Goal: Information Seeking & Learning: Compare options

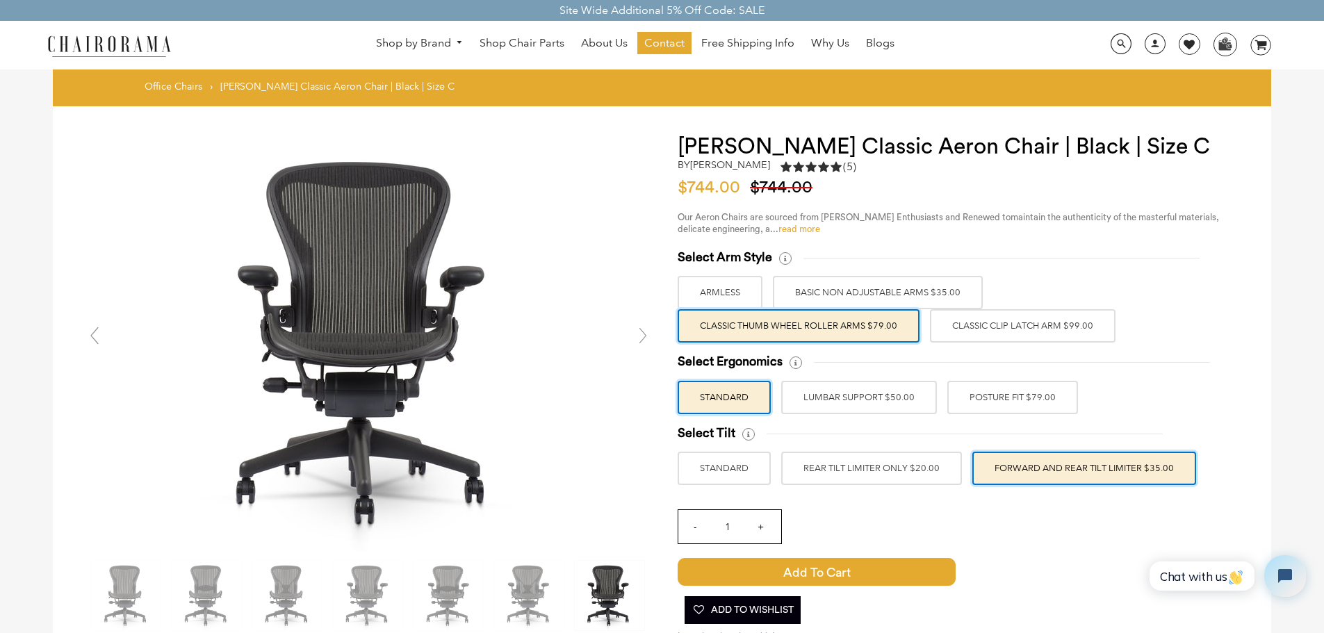
click at [806, 233] on link "read more" at bounding box center [800, 229] width 42 height 9
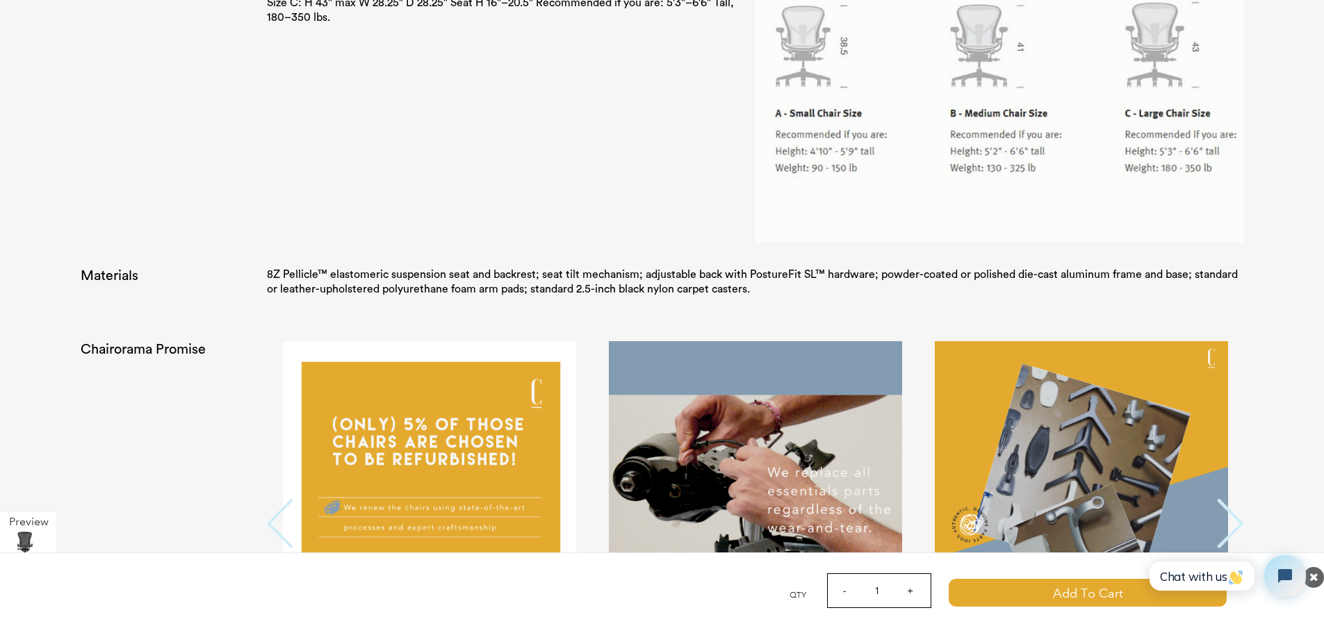
scroll to position [2850, 0]
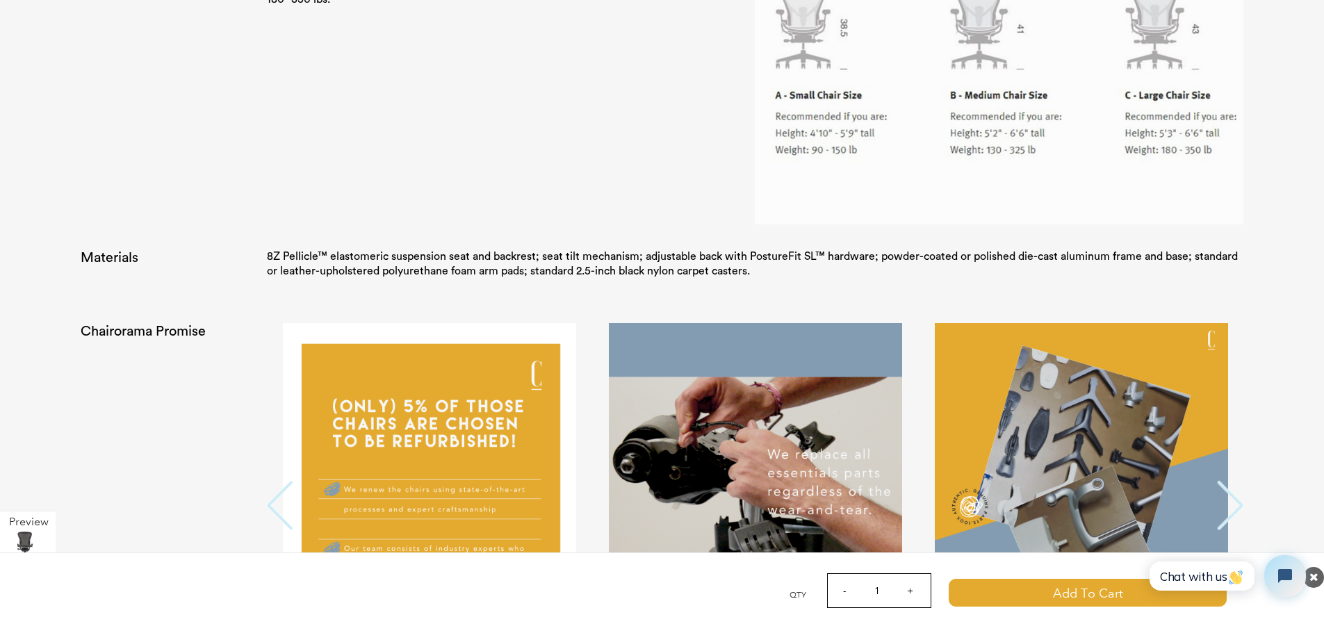
click html "Chat with us"
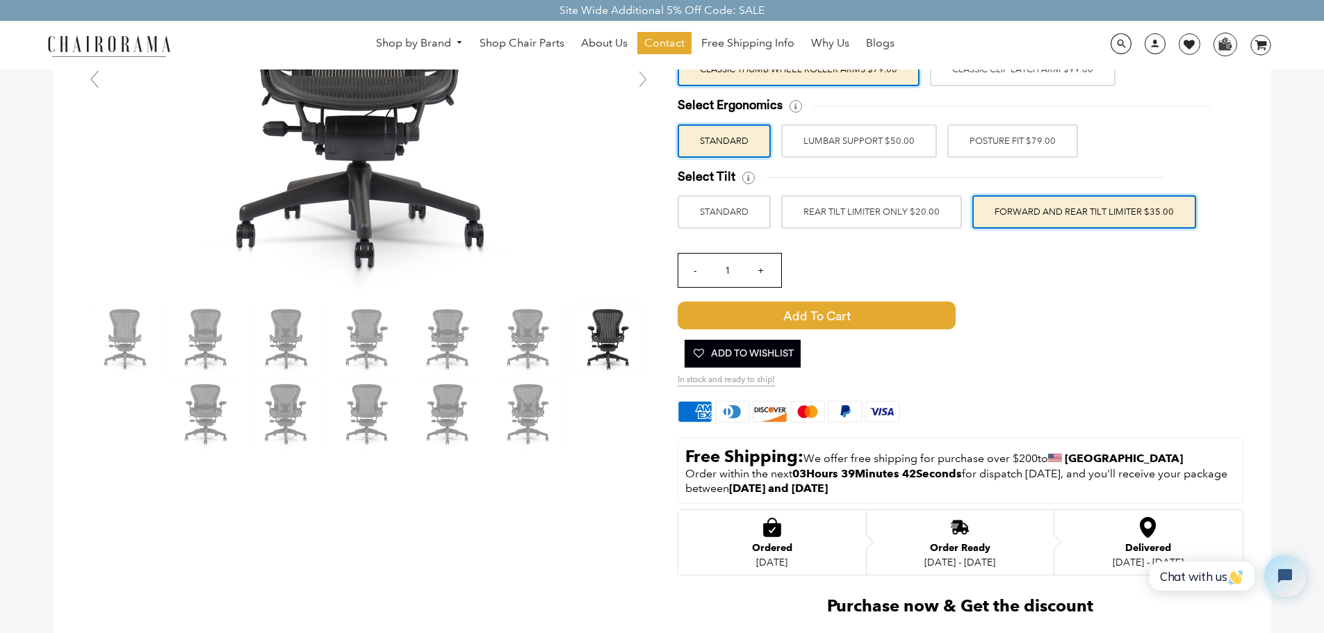
scroll to position [209, 0]
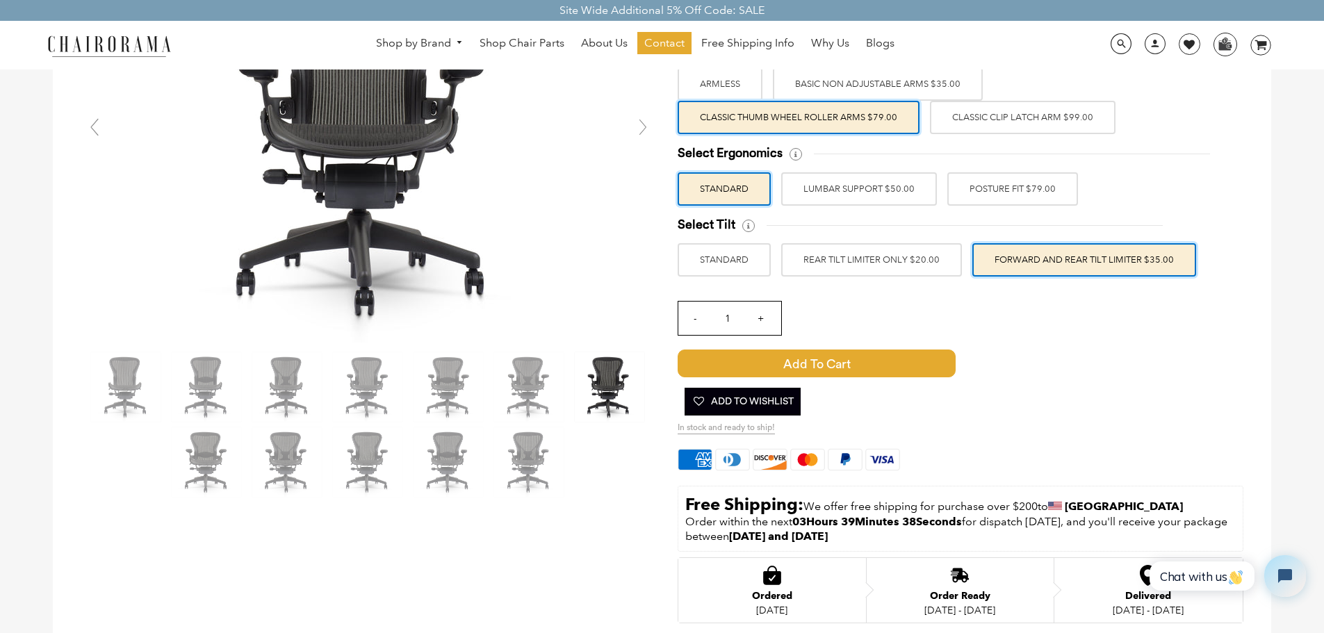
click at [1032, 195] on label "POSTURE FIT $79.00" at bounding box center [1013, 188] width 131 height 33
click at [0, 0] on input "POSTURE FIT $79.00" at bounding box center [0, 0] width 0 height 0
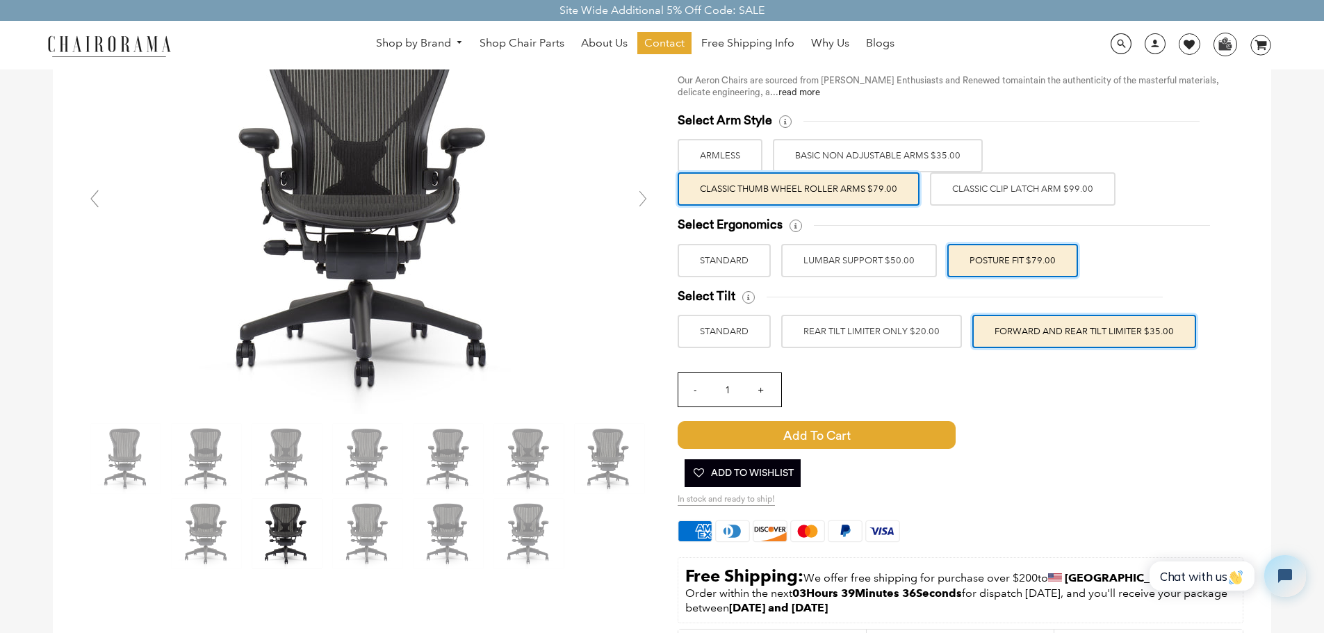
scroll to position [70, 0]
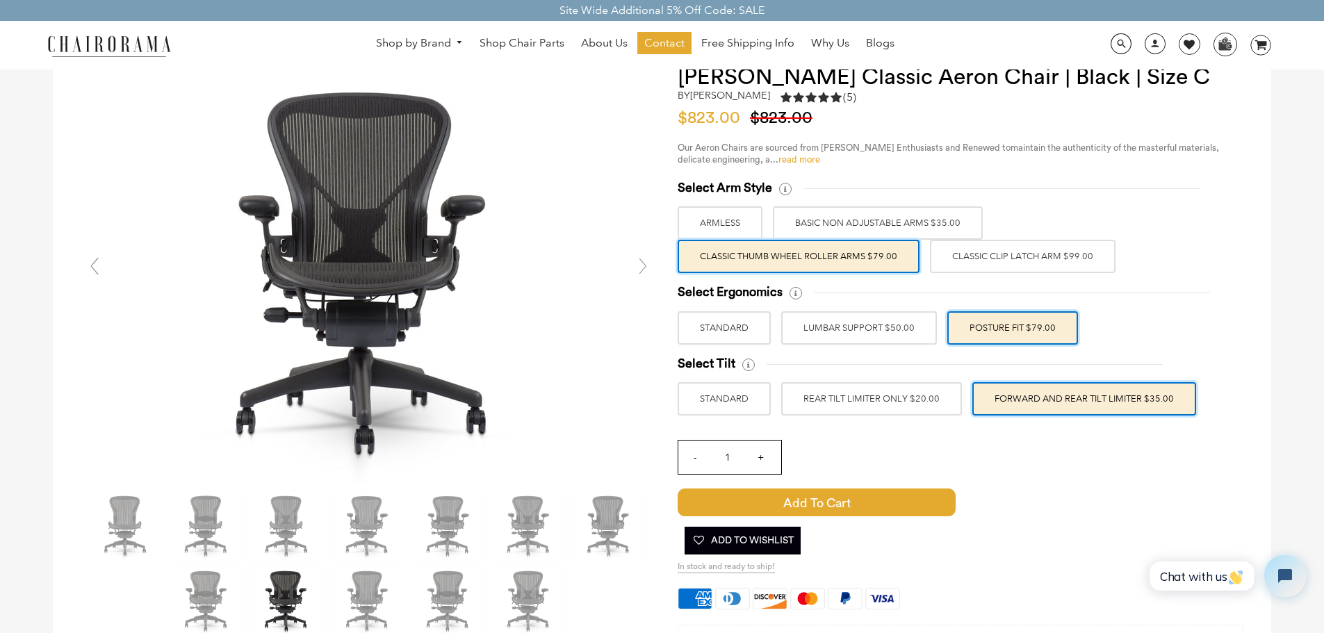
click at [814, 163] on link "read more" at bounding box center [800, 159] width 42 height 9
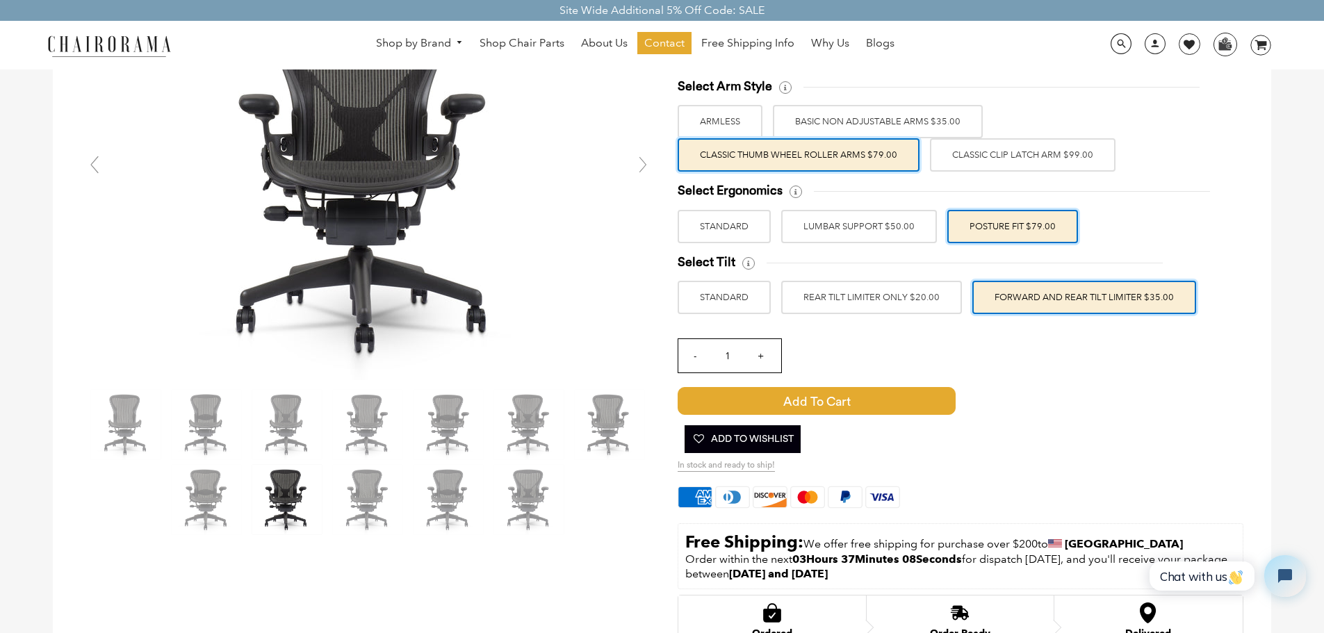
scroll to position [139, 0]
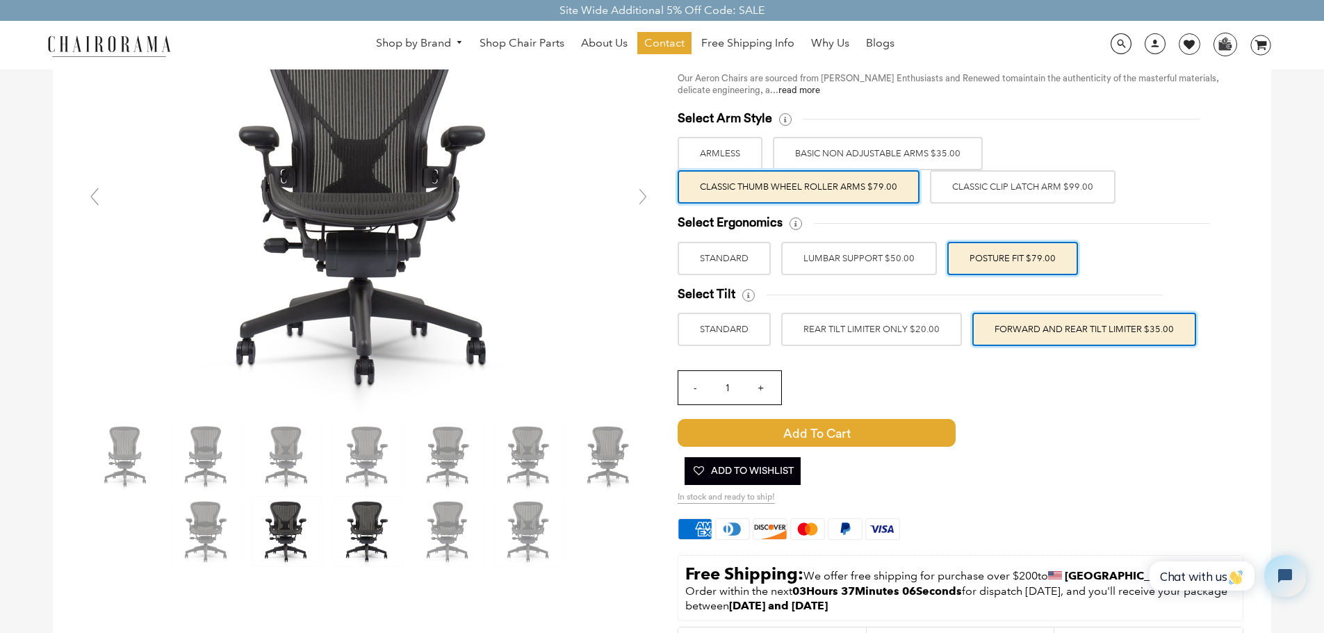
click at [383, 537] on img at bounding box center [368, 532] width 70 height 70
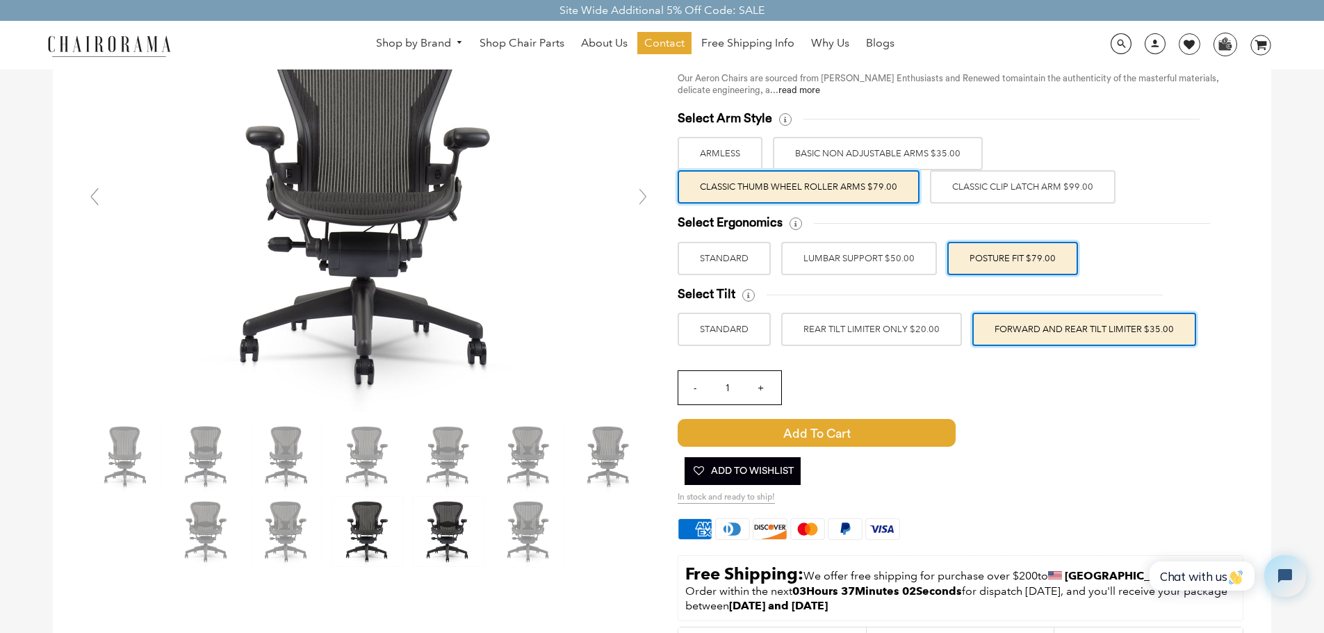
click at [440, 531] on img at bounding box center [449, 532] width 70 height 70
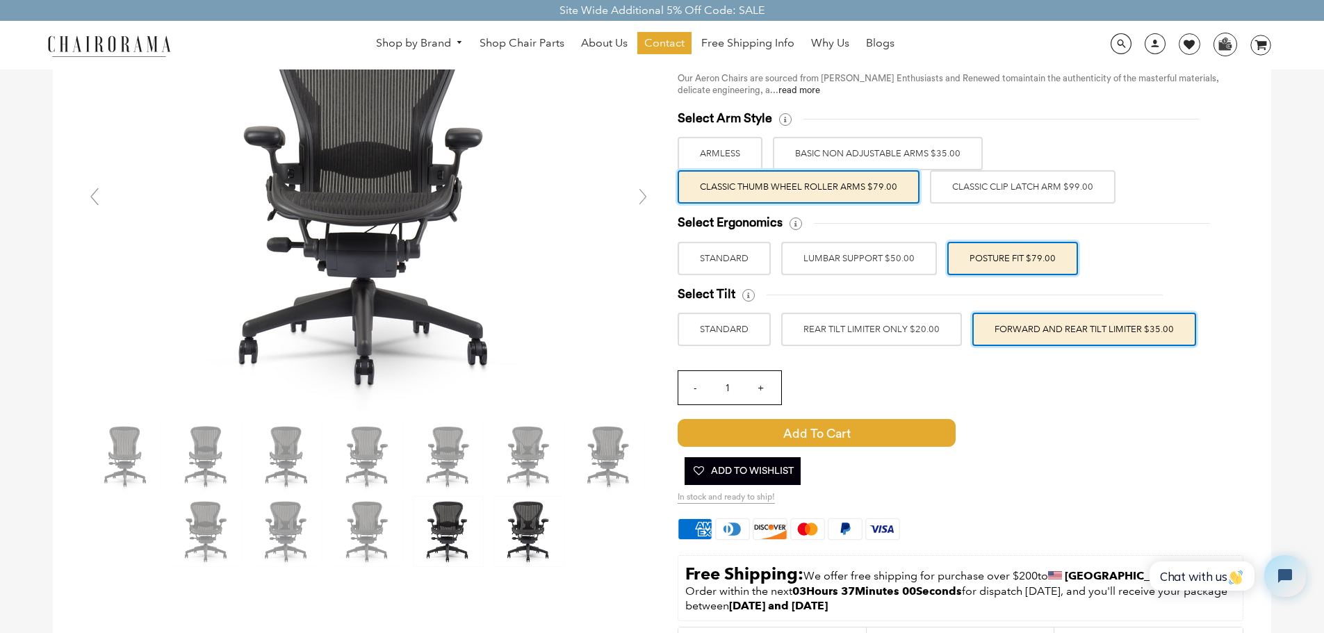
click at [534, 531] on img at bounding box center [529, 532] width 70 height 70
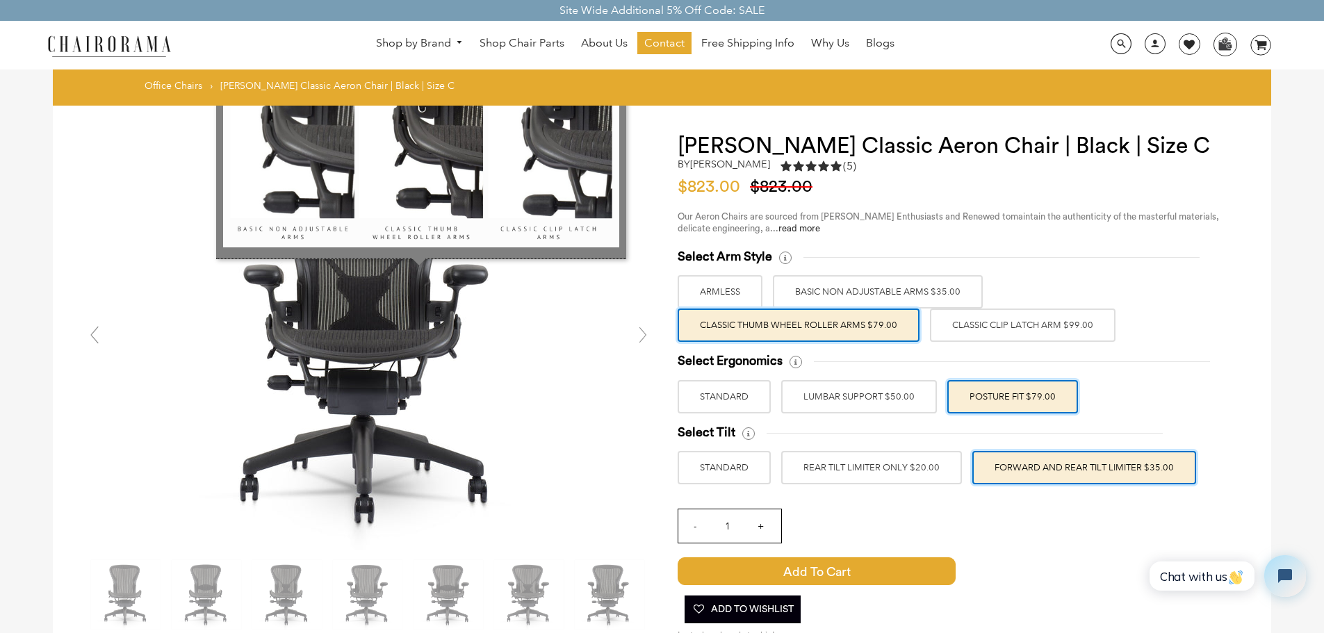
scroll to position [0, 0]
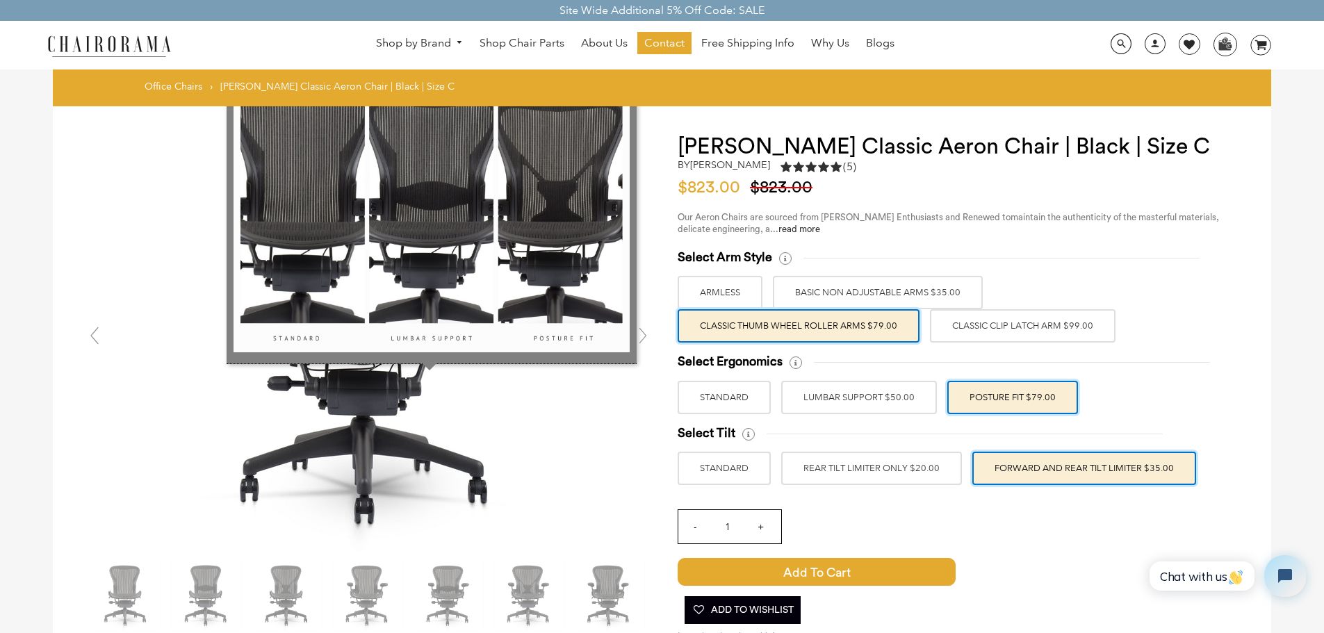
click at [793, 362] on icon at bounding box center [796, 363] width 13 height 13
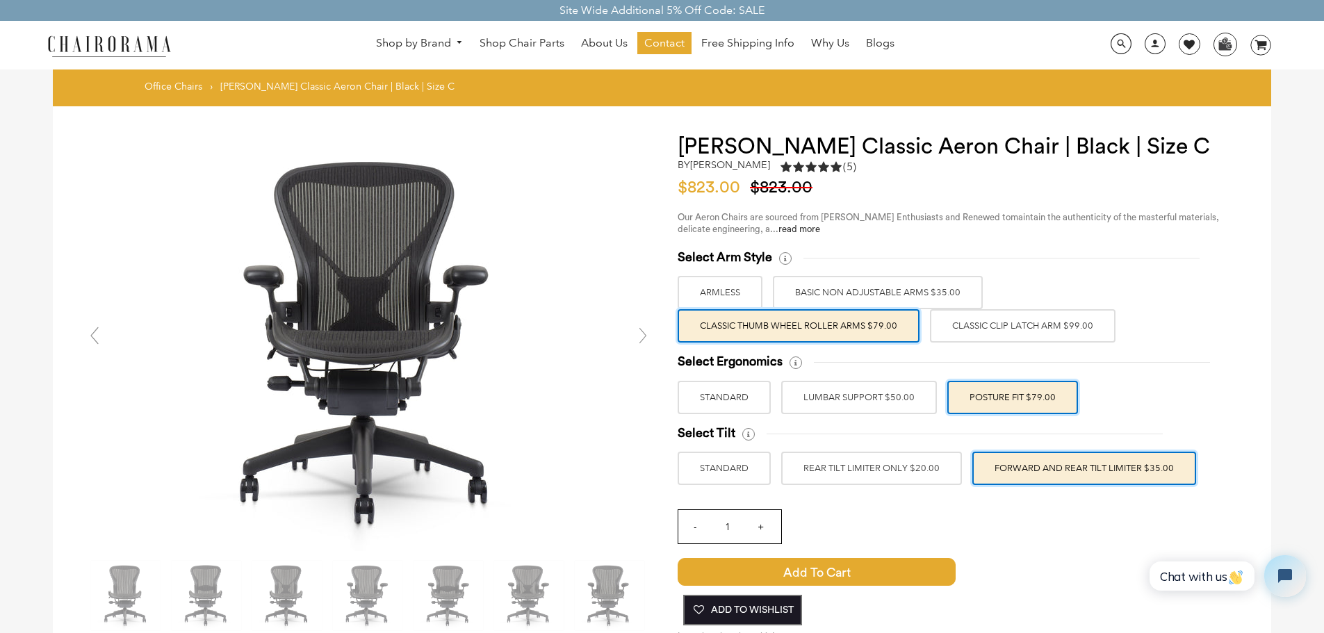
click at [765, 606] on span "Add To Wishlist" at bounding box center [743, 611] width 102 height 28
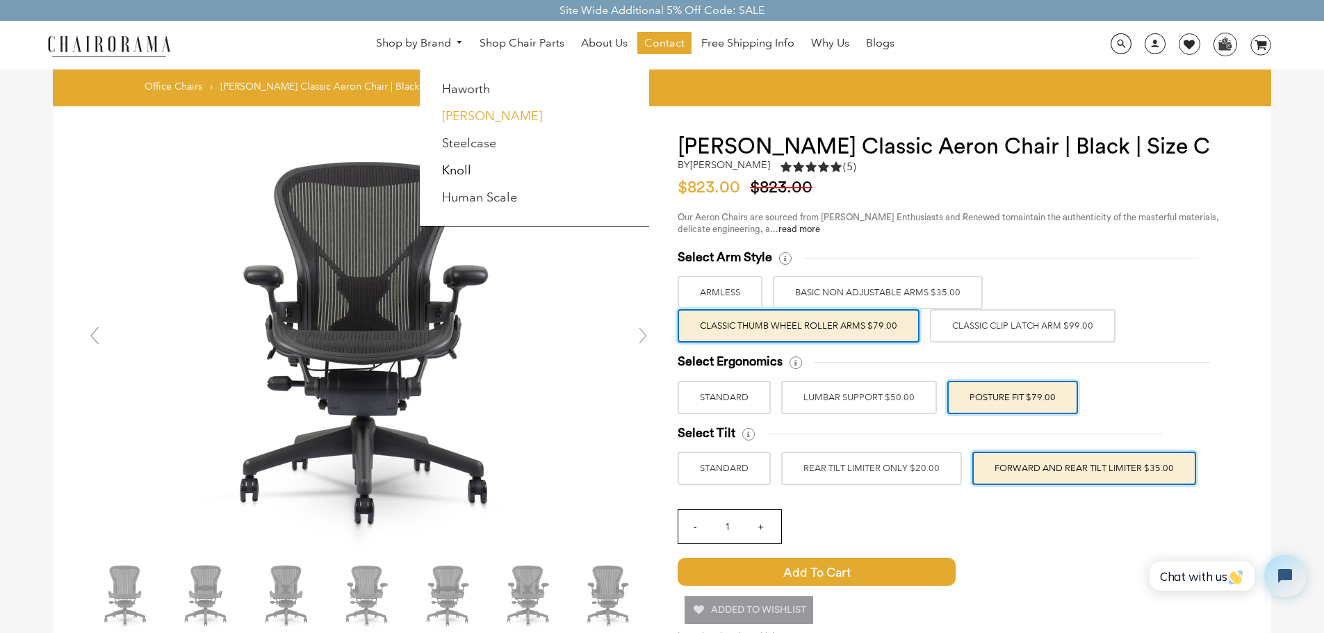
click at [477, 114] on link "[PERSON_NAME]" at bounding box center [492, 115] width 100 height 15
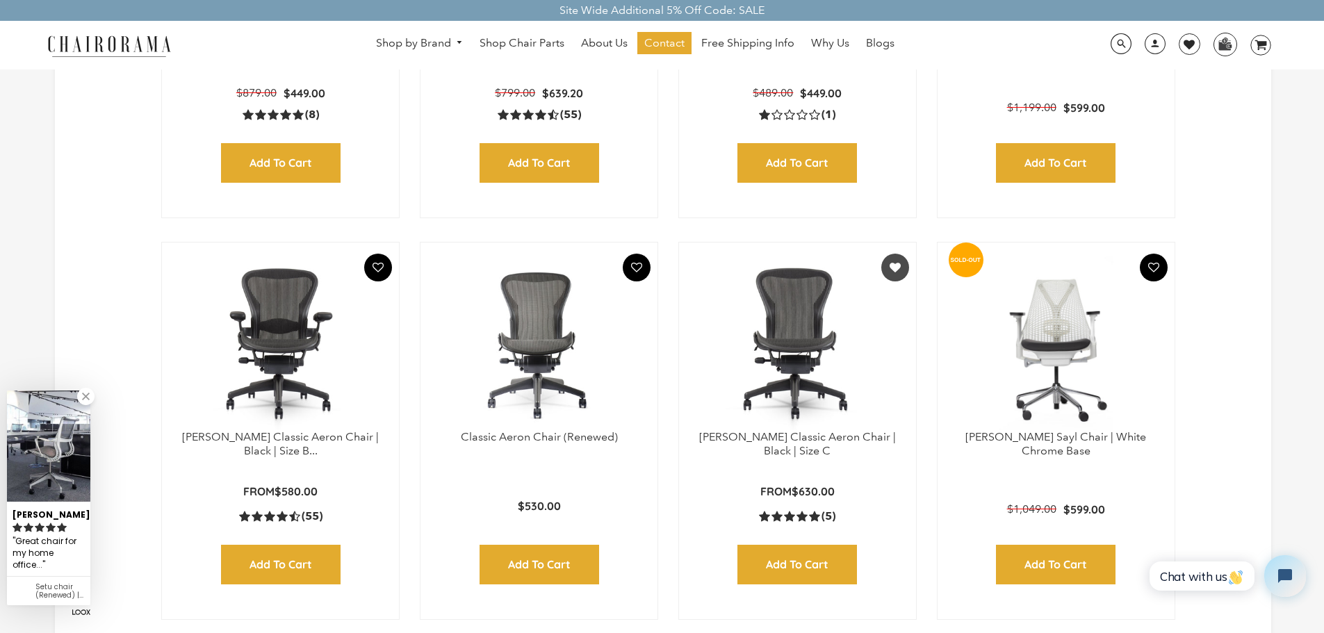
scroll to position [765, 0]
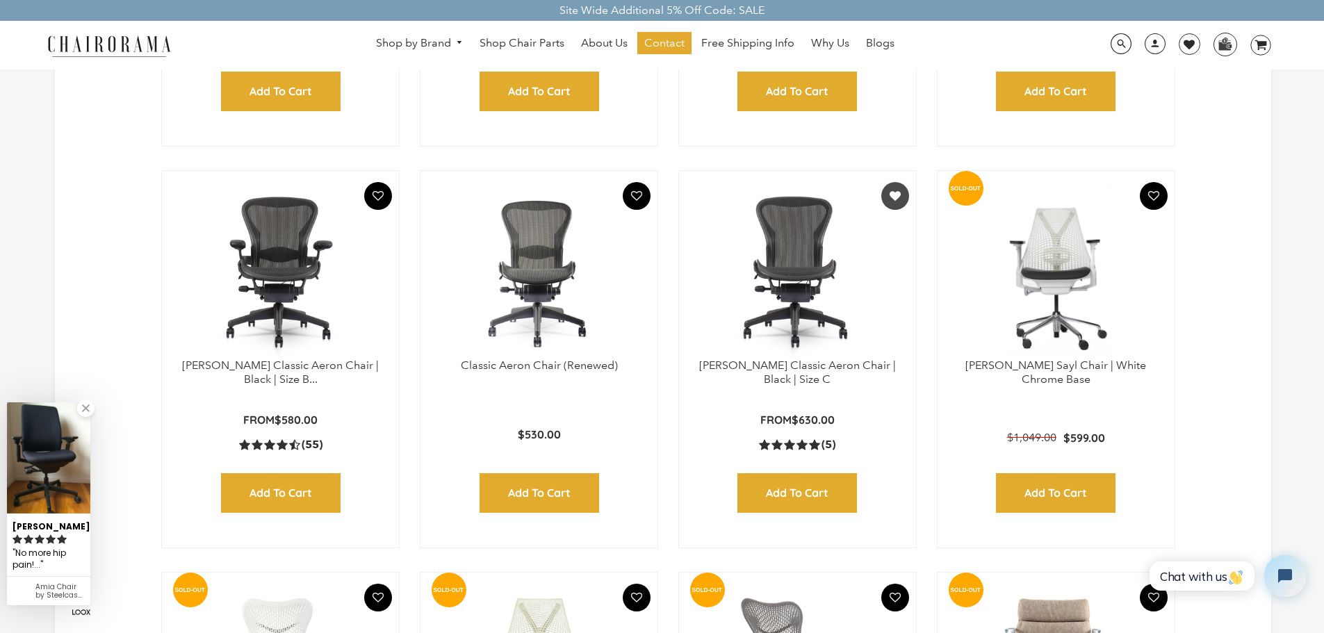
click at [509, 299] on img at bounding box center [539, 272] width 209 height 174
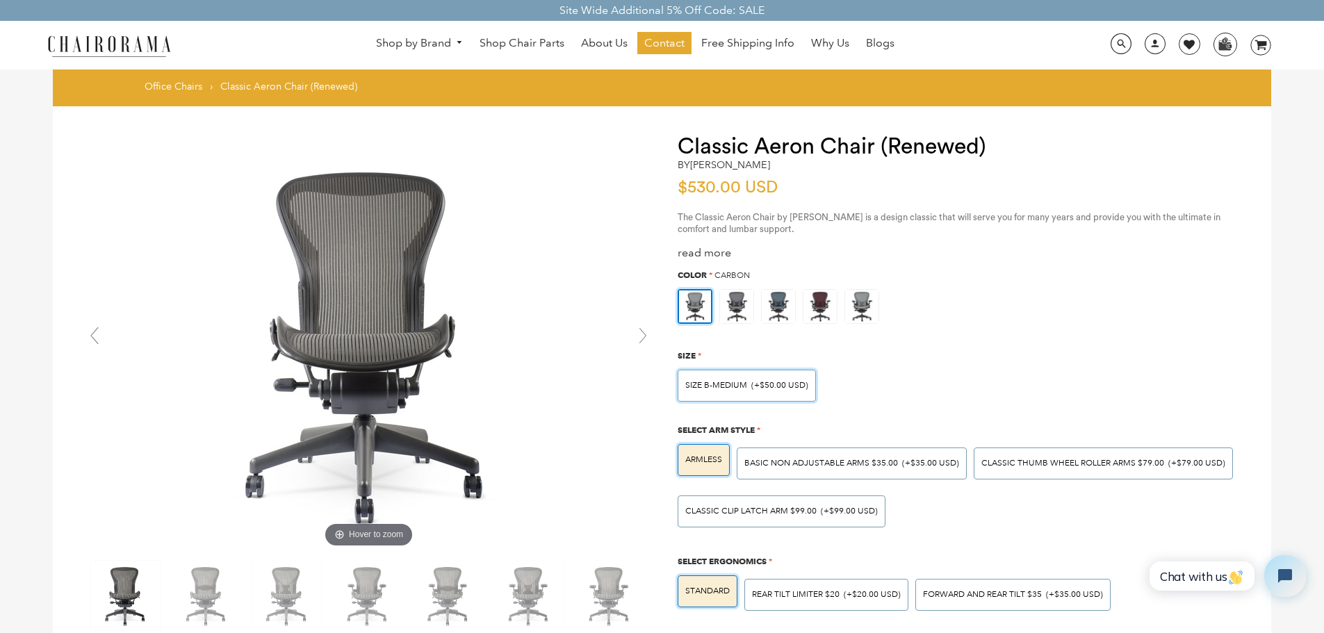
click at [733, 387] on span "SIZE B-MEDIUM" at bounding box center [717, 385] width 62 height 10
click at [0, 0] on input "SIZE B-MEDIUM (+$50.00 USD)" at bounding box center [0, 0] width 0 height 0
click at [734, 387] on span "SIZE B-MEDIUM" at bounding box center [717, 385] width 62 height 10
click at [0, 0] on input "SIZE B-MEDIUM (+$50.00 USD)" at bounding box center [0, 0] width 0 height 0
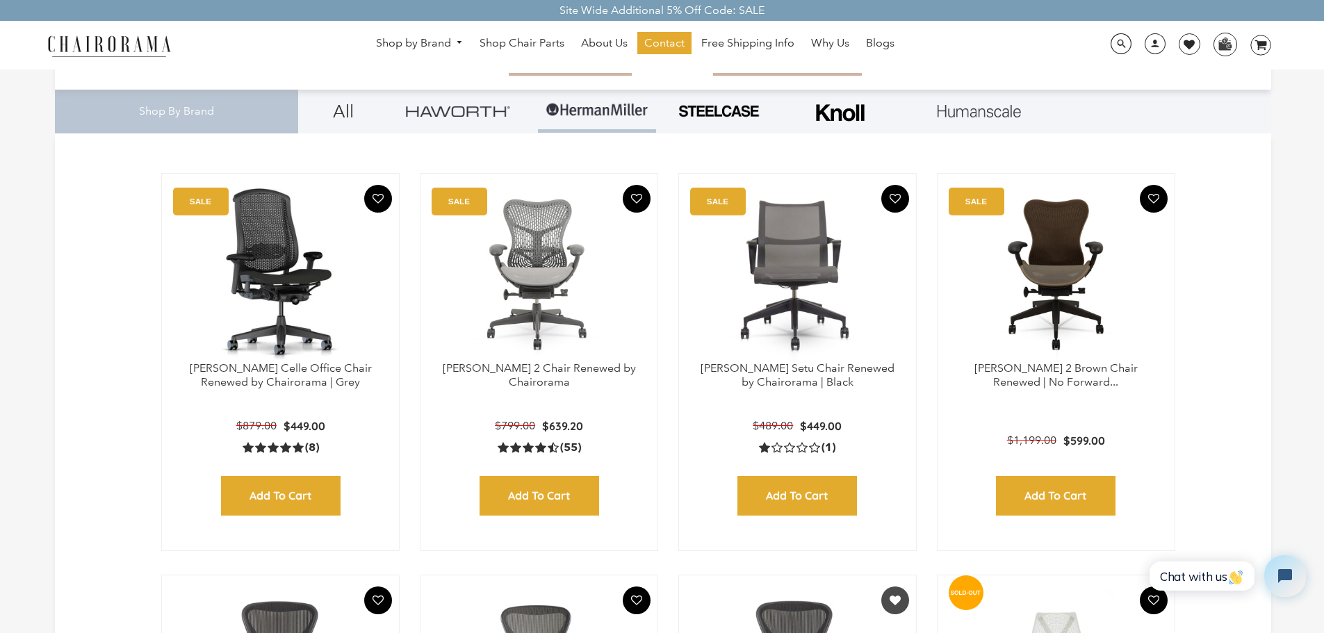
scroll to position [419, 0]
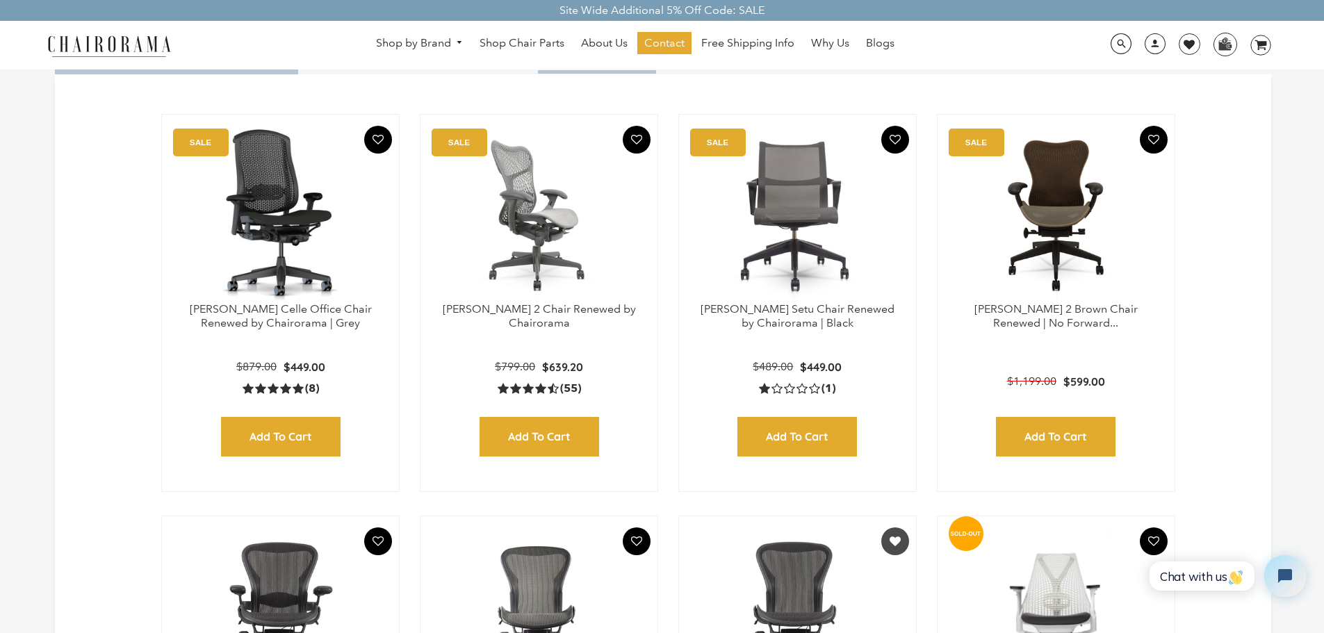
click at [545, 257] on img at bounding box center [539, 216] width 209 height 174
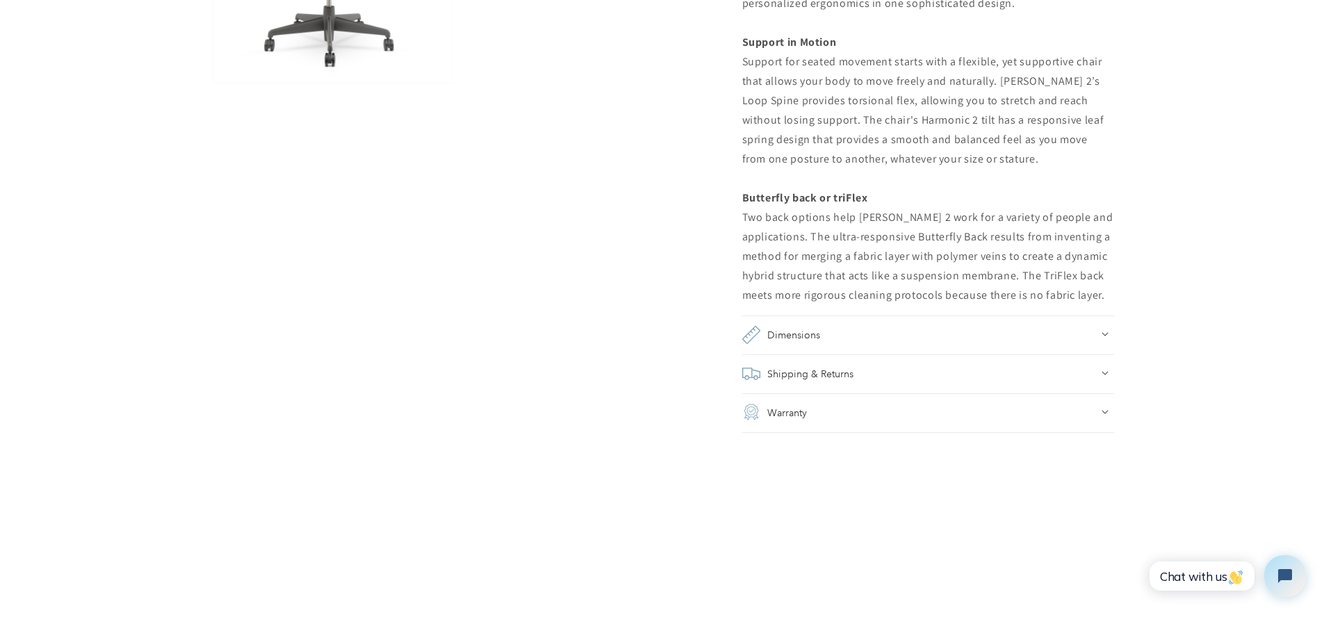
scroll to position [1251, 0]
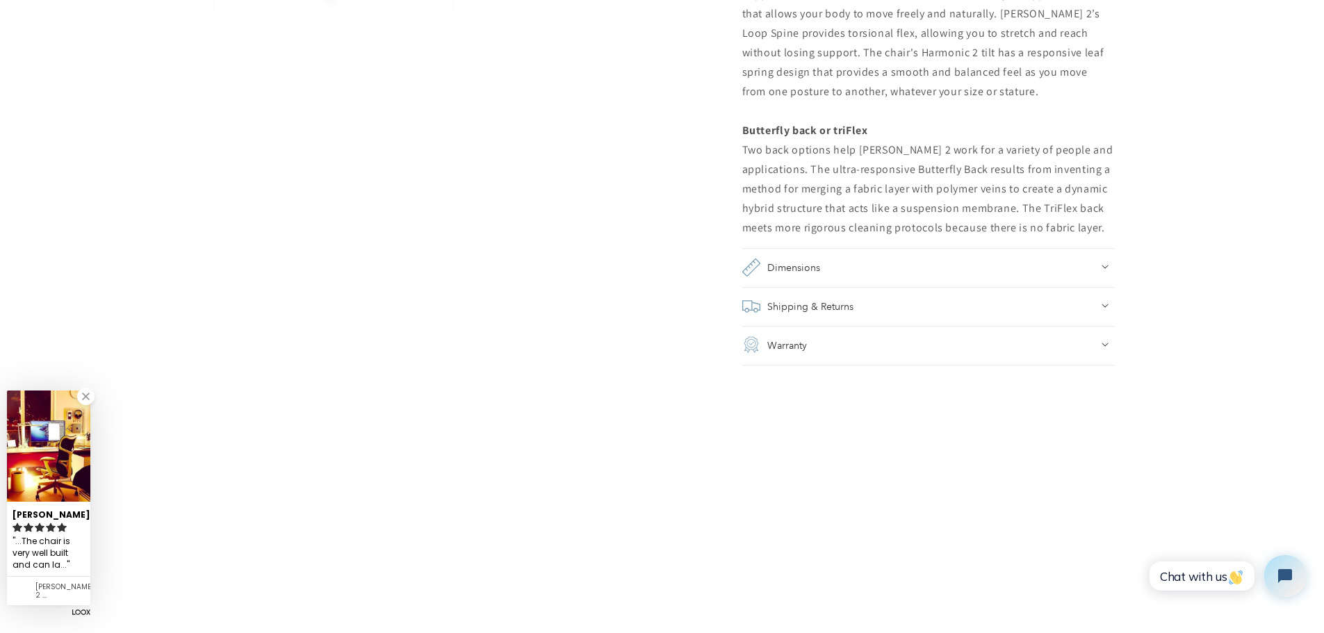
click at [790, 269] on h2 "Dimensions" at bounding box center [794, 267] width 53 height 19
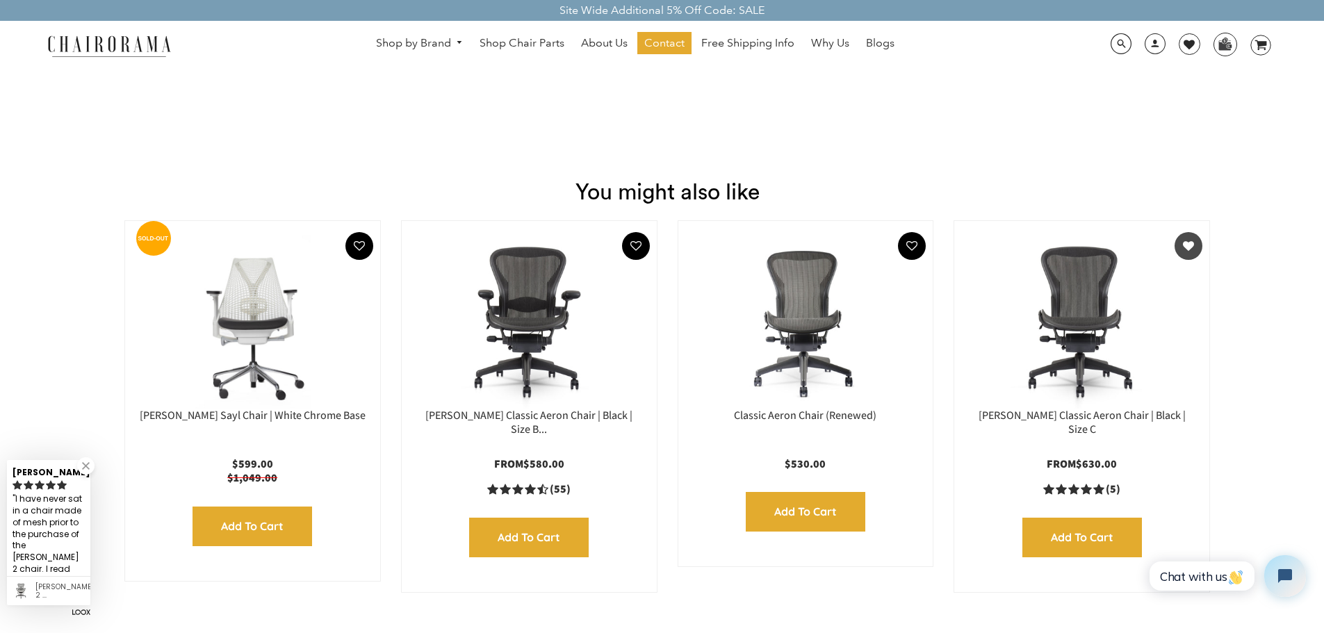
scroll to position [2642, 0]
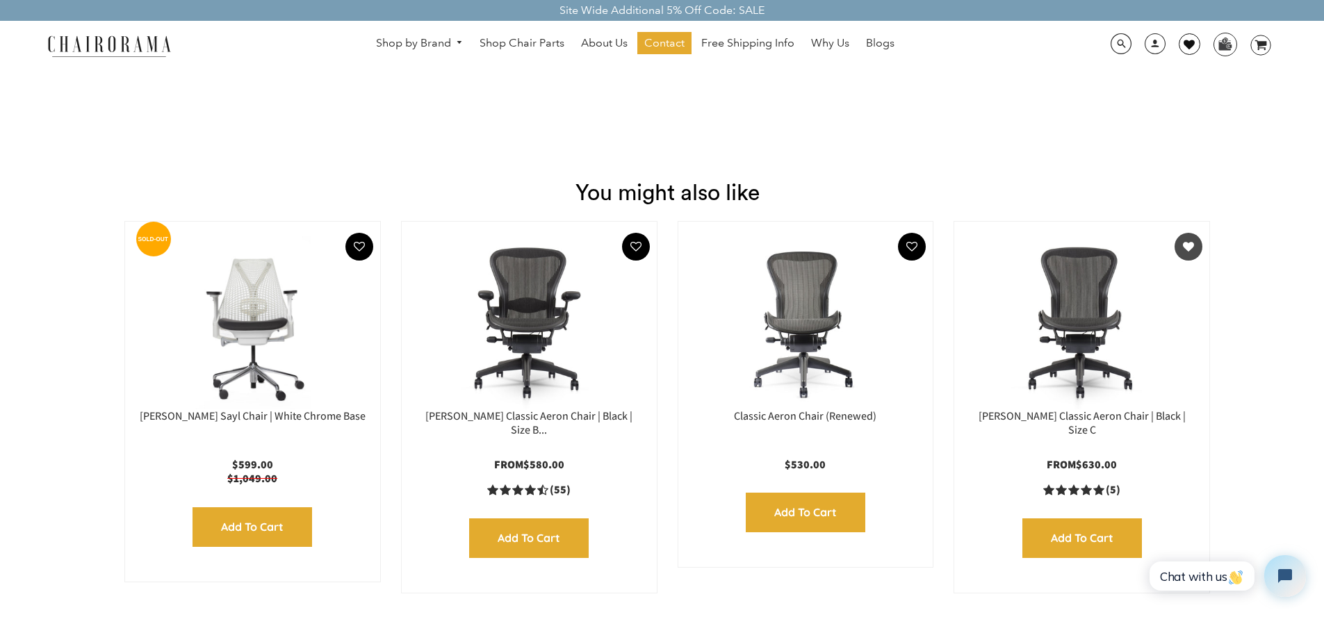
click at [1188, 42] on icon at bounding box center [1189, 44] width 11 height 11
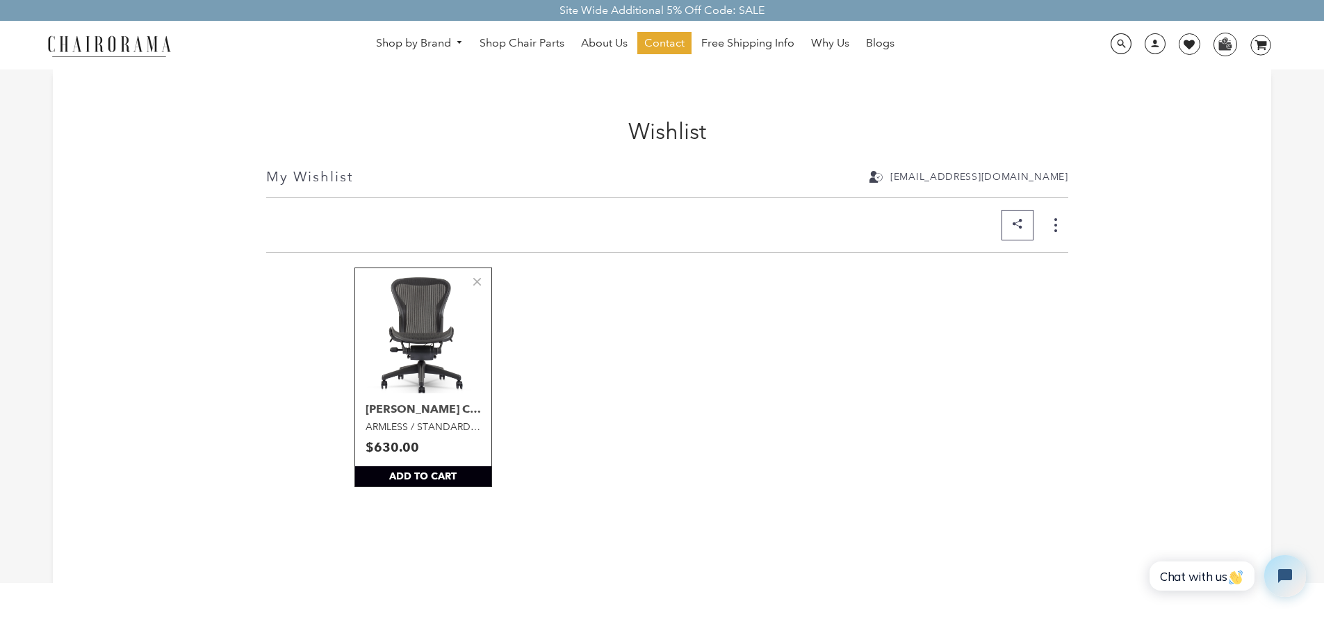
click at [415, 314] on img "View Herman Miller Classic Aeron Chair | Black | Size C" at bounding box center [423, 336] width 136 height 136
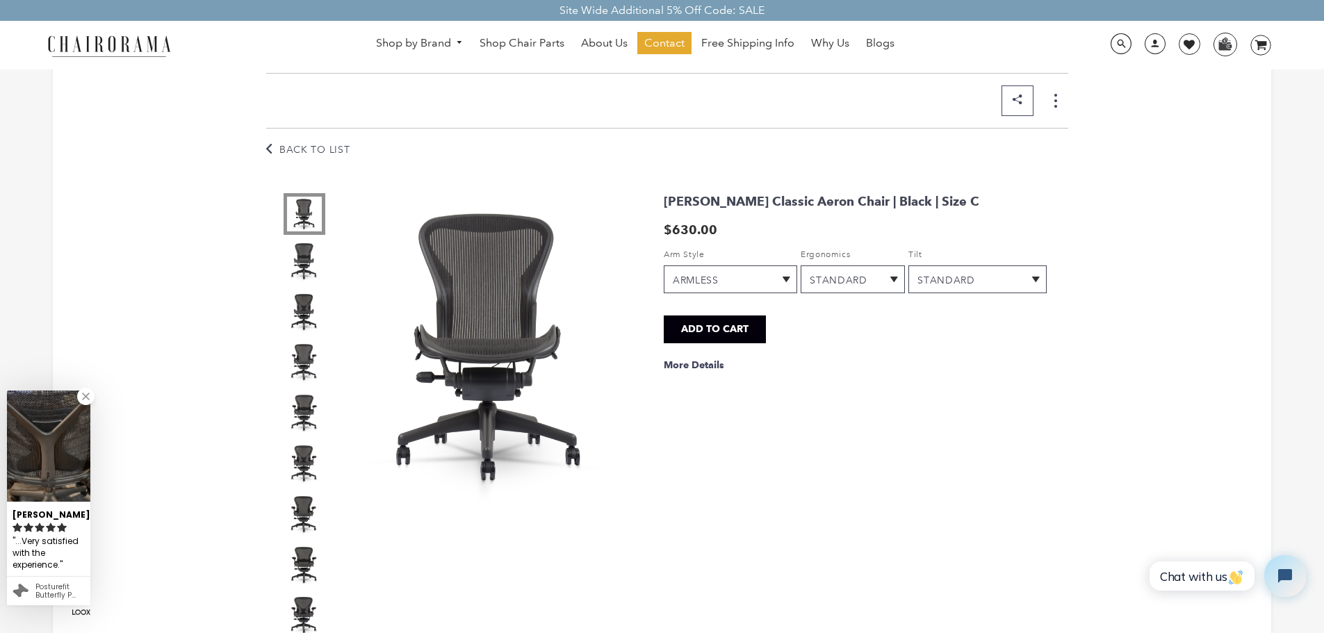
scroll to position [139, 0]
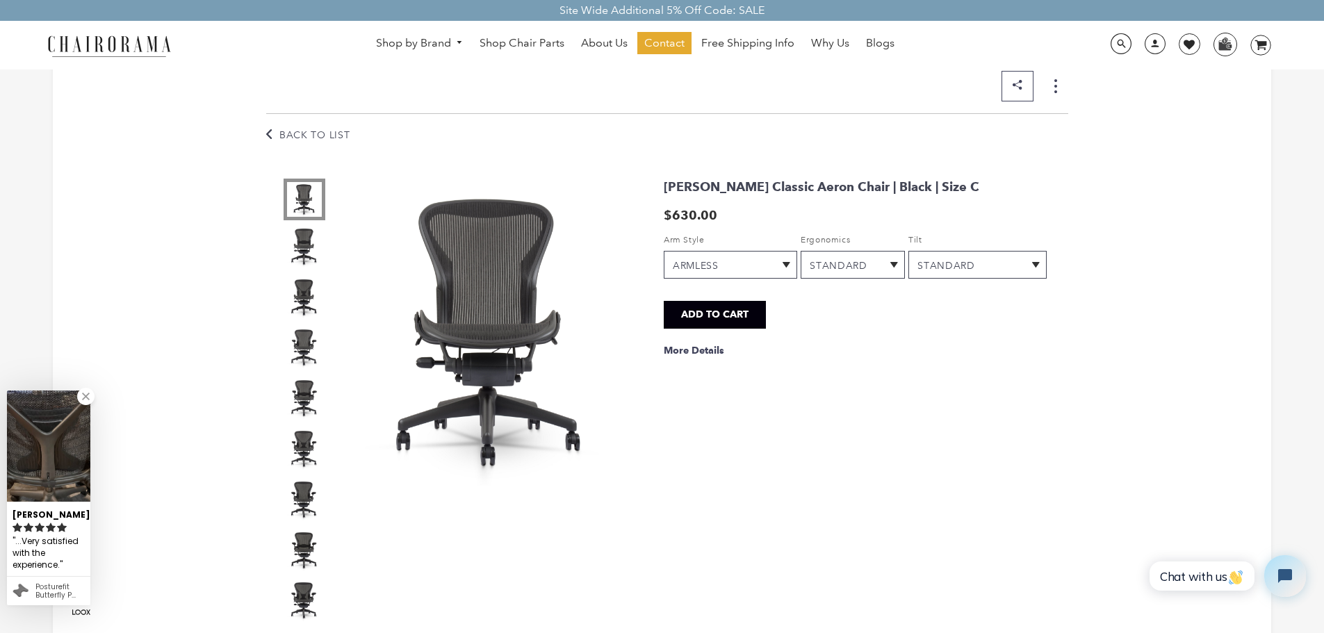
click at [755, 261] on select "ARMLESS BASIC NON ADJUSTABLE ARMS $35.00 Classic Thumb Wheel Roller Arms $79.00…" at bounding box center [730, 265] width 133 height 28
select select "Classic Thumb Wheel Roller Arms $79.00"
click at [664, 251] on select "ARMLESS BASIC NON ADJUSTABLE ARMS $35.00 Classic Thumb Wheel Roller Arms $79.00…" at bounding box center [730, 265] width 133 height 28
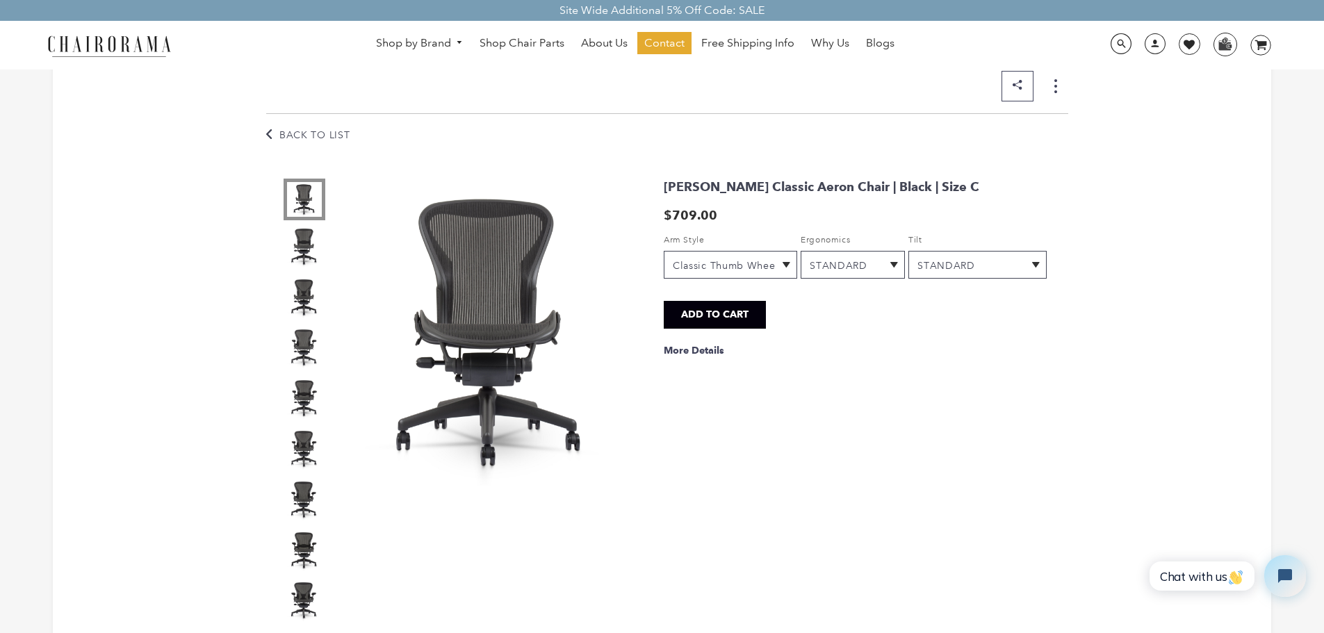
click at [851, 263] on select "STANDARD LUMBAR SUPPORT $50.00 POSTURE FIT $79.00" at bounding box center [854, 265] width 104 height 28
click at [713, 357] on link "More Details" at bounding box center [694, 351] width 60 height 26
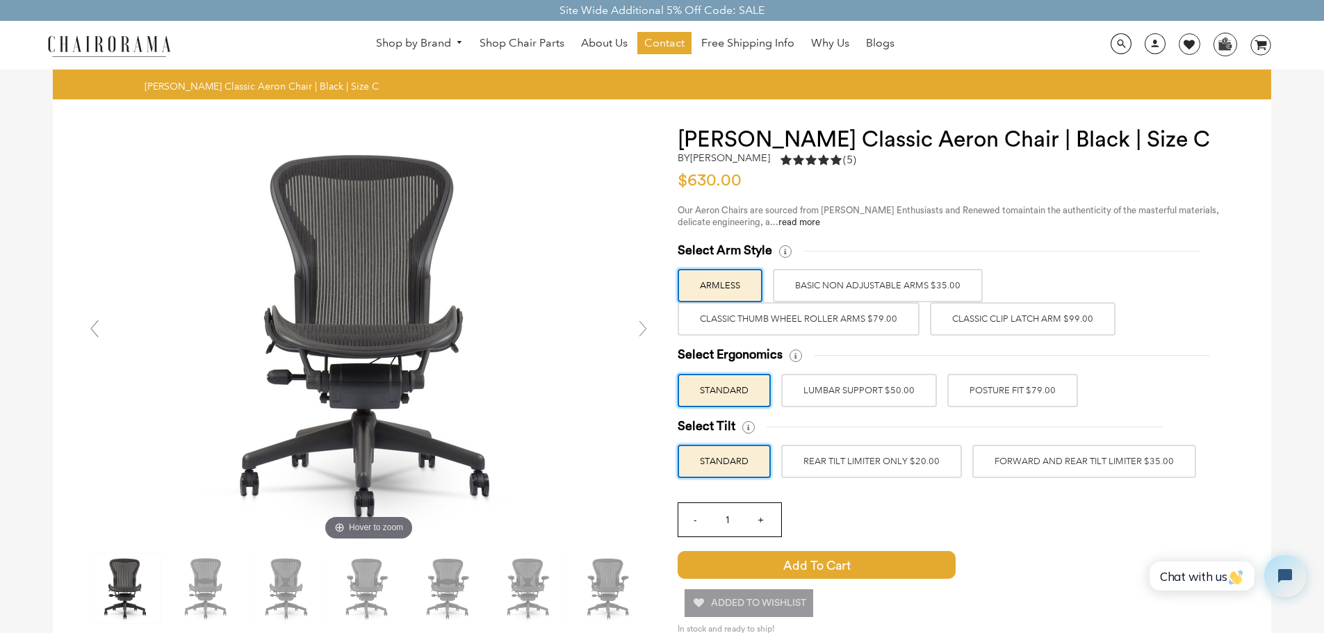
click at [859, 327] on label "Classic Thumb Wheel Roller Arms $79.00" at bounding box center [799, 318] width 242 height 33
click at [0, 0] on input "Classic Thumb Wheel Roller Arms $79.00" at bounding box center [0, 0] width 0 height 0
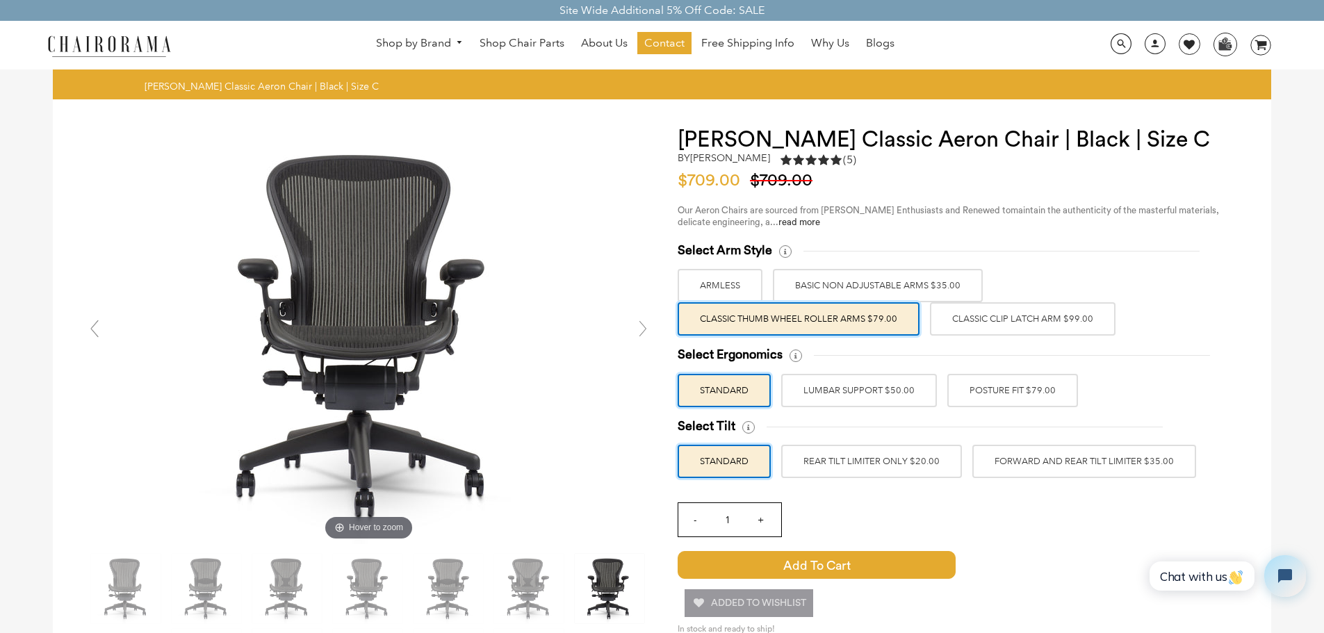
click at [1014, 398] on label "POSTURE FIT $79.00" at bounding box center [1013, 390] width 131 height 33
click at [0, 0] on input "POSTURE FIT $79.00" at bounding box center [0, 0] width 0 height 0
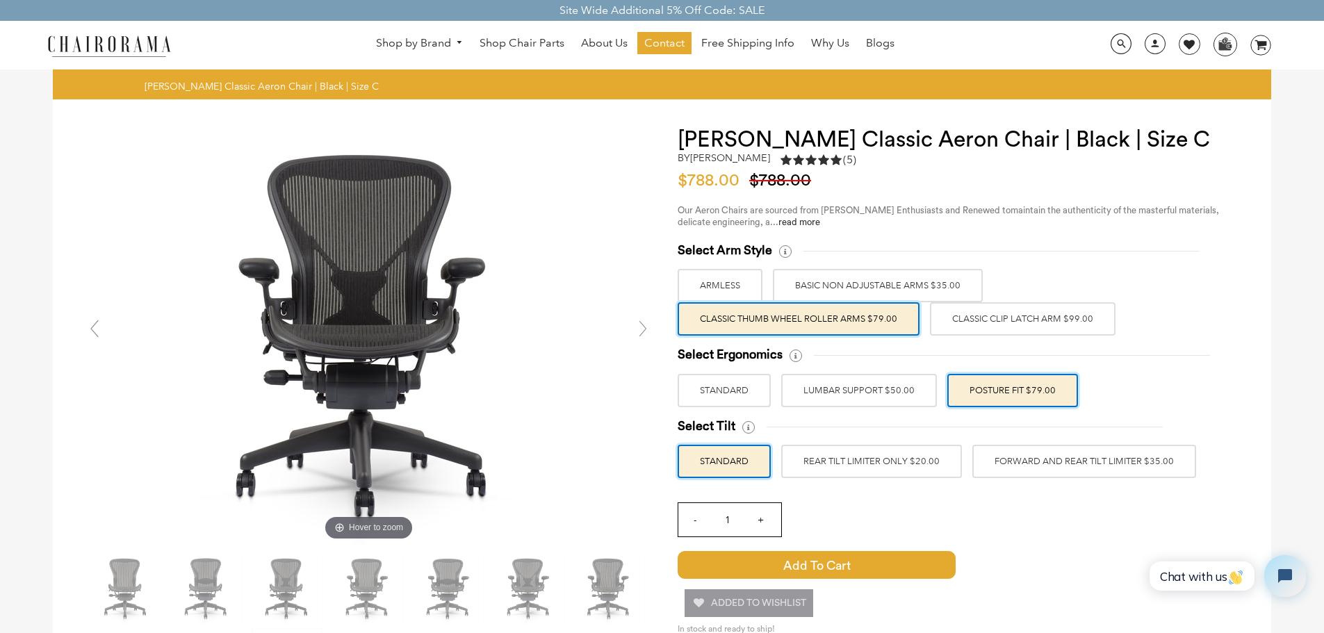
click at [1074, 455] on label "FORWARD AND REAR TILT LIMITER $35.00" at bounding box center [1085, 461] width 224 height 33
click at [0, 0] on input "FORWARD AND REAR TILT LIMITER $35.00" at bounding box center [0, 0] width 0 height 0
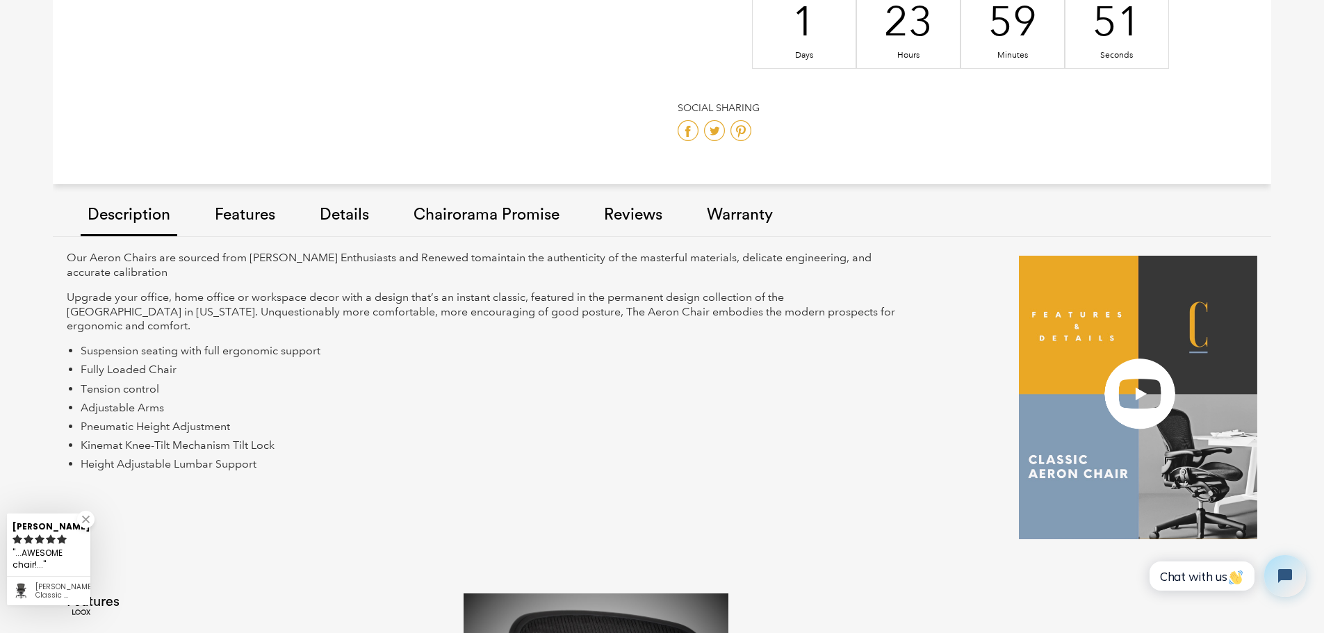
scroll to position [904, 0]
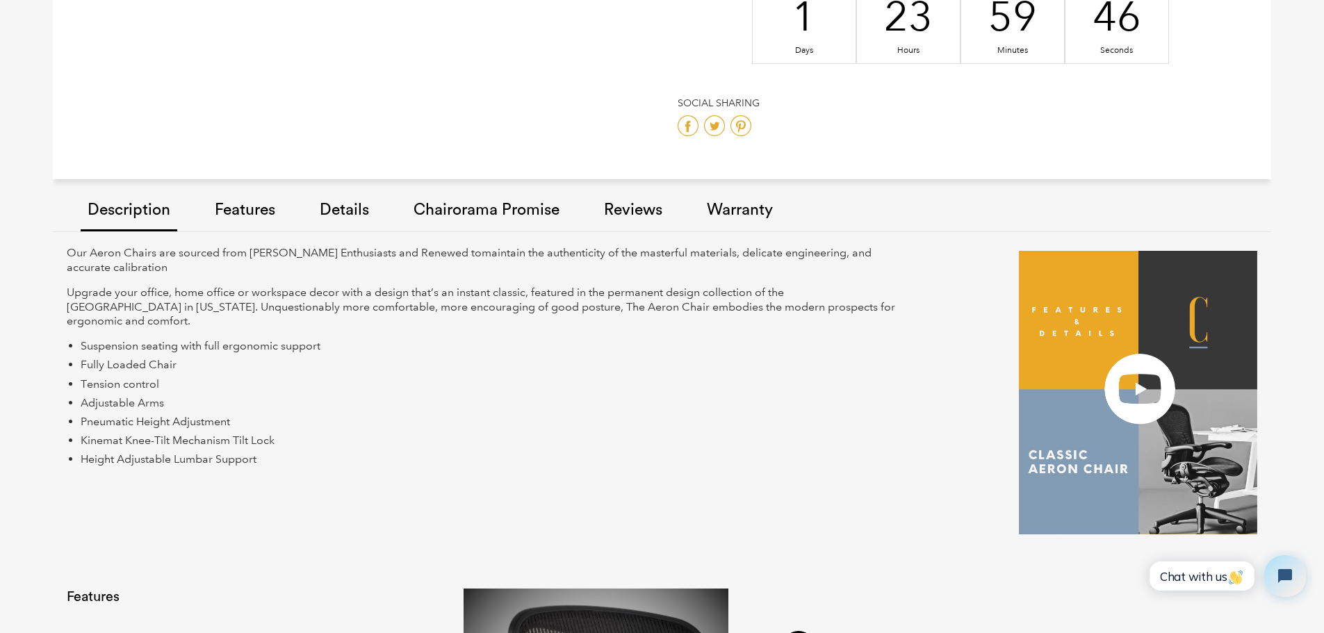
click at [243, 216] on link "Features" at bounding box center [245, 211] width 74 height 79
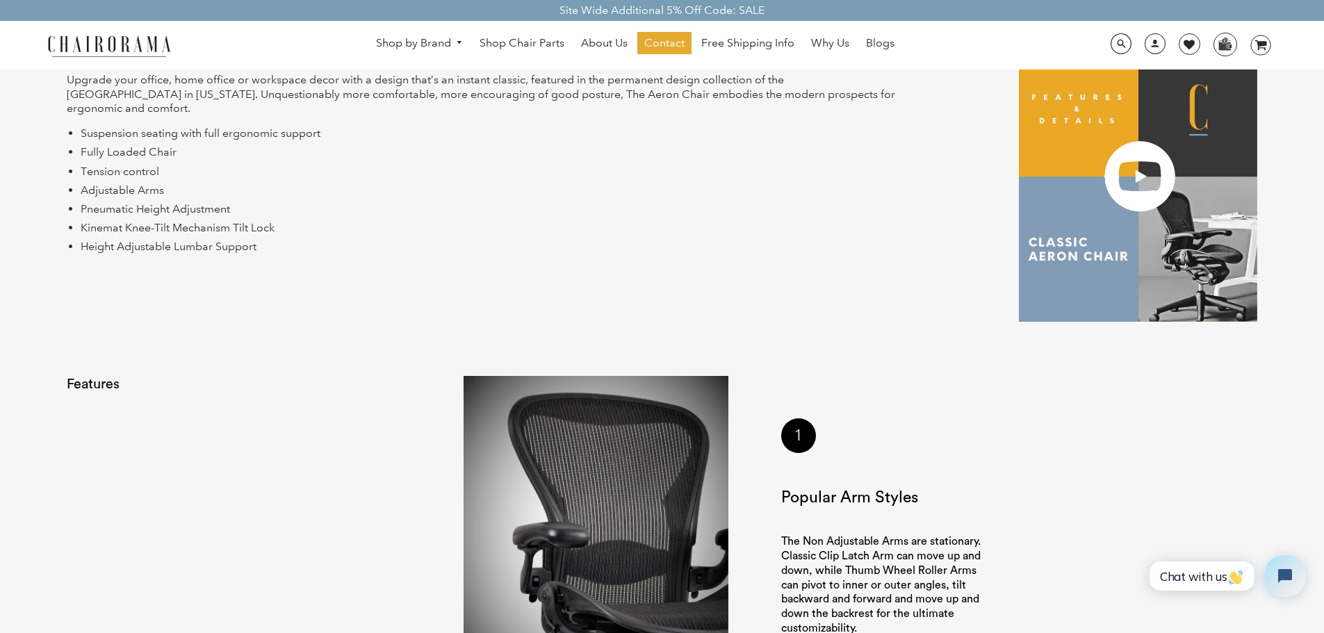
scroll to position [993, 0]
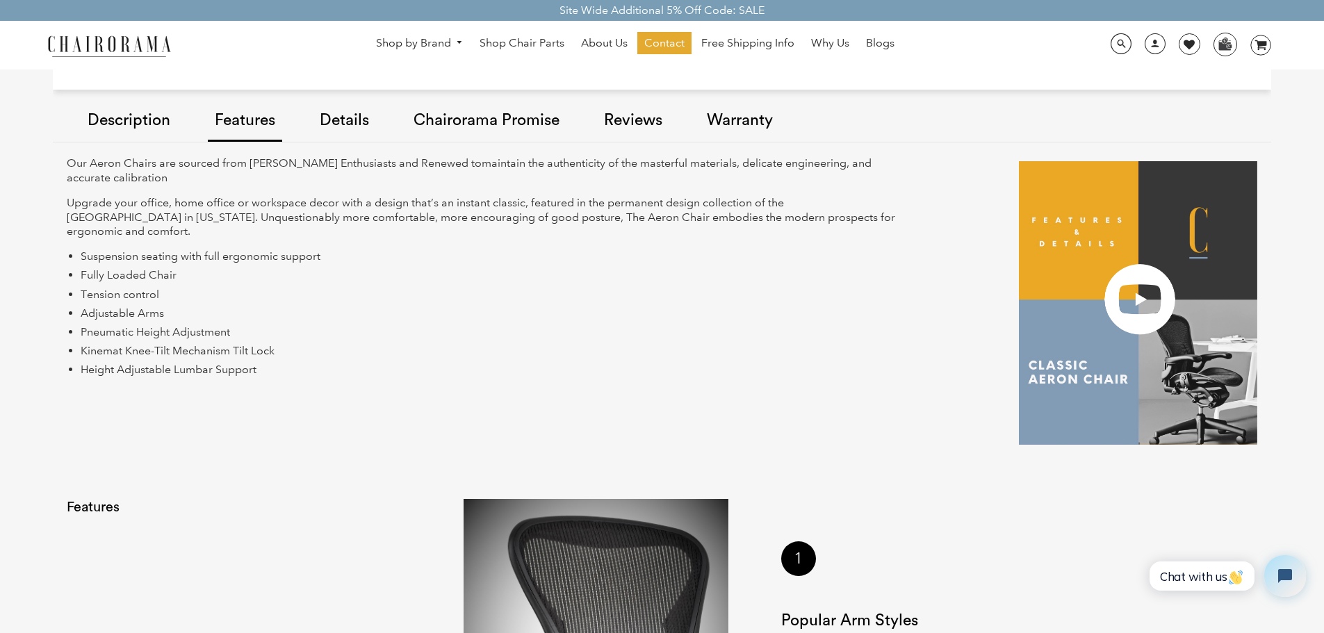
click at [340, 118] on link "Details" at bounding box center [344, 121] width 63 height 79
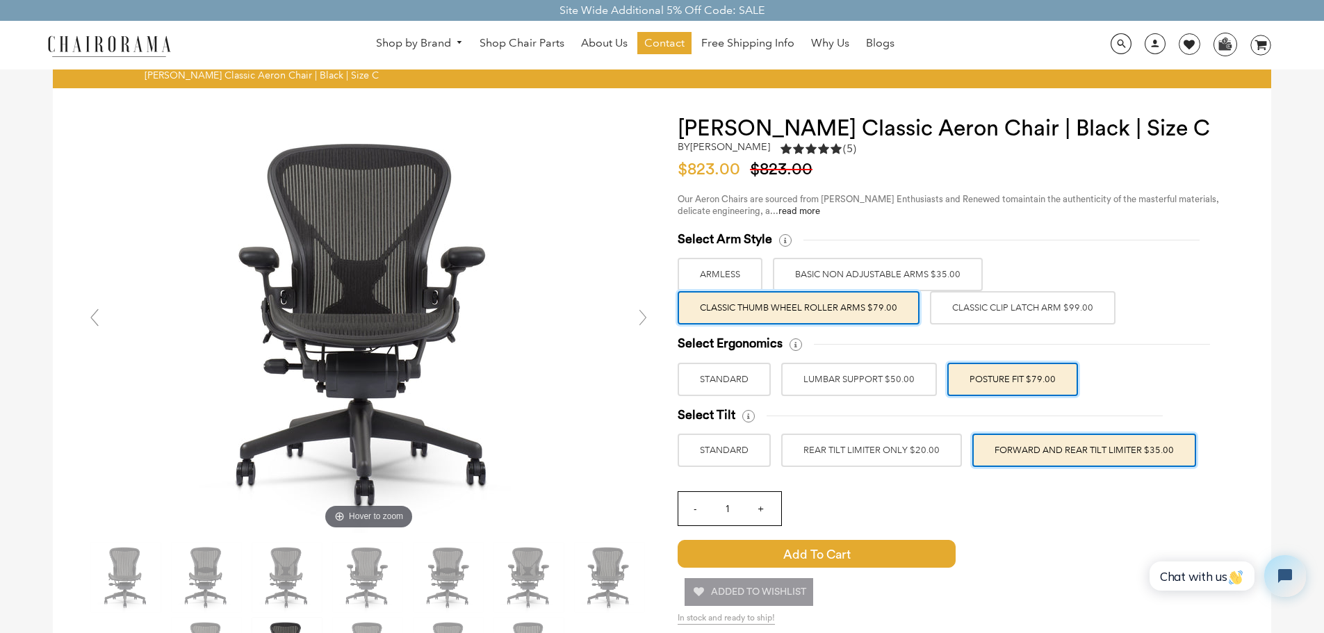
scroll to position [0, 0]
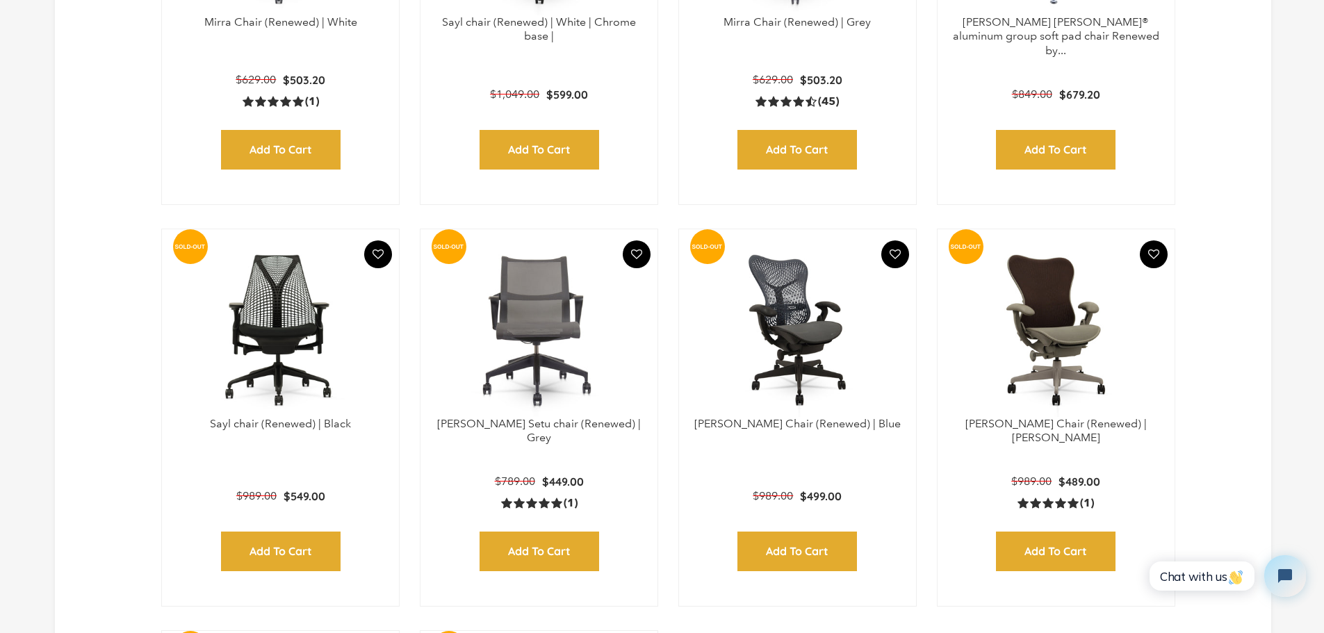
scroll to position [1530, 0]
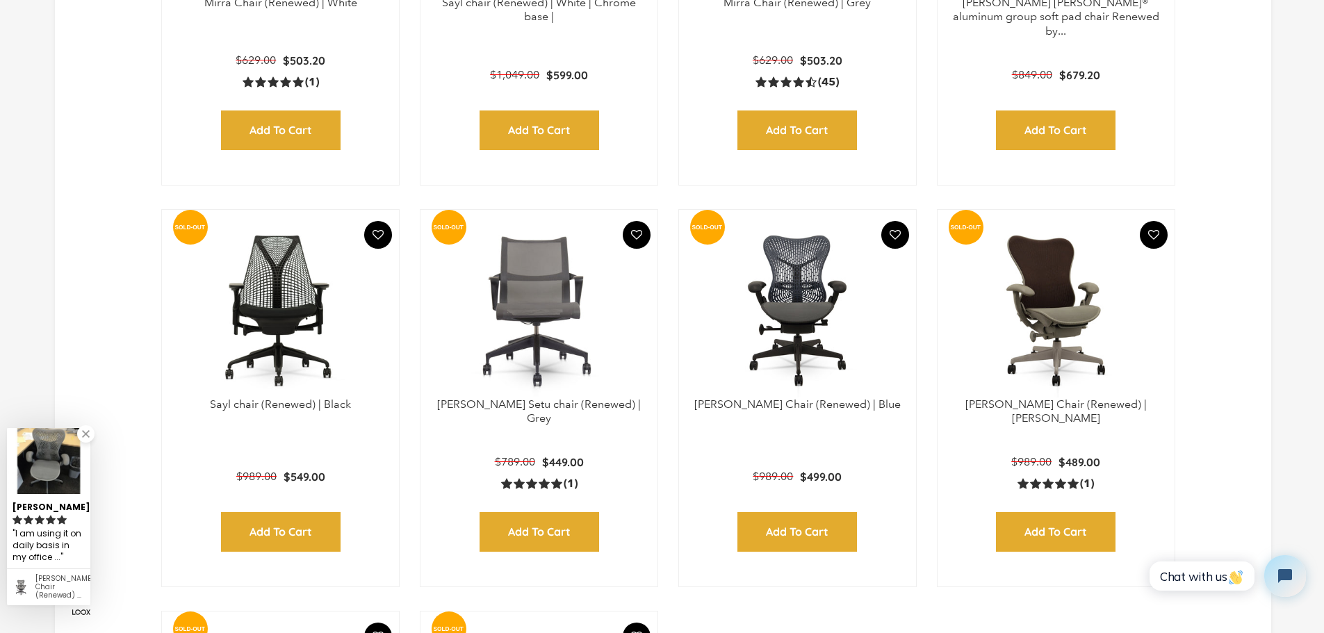
click at [804, 296] on img at bounding box center [797, 311] width 209 height 174
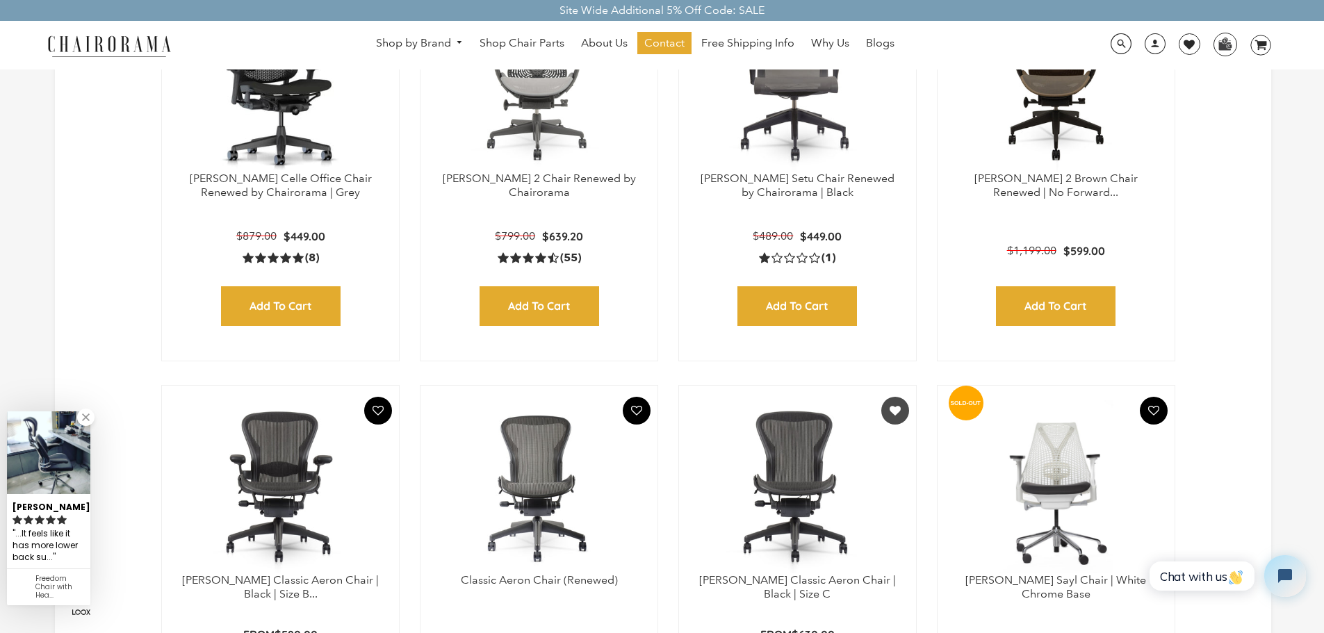
scroll to position [695, 0]
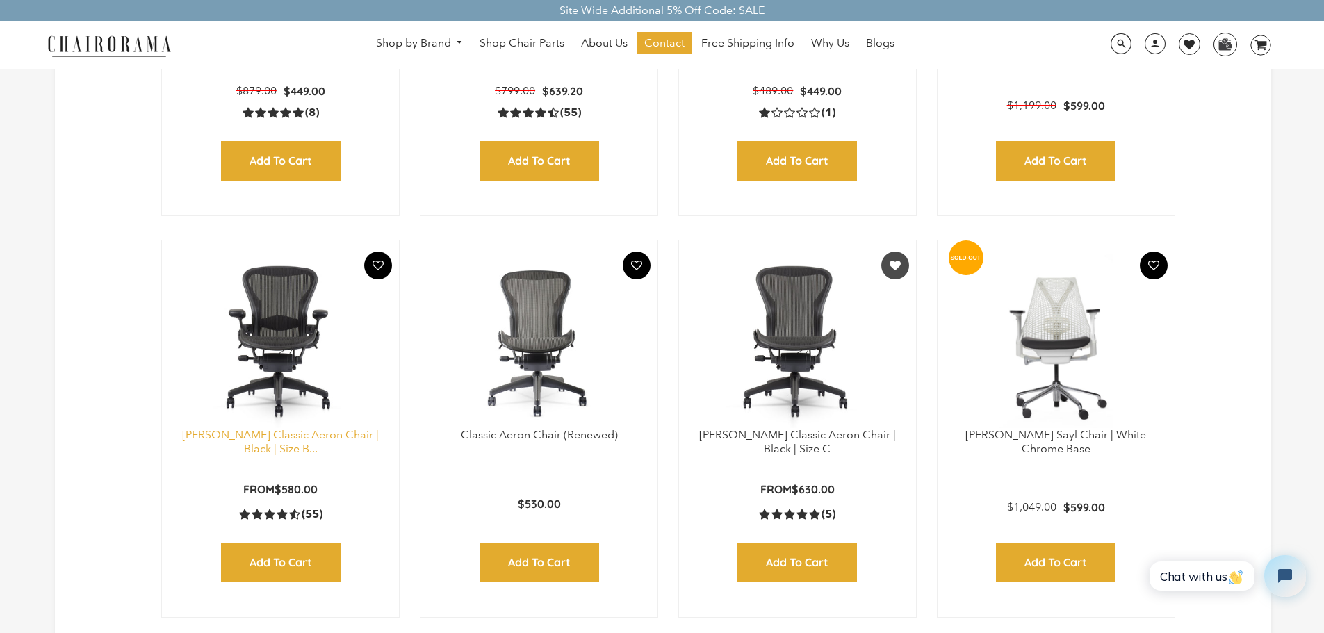
click at [312, 429] on link "[PERSON_NAME] Classic Aeron Chair | Black | Size B..." at bounding box center [280, 442] width 197 height 28
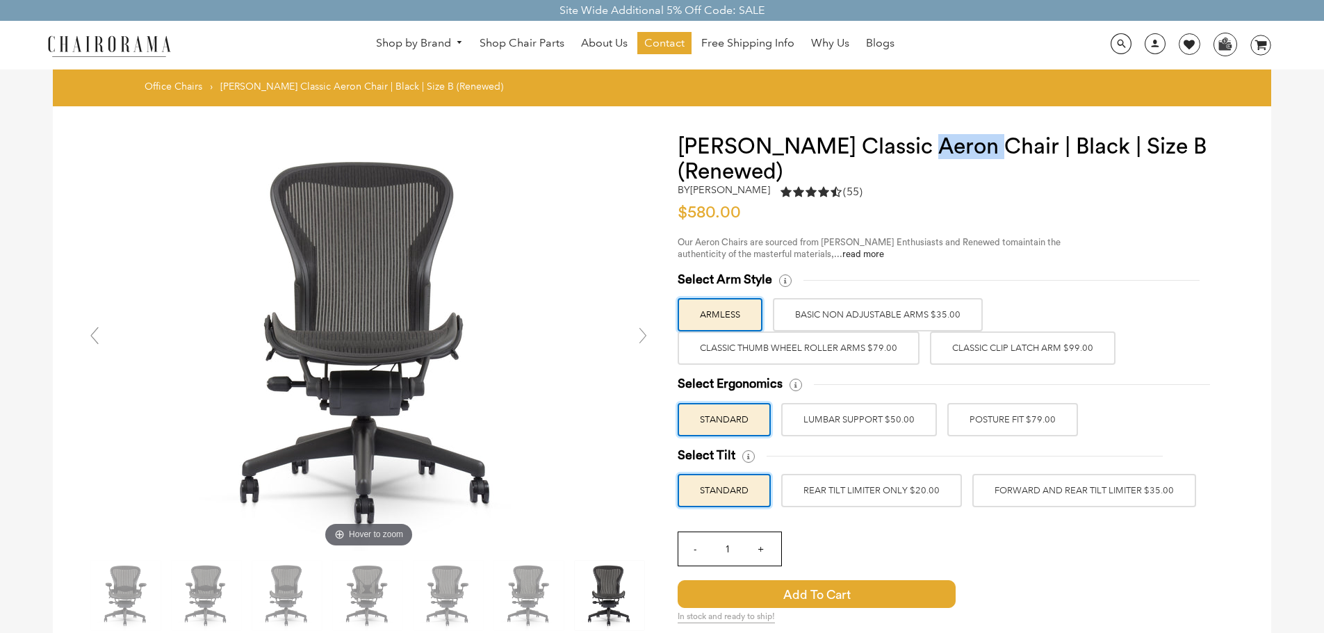
drag, startPoint x: 970, startPoint y: 149, endPoint x: 908, endPoint y: 146, distance: 61.9
click at [908, 146] on h1 "Herman Miller Classic Aeron Chair | Black | Size B (Renewed)" at bounding box center [961, 159] width 566 height 50
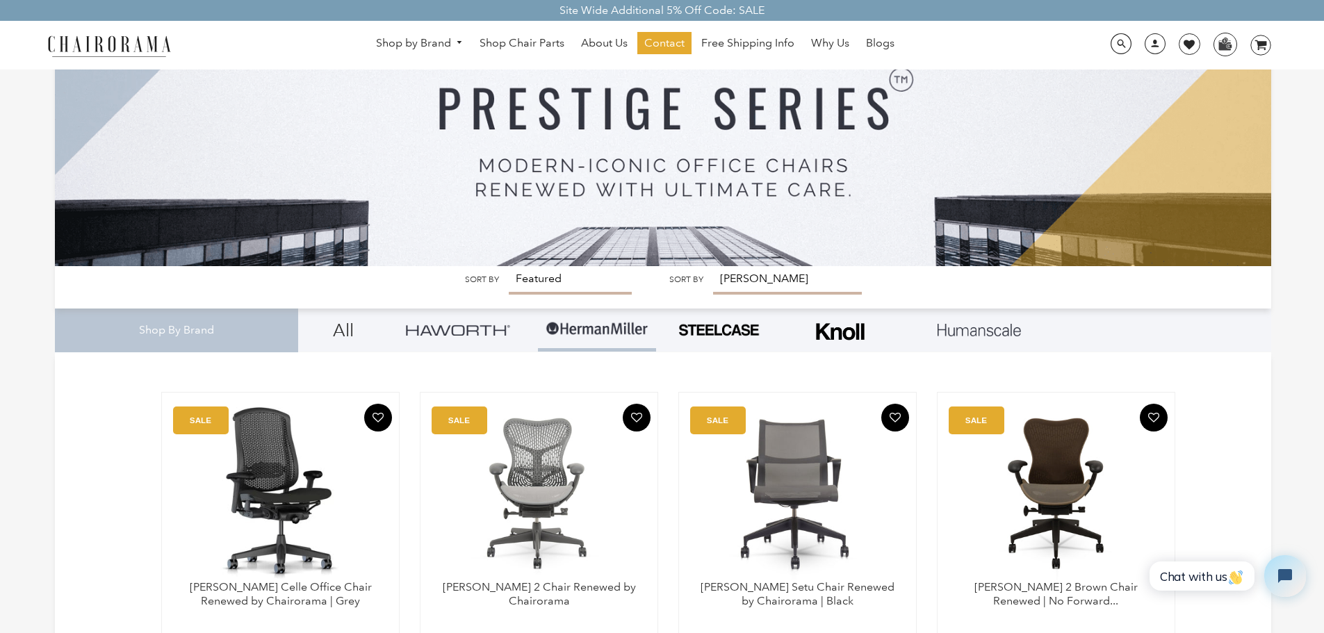
click at [738, 332] on img at bounding box center [718, 330] width 83 height 15
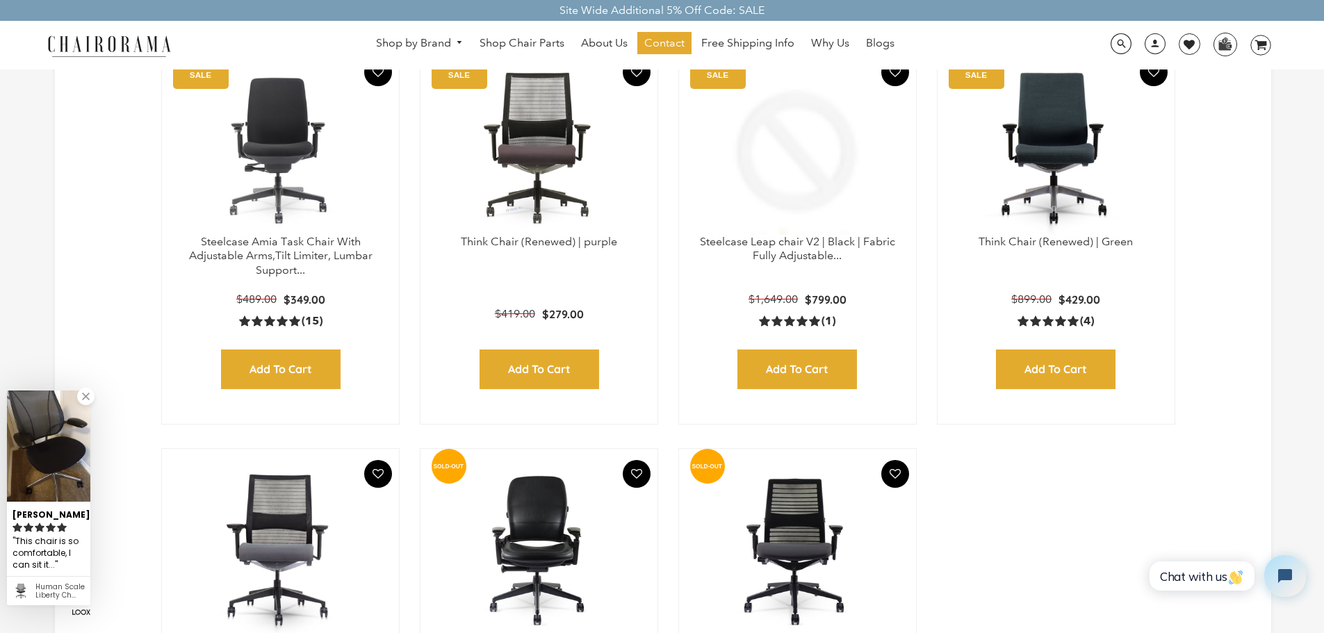
scroll to position [209, 0]
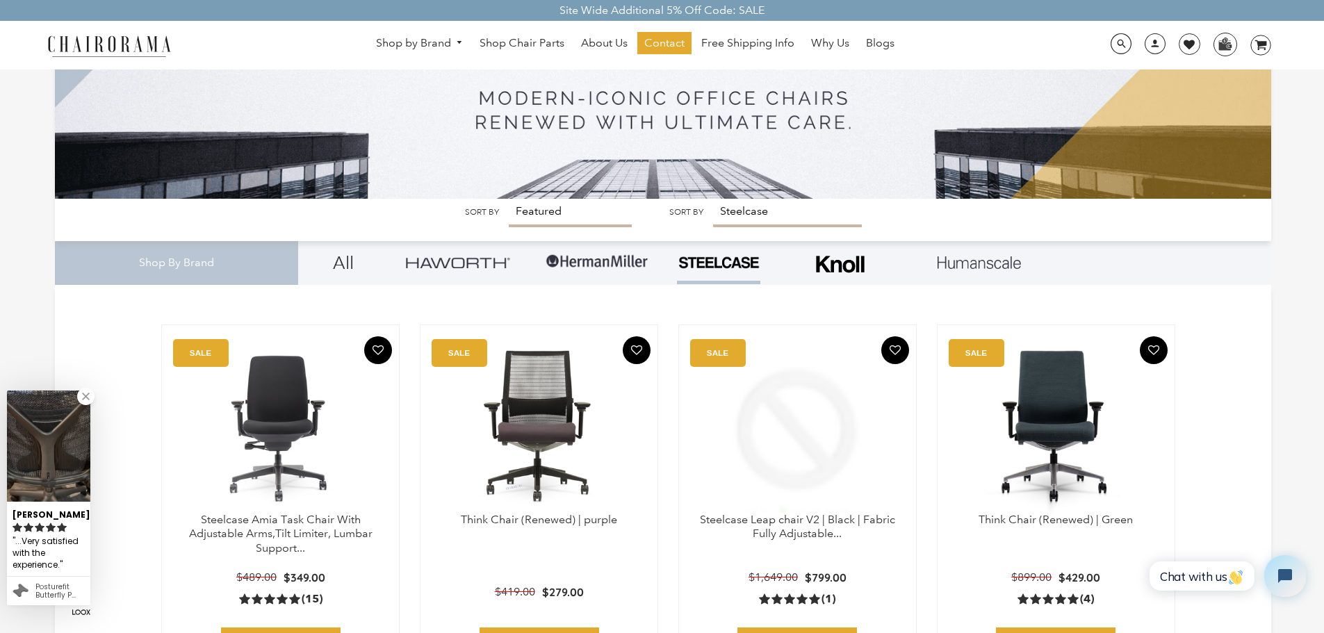
click at [820, 419] on img at bounding box center [797, 426] width 209 height 174
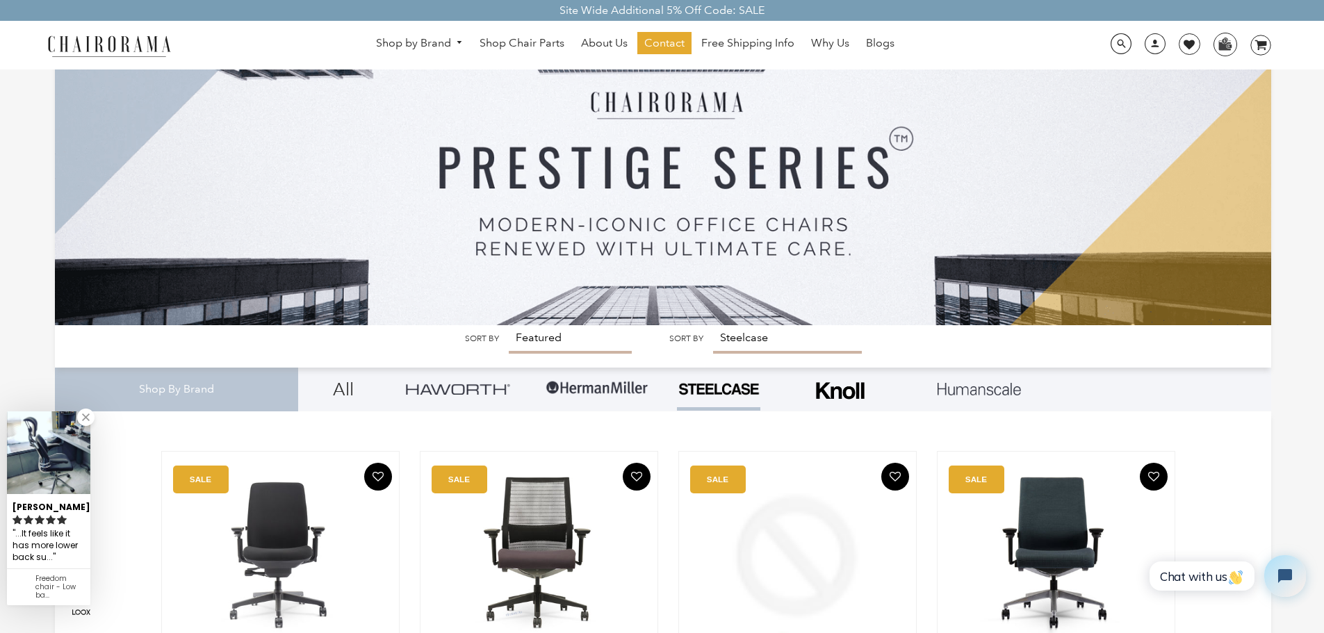
scroll to position [280, 0]
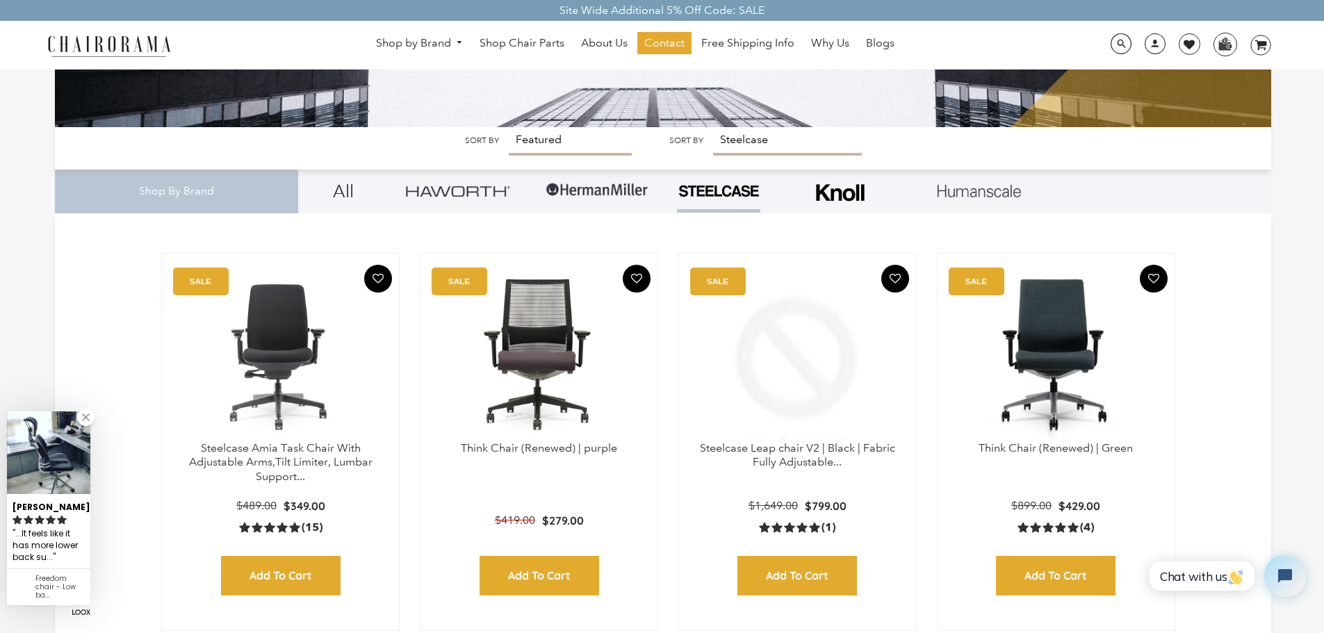
click at [844, 196] on img at bounding box center [841, 192] width 56 height 35
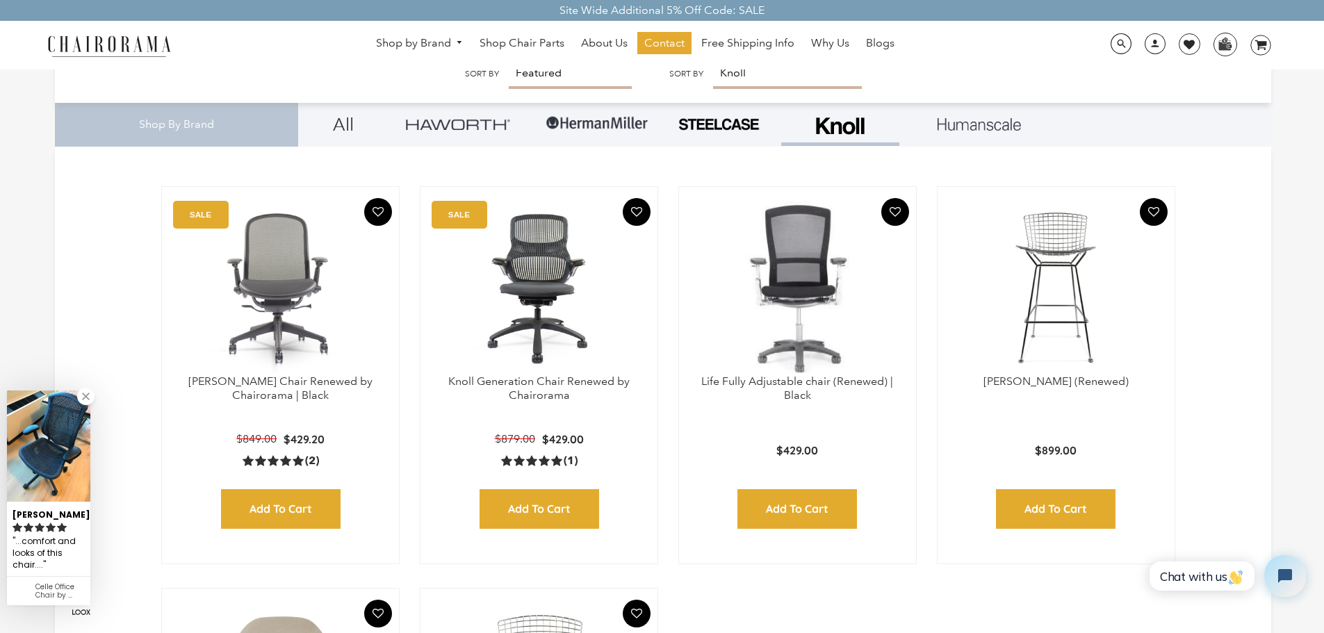
scroll to position [278, 0]
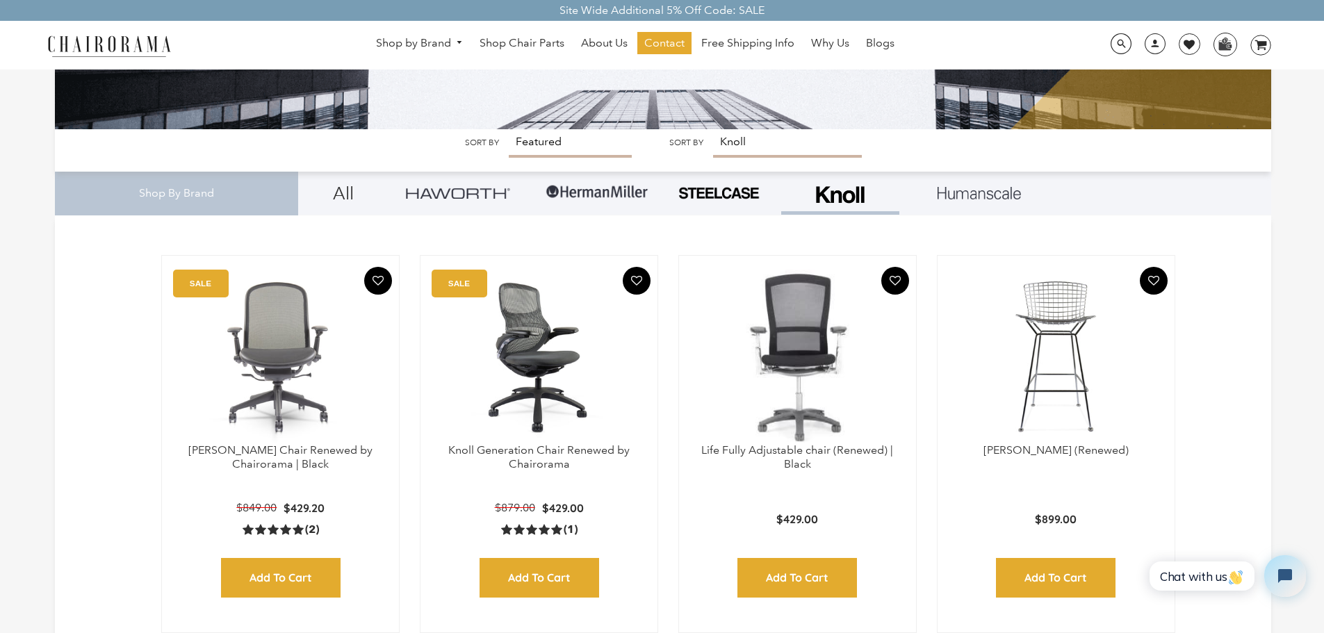
click at [553, 345] on img at bounding box center [539, 357] width 209 height 174
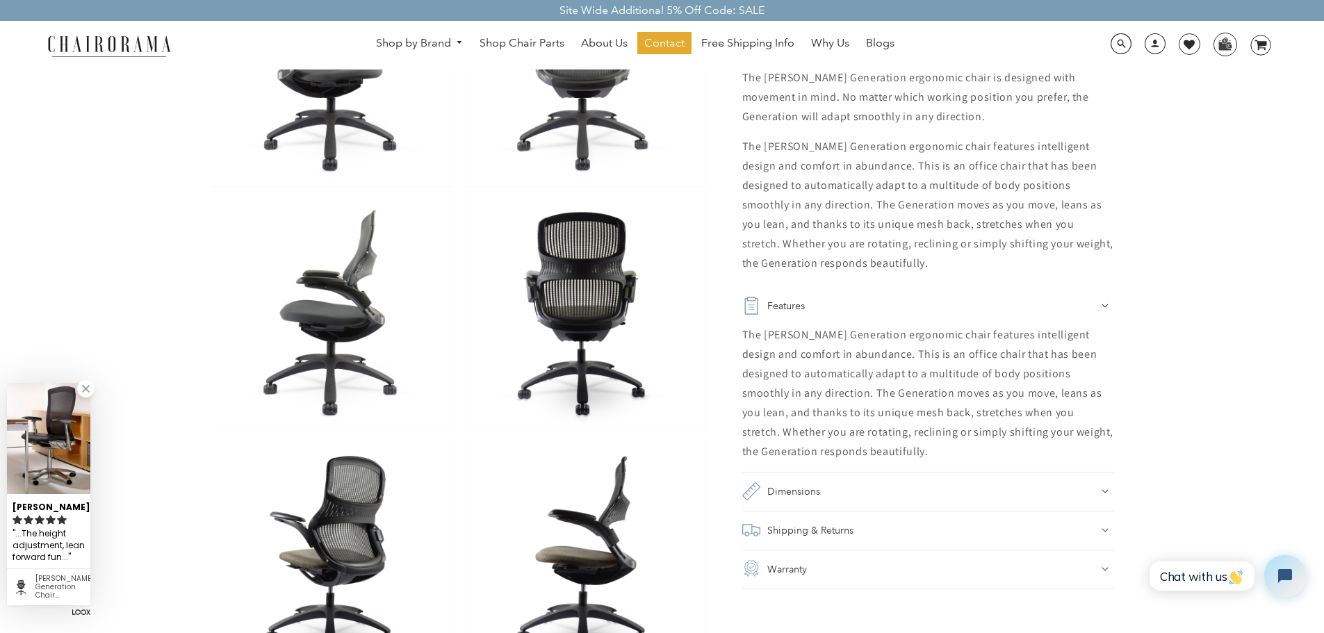
scroll to position [973, 0]
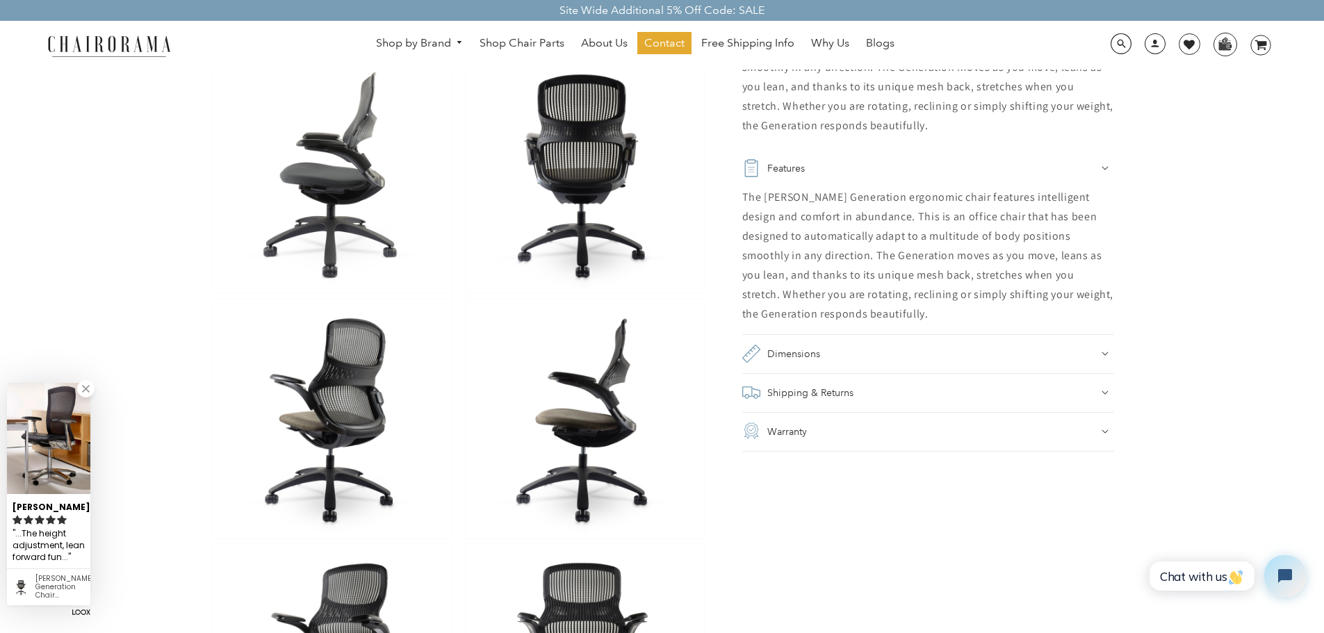
click at [803, 350] on h2 "Dimensions" at bounding box center [794, 353] width 53 height 19
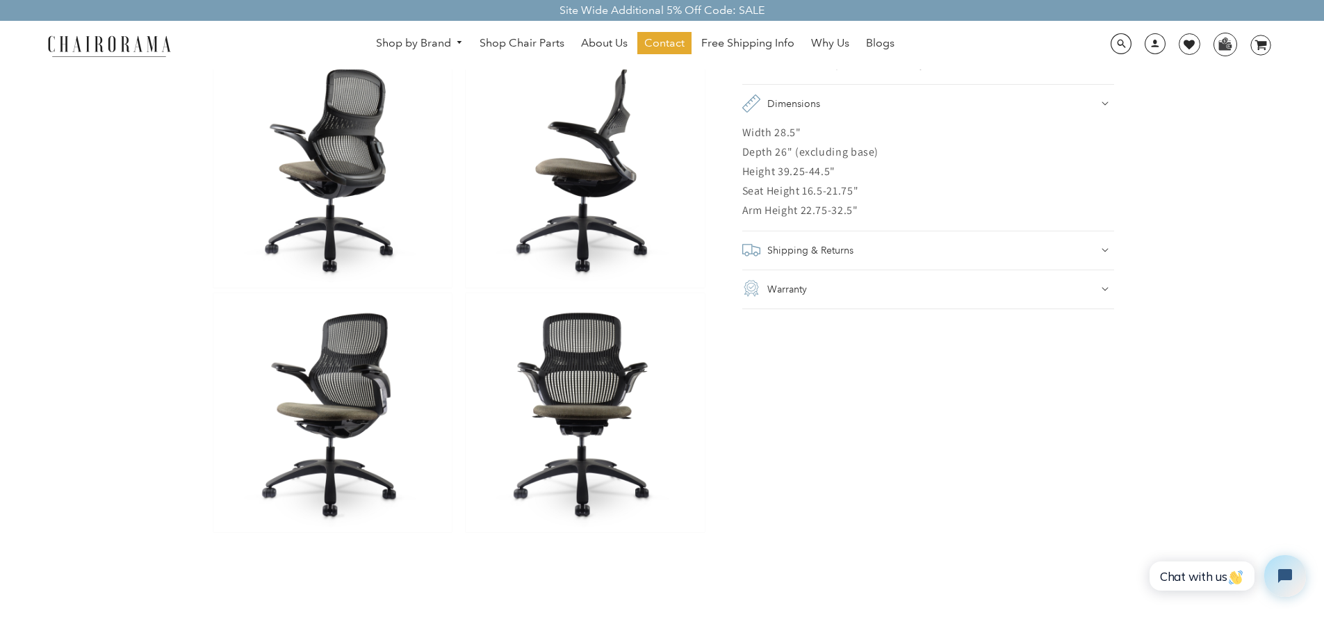
scroll to position [1043, 0]
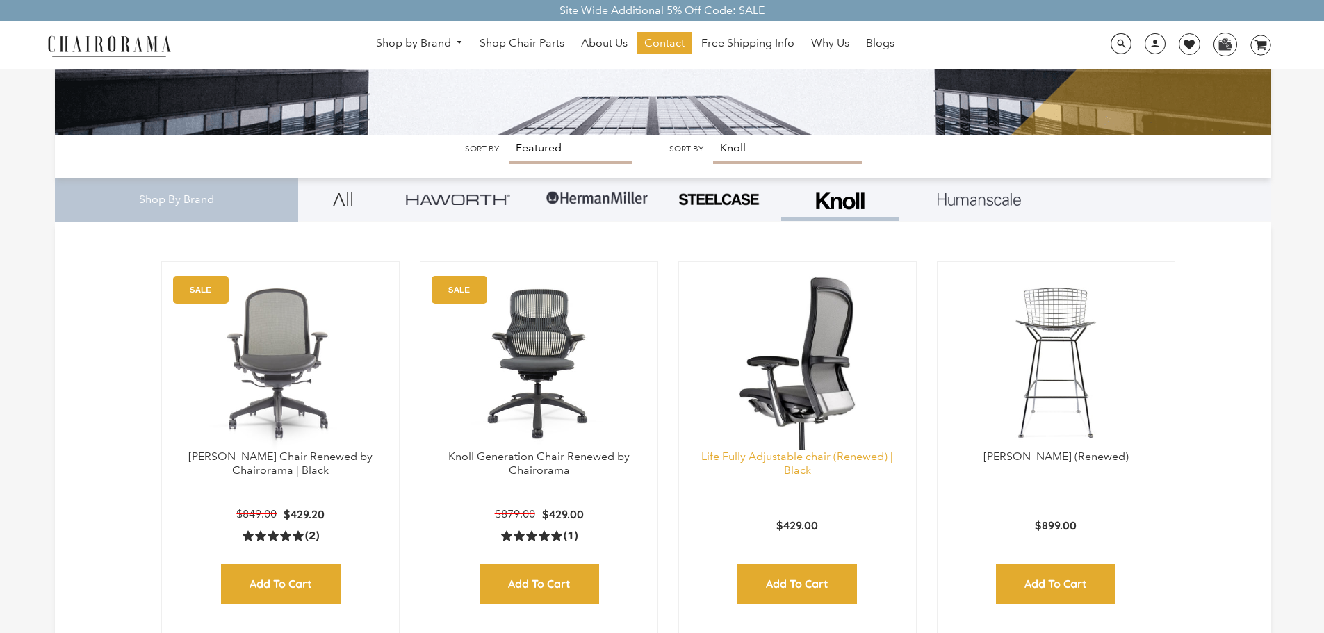
scroll to position [278, 0]
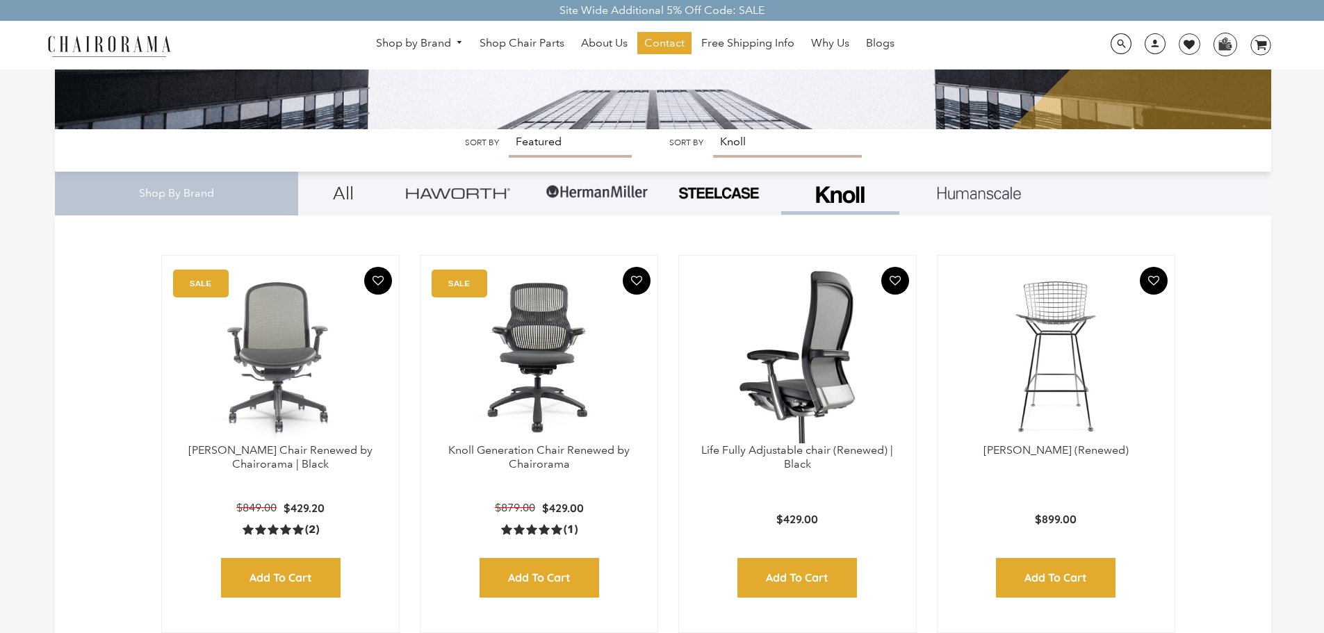
click at [846, 343] on img at bounding box center [797, 357] width 209 height 174
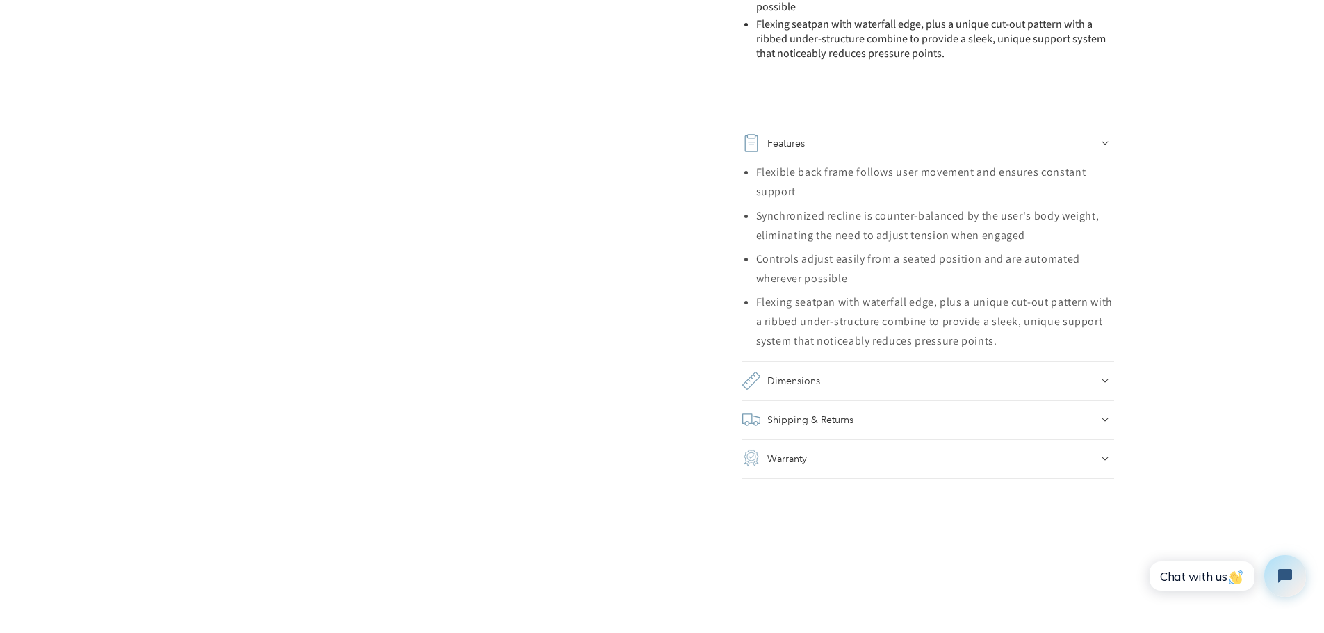
scroll to position [1182, 0]
click at [794, 380] on h2 "Dimensions" at bounding box center [794, 379] width 53 height 19
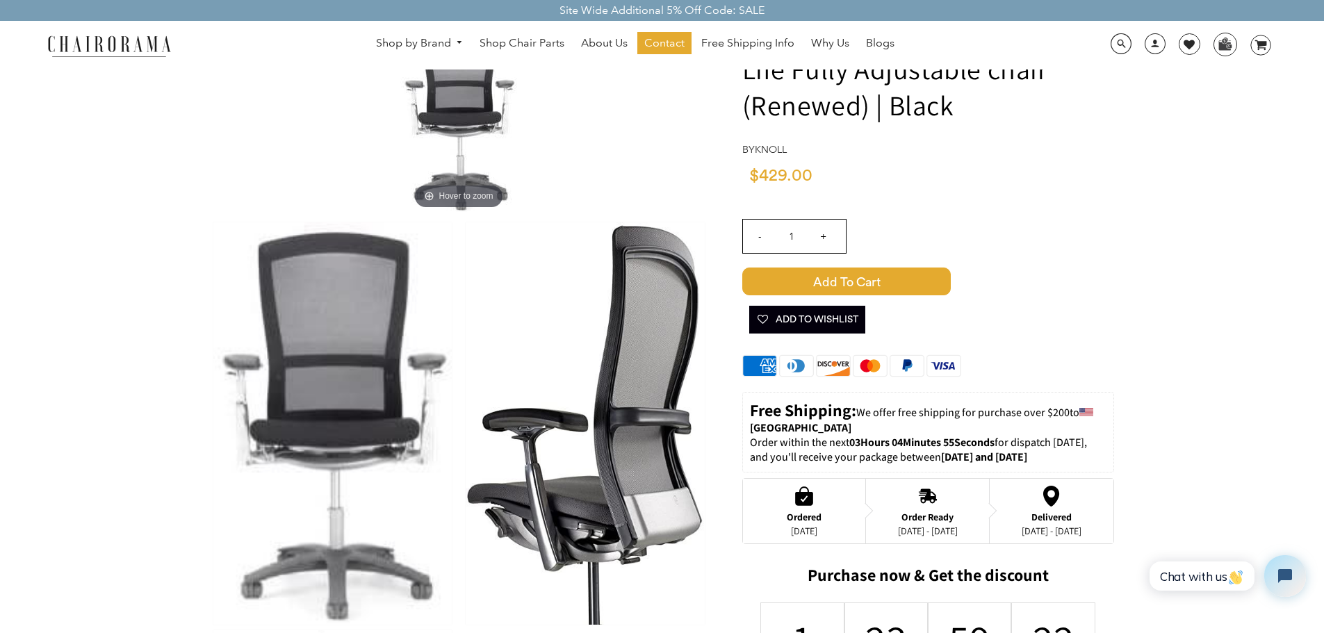
scroll to position [0, 0]
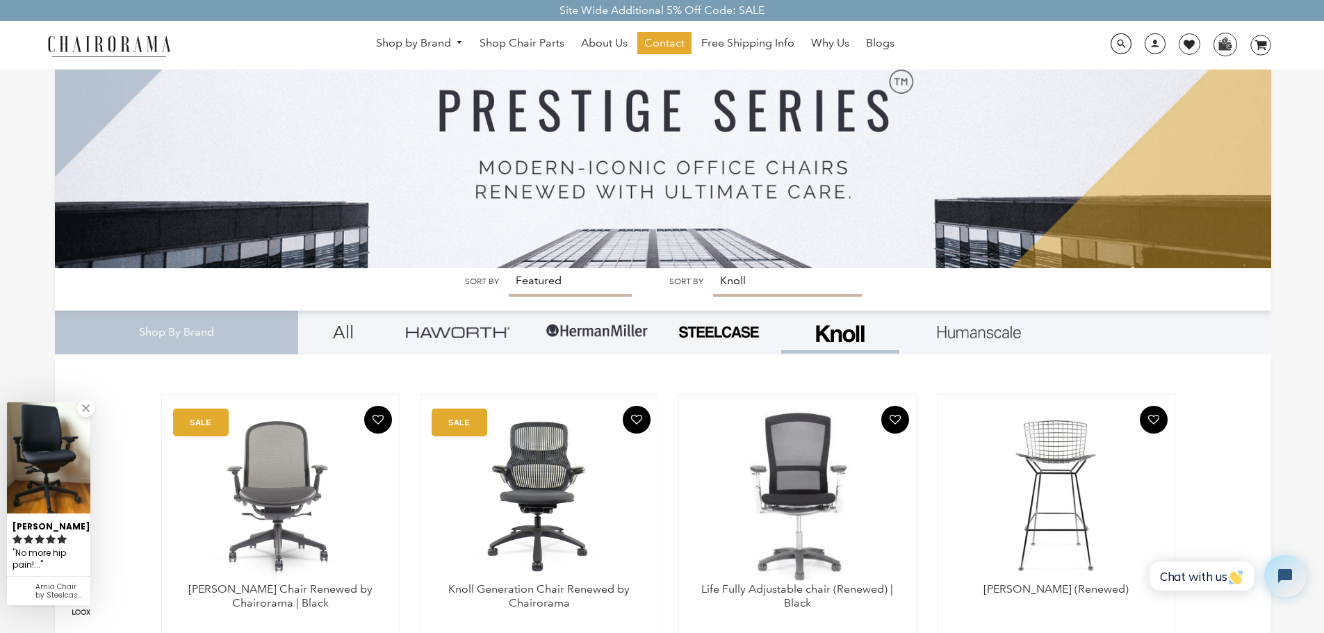
click at [996, 331] on img at bounding box center [979, 332] width 83 height 13
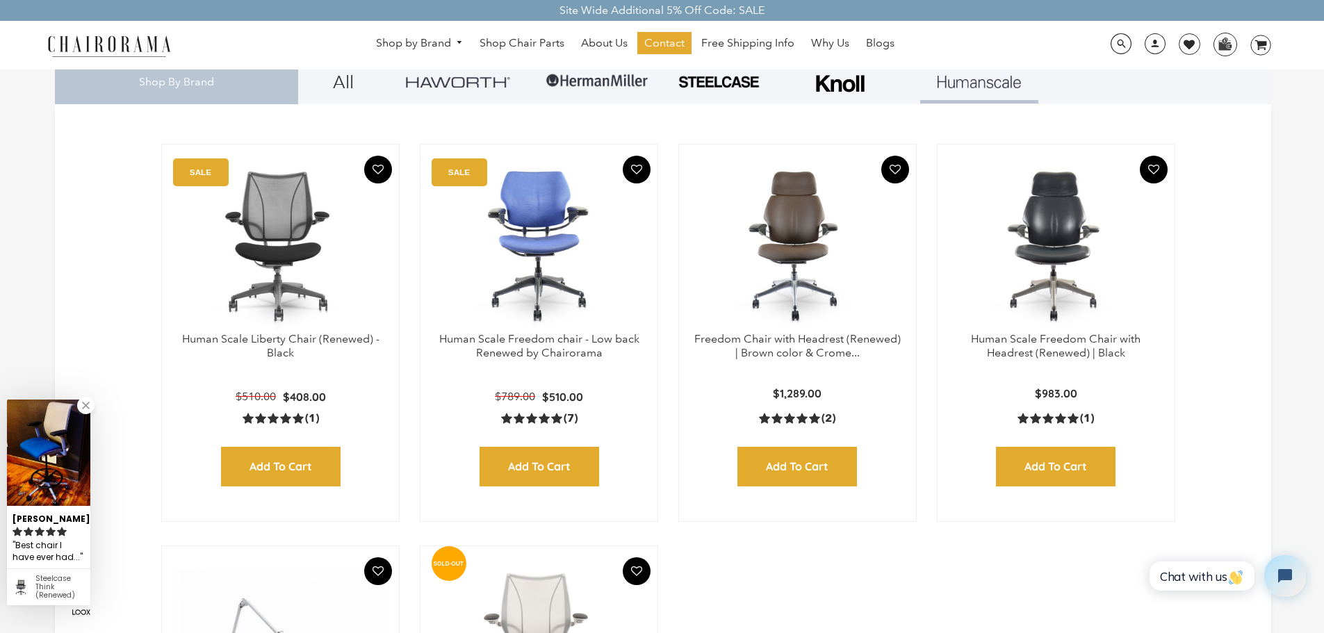
scroll to position [417, 0]
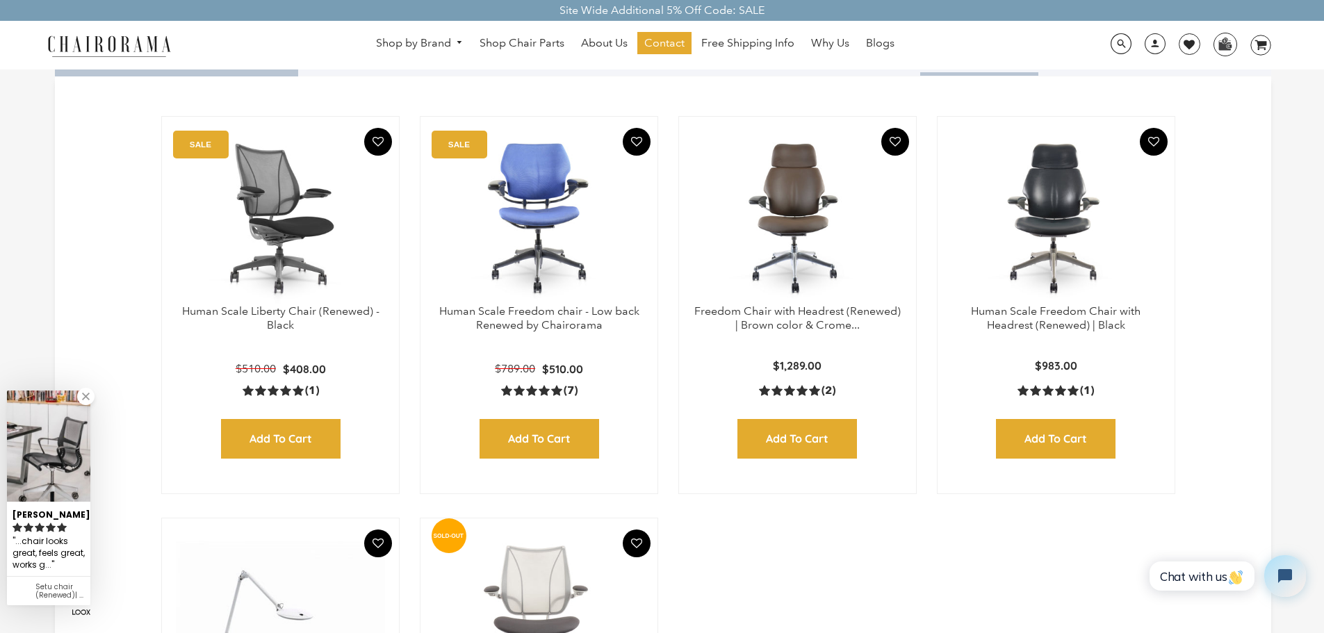
click at [305, 209] on img at bounding box center [280, 218] width 209 height 174
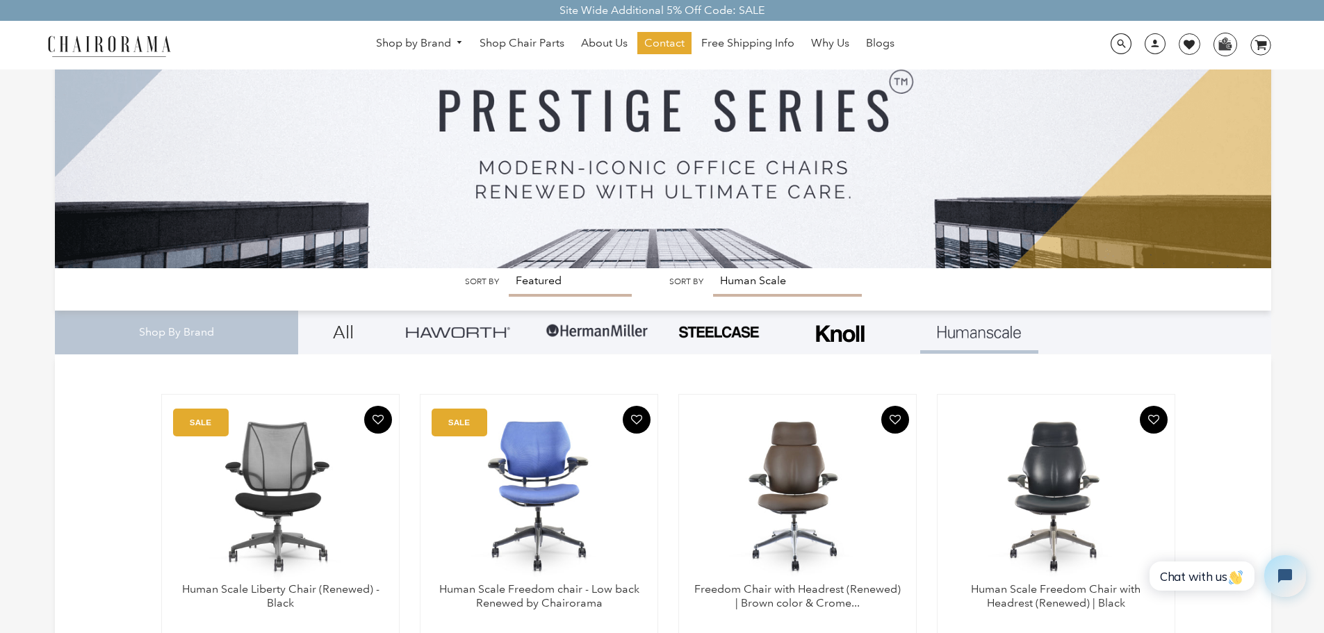
click at [461, 334] on img at bounding box center [458, 332] width 104 height 10
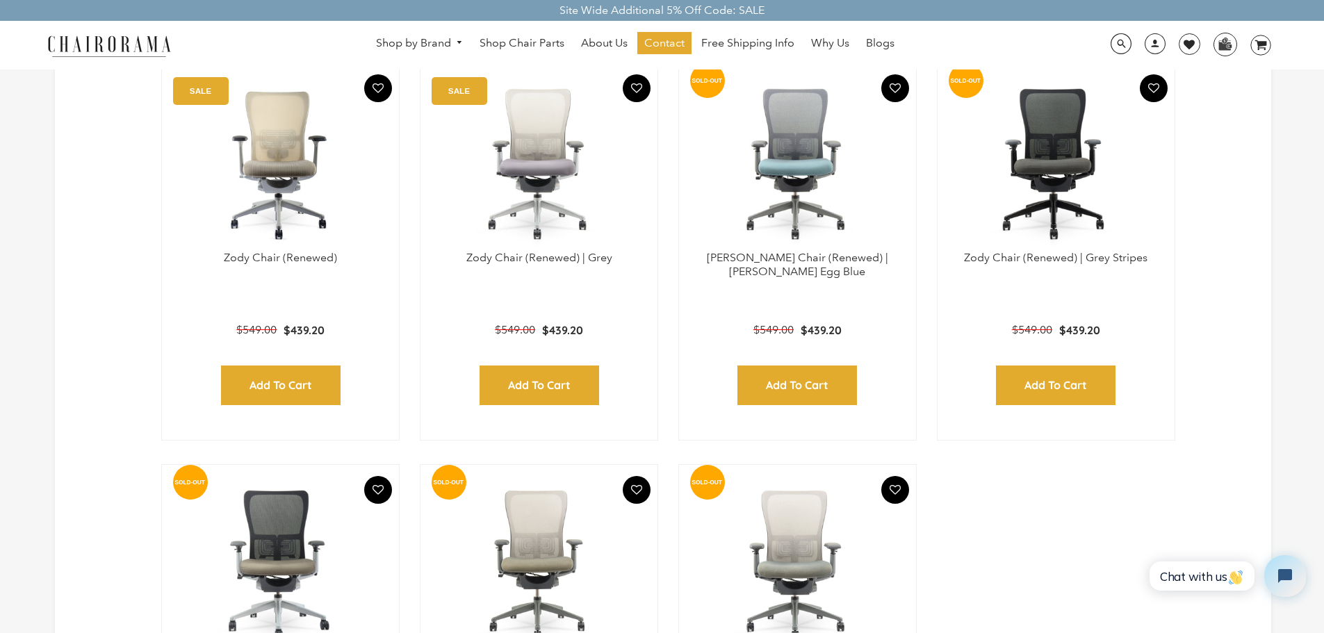
scroll to position [348, 0]
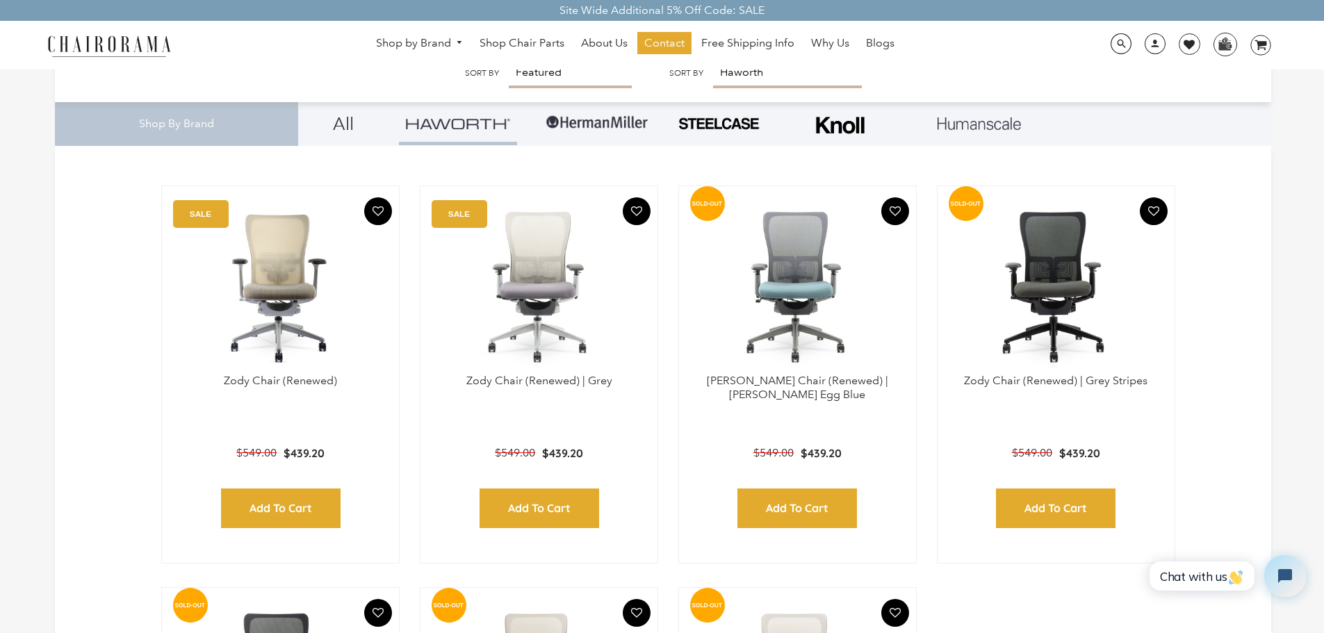
click at [590, 129] on img at bounding box center [597, 123] width 104 height 42
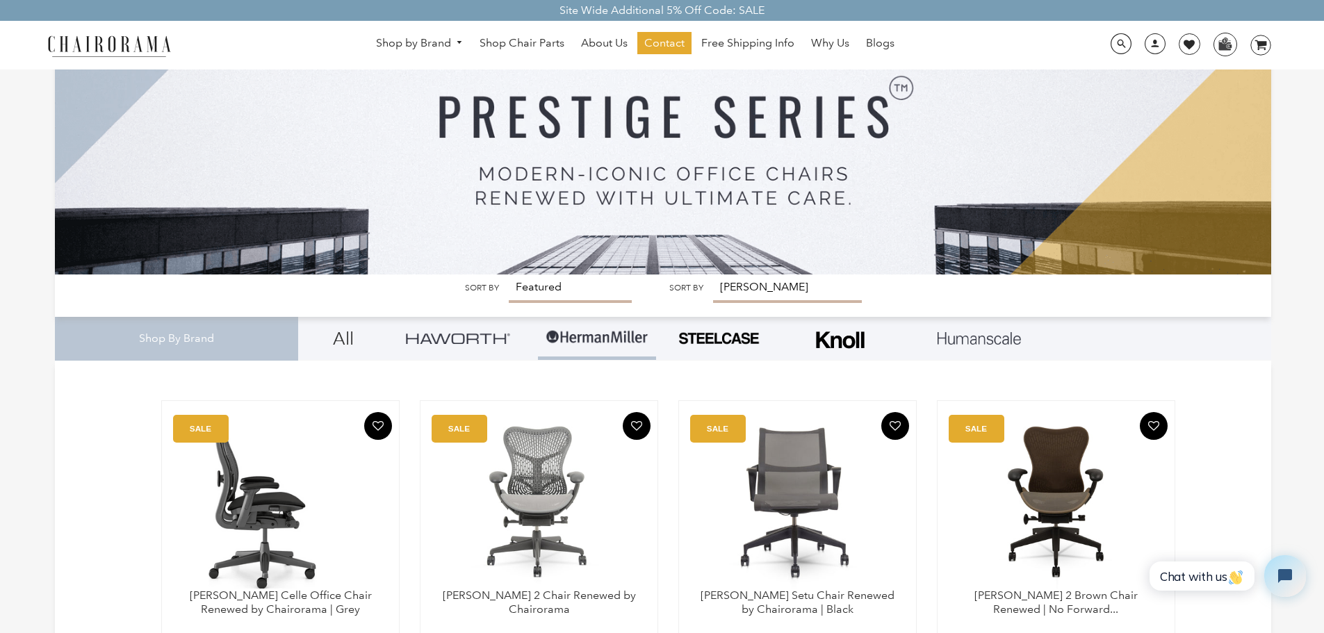
scroll to position [278, 0]
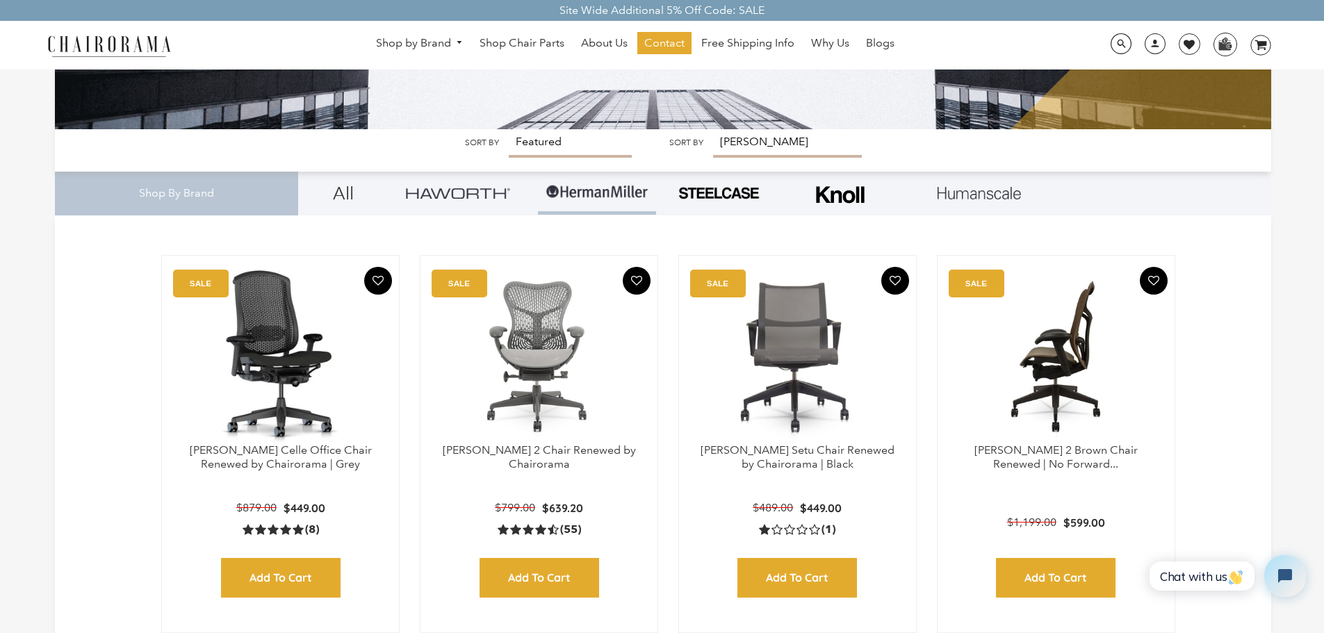
click at [1073, 336] on img at bounding box center [1056, 357] width 209 height 174
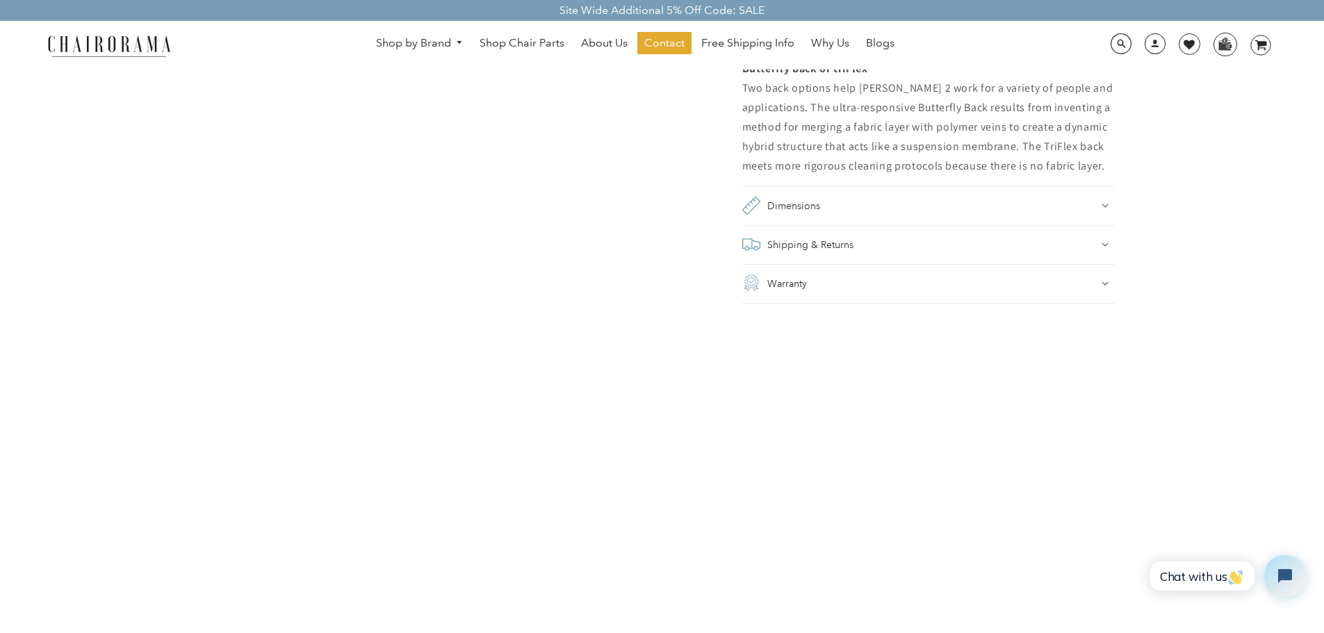
scroll to position [1321, 0]
click at [801, 216] on h2 "Dimensions" at bounding box center [794, 211] width 53 height 19
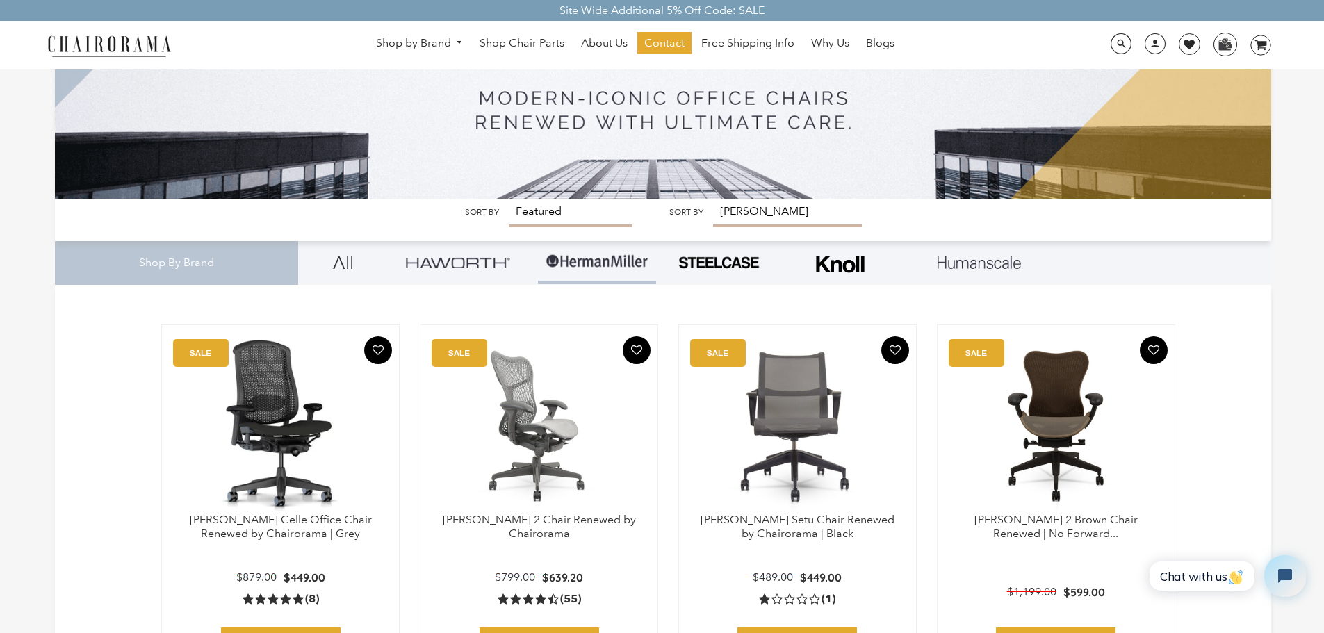
click at [557, 418] on img at bounding box center [539, 426] width 209 height 174
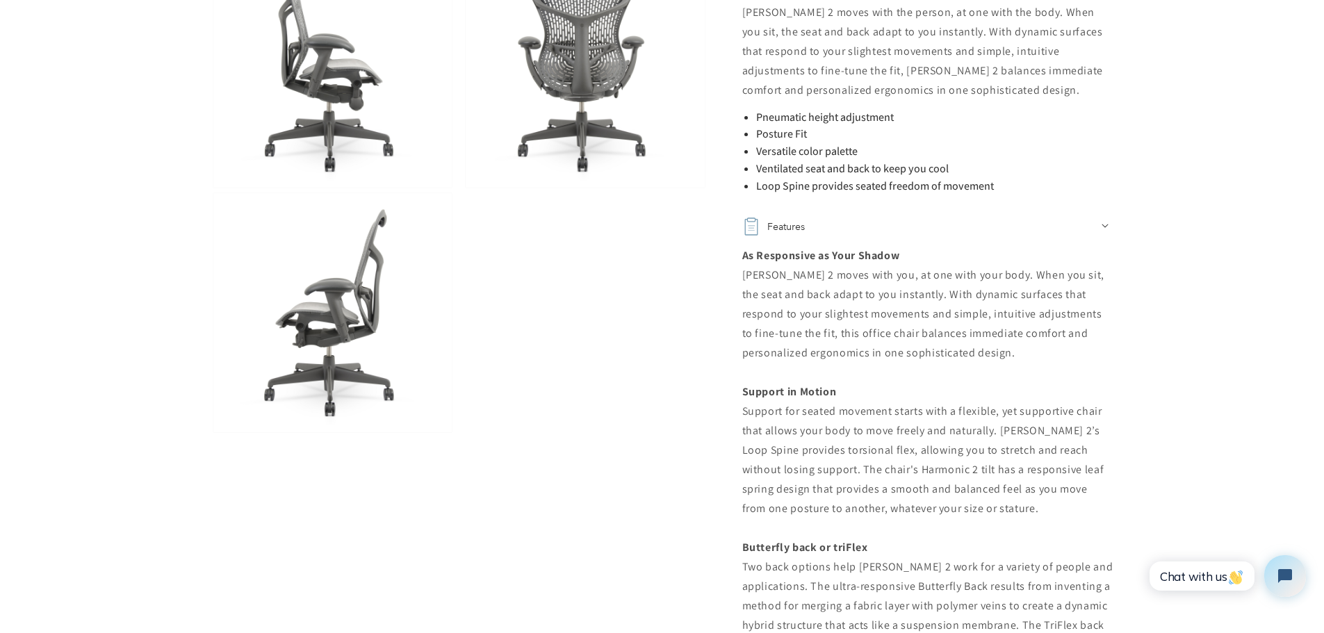
scroll to position [1112, 0]
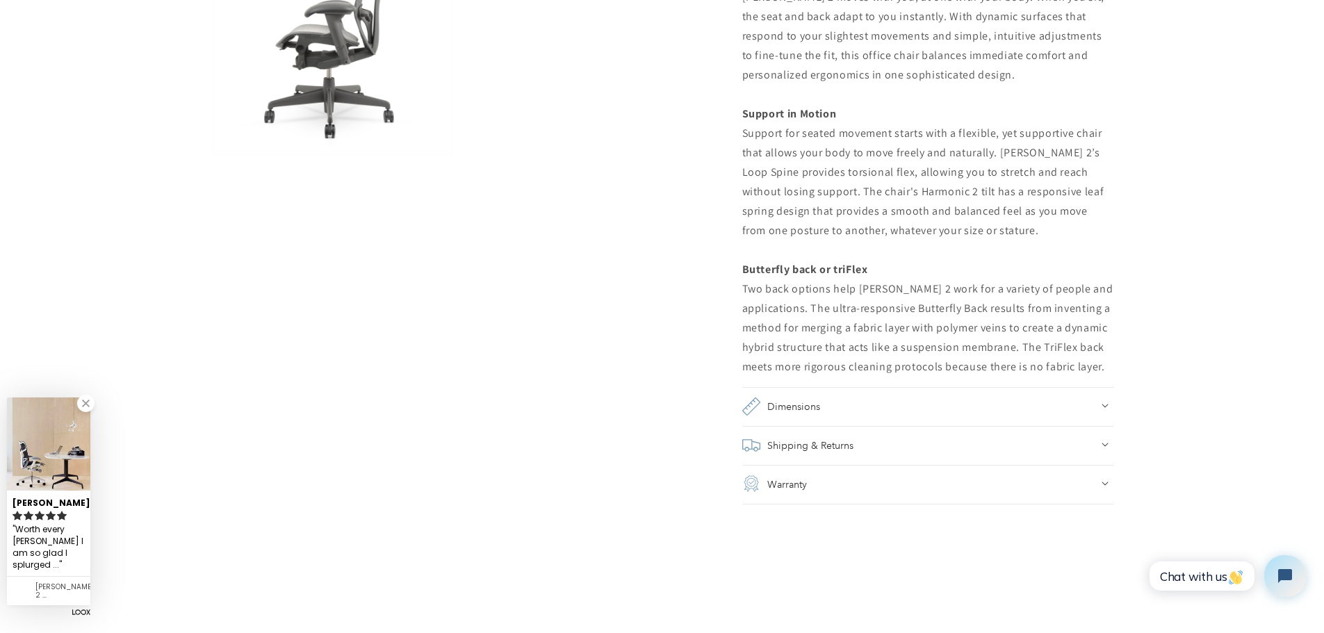
click at [809, 403] on h2 "Dimensions" at bounding box center [794, 406] width 53 height 19
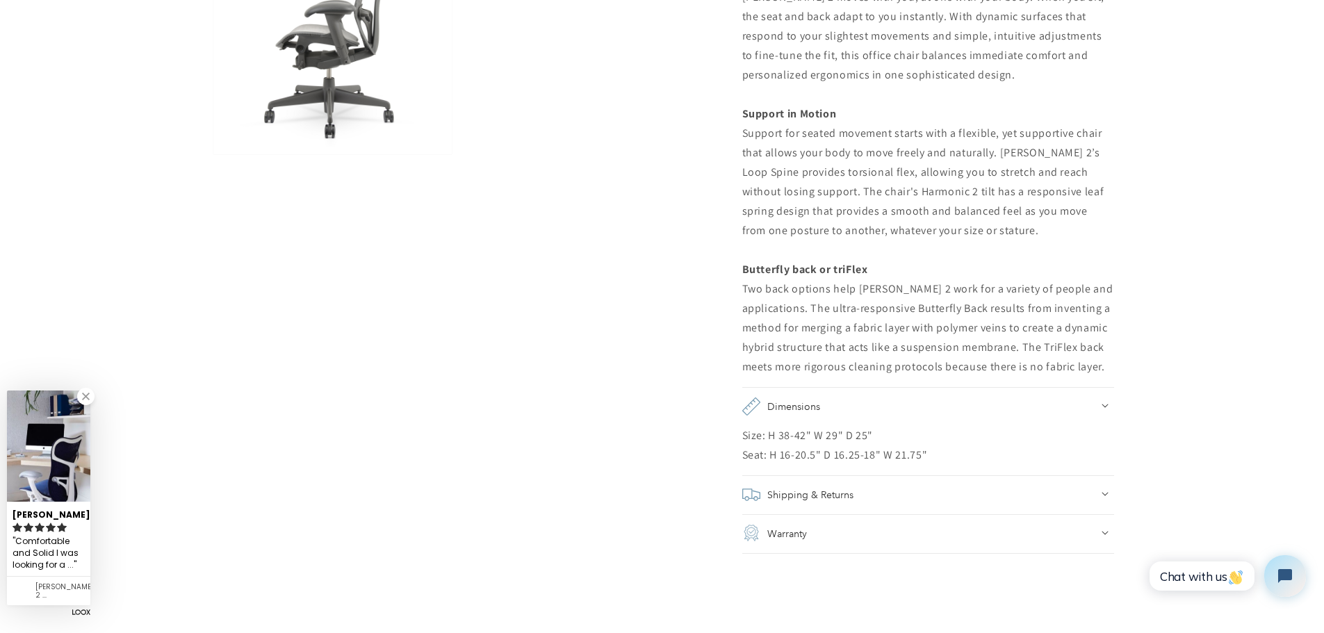
drag, startPoint x: 738, startPoint y: 279, endPoint x: 743, endPoint y: 257, distance: 22.1
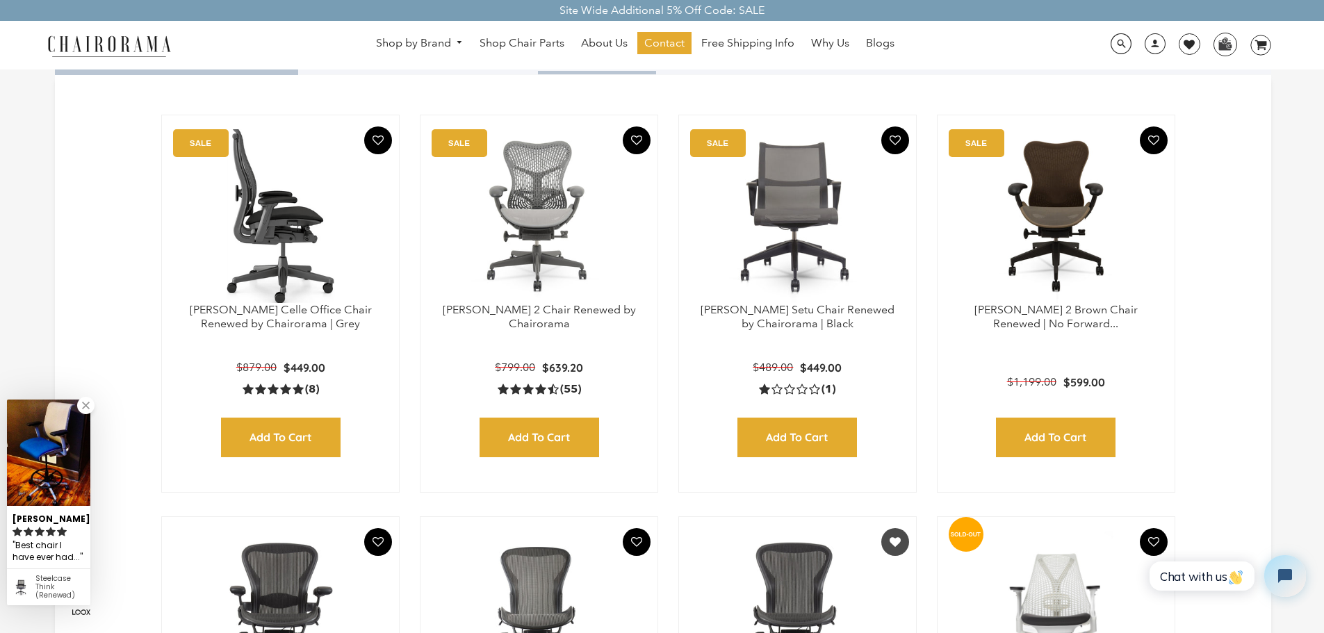
scroll to position [417, 0]
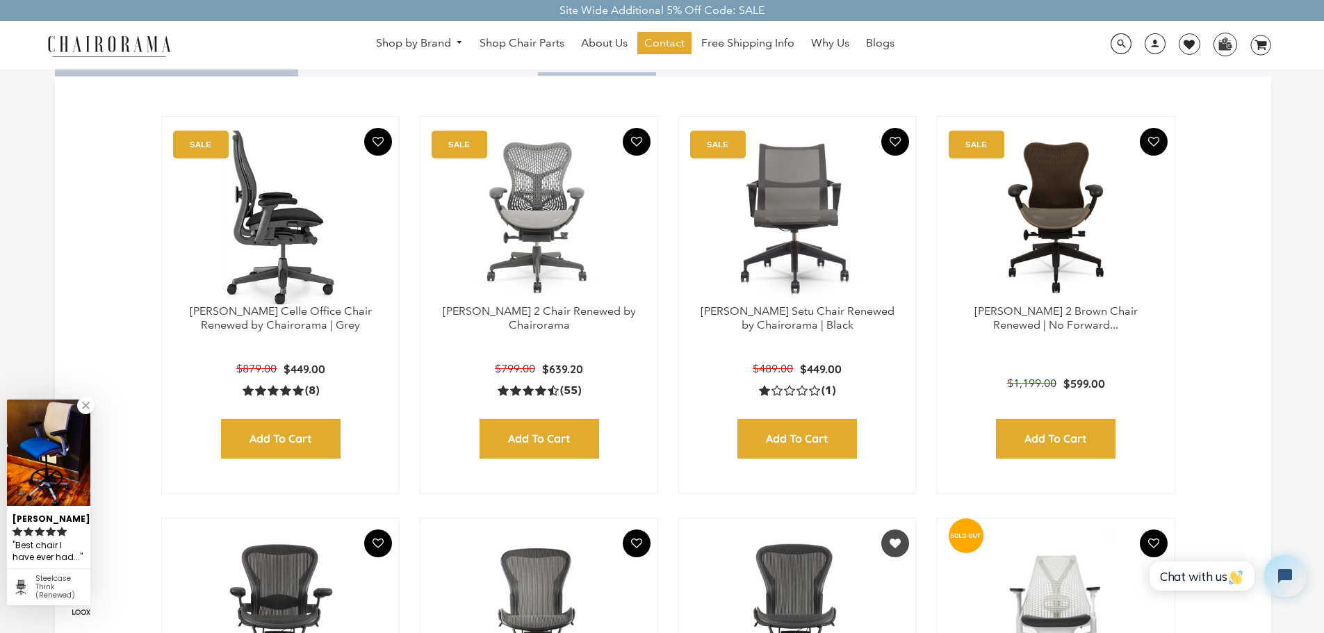
click at [291, 186] on img at bounding box center [280, 218] width 209 height 174
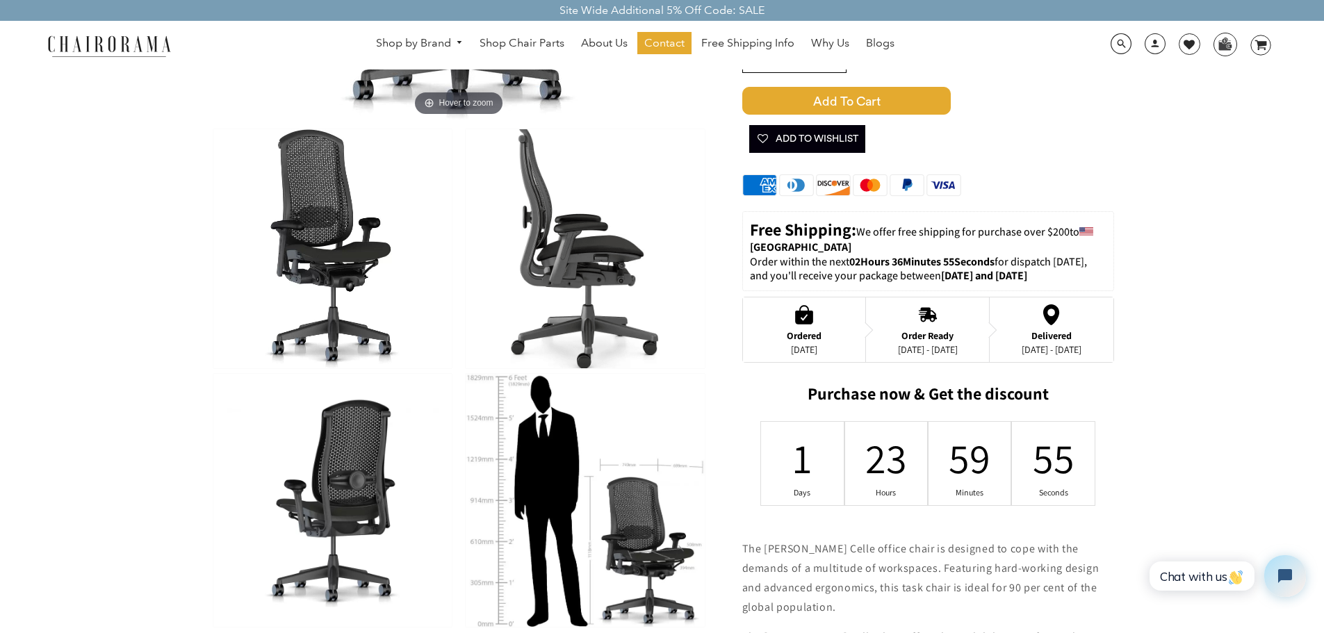
scroll to position [417, 0]
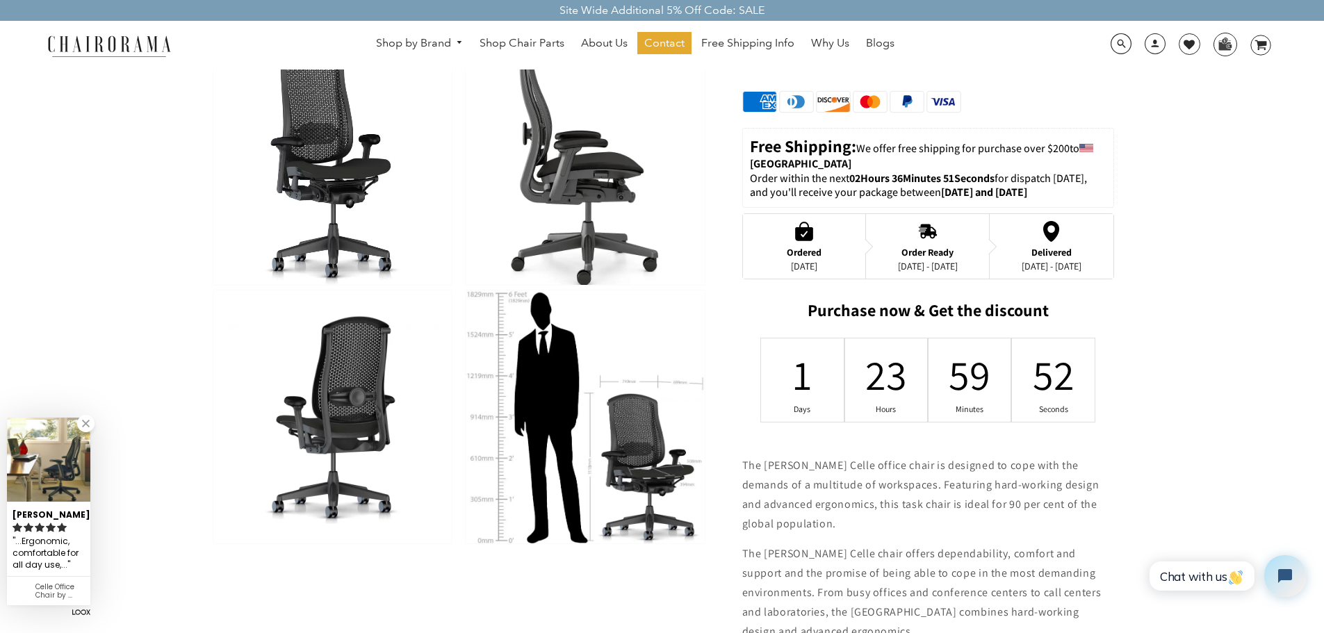
click at [635, 478] on img at bounding box center [585, 417] width 238 height 253
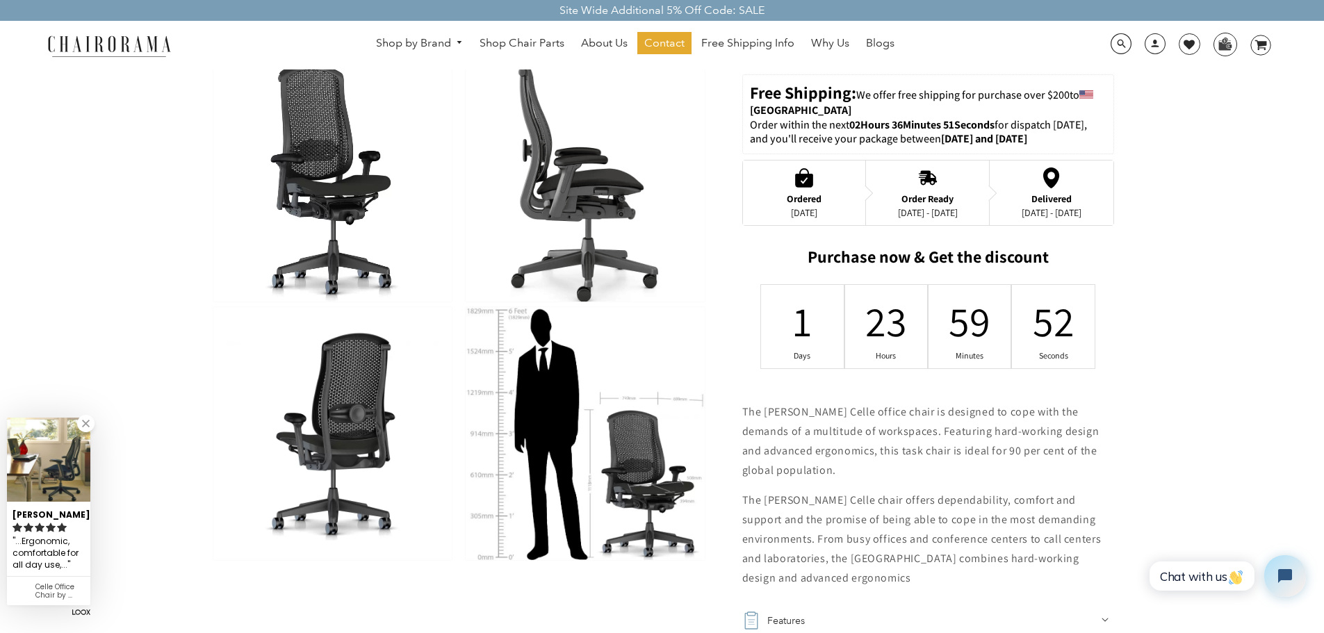
scroll to position [492, 0]
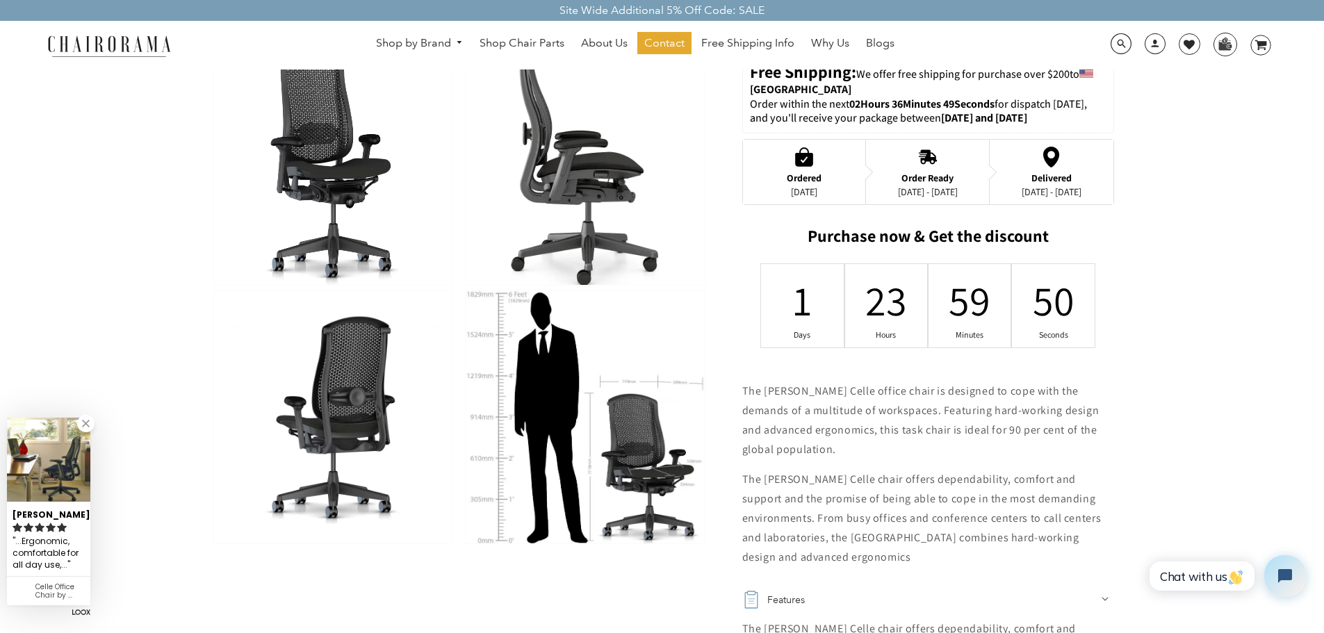
click at [585, 445] on img at bounding box center [585, 417] width 238 height 253
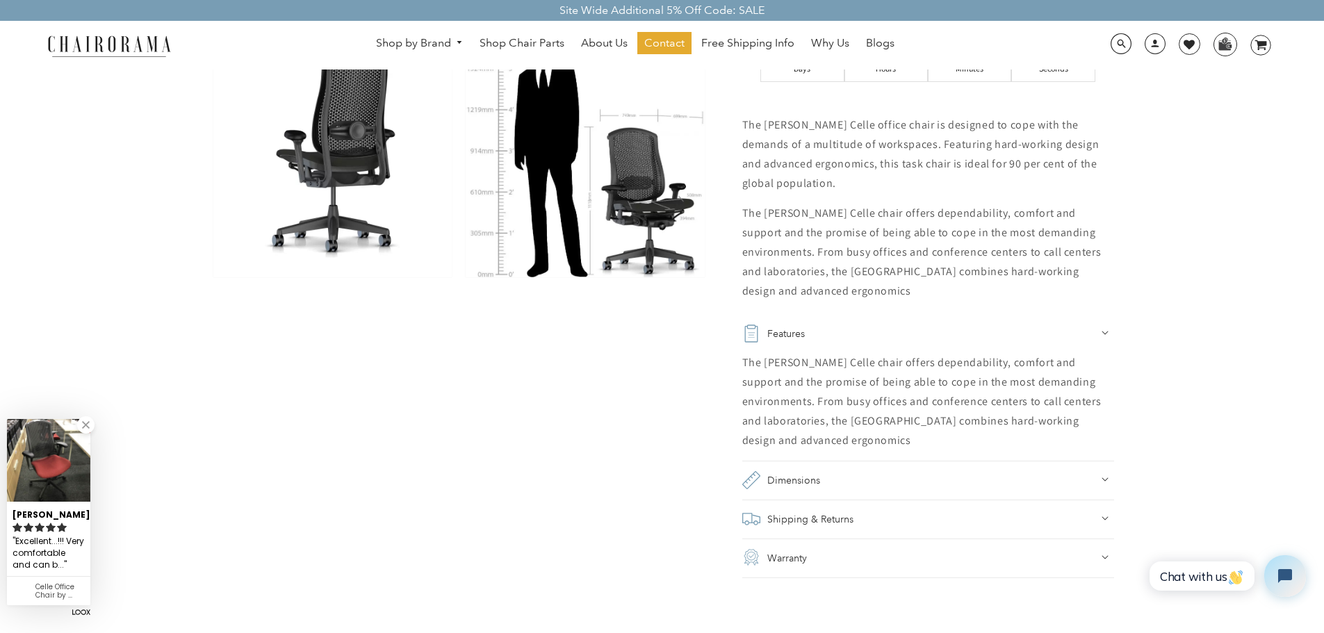
scroll to position [770, 0]
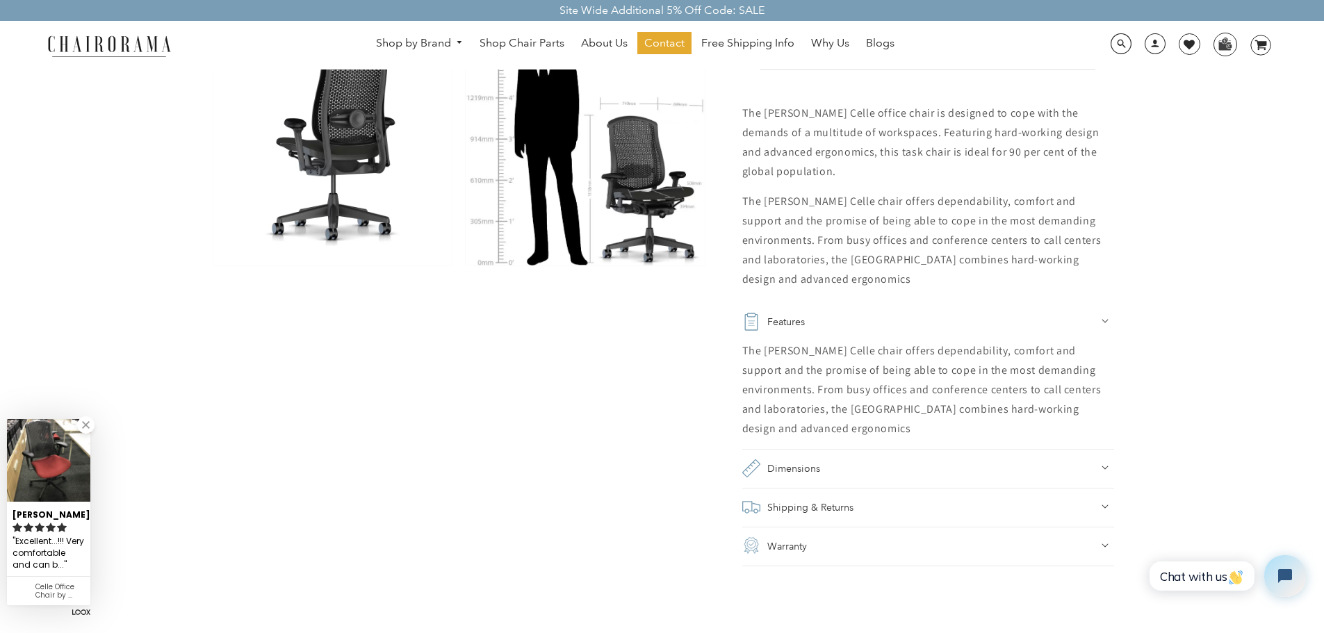
click at [811, 470] on h2 "Dimensions" at bounding box center [794, 468] width 53 height 19
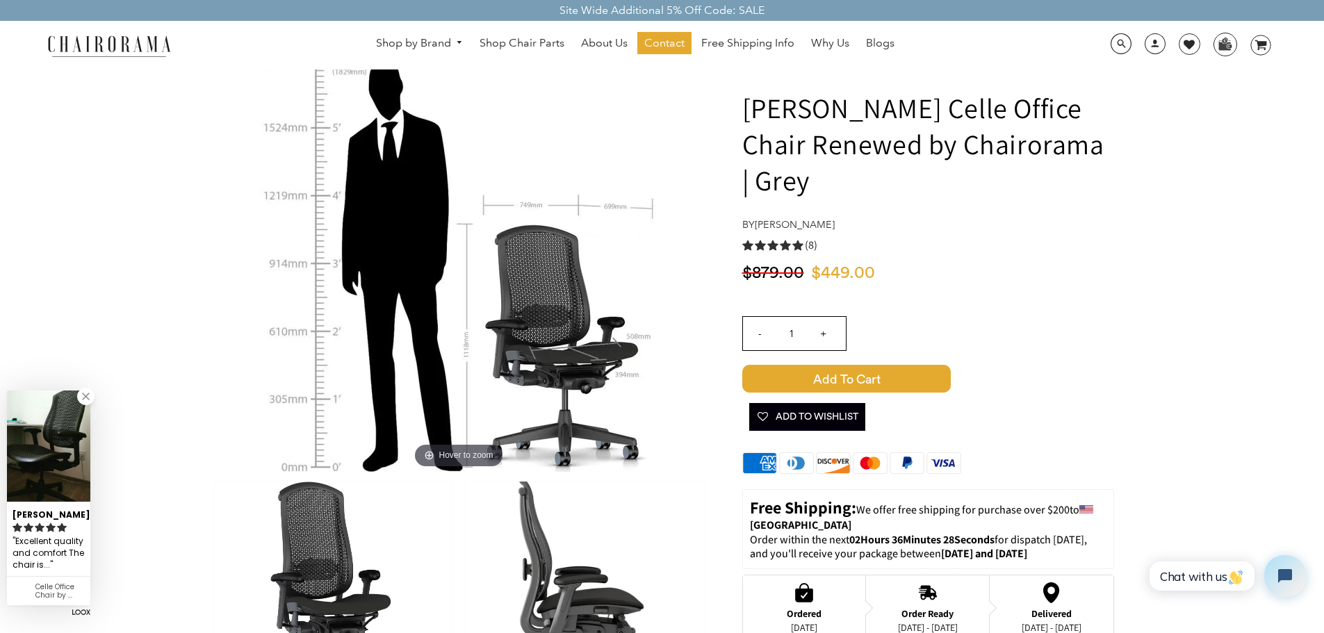
scroll to position [0, 0]
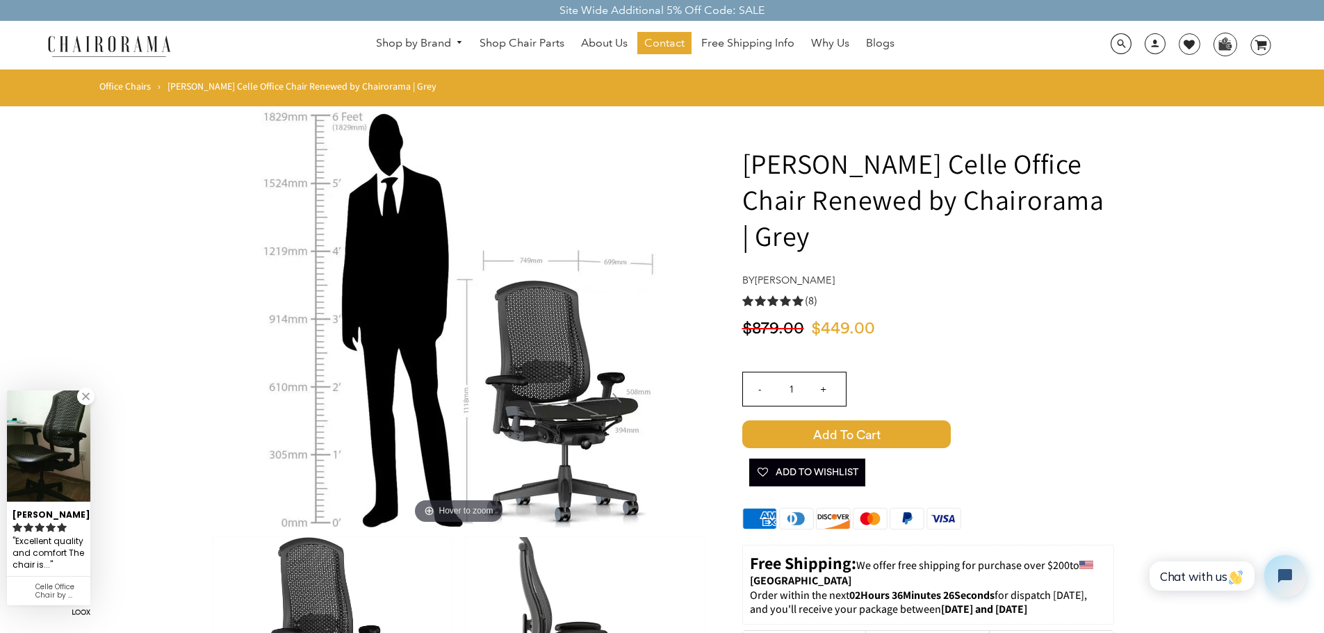
drag, startPoint x: 109, startPoint y: 230, endPoint x: 118, endPoint y: 223, distance: 11.4
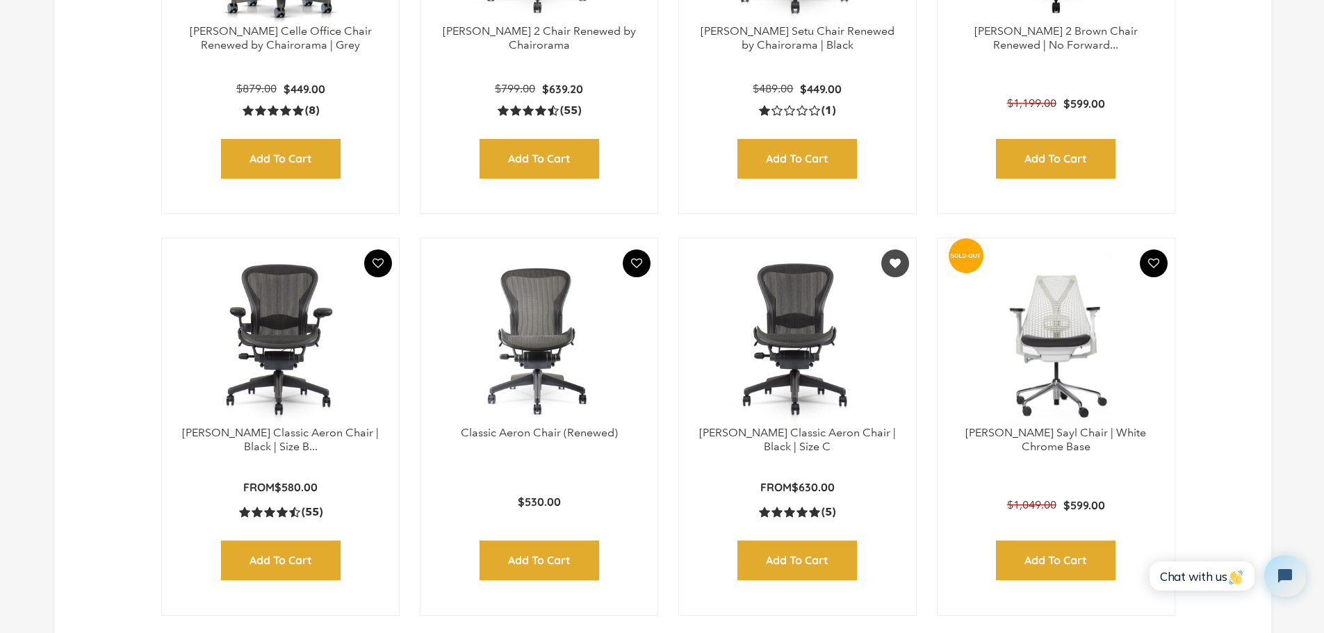
click at [839, 327] on img at bounding box center [797, 339] width 209 height 174
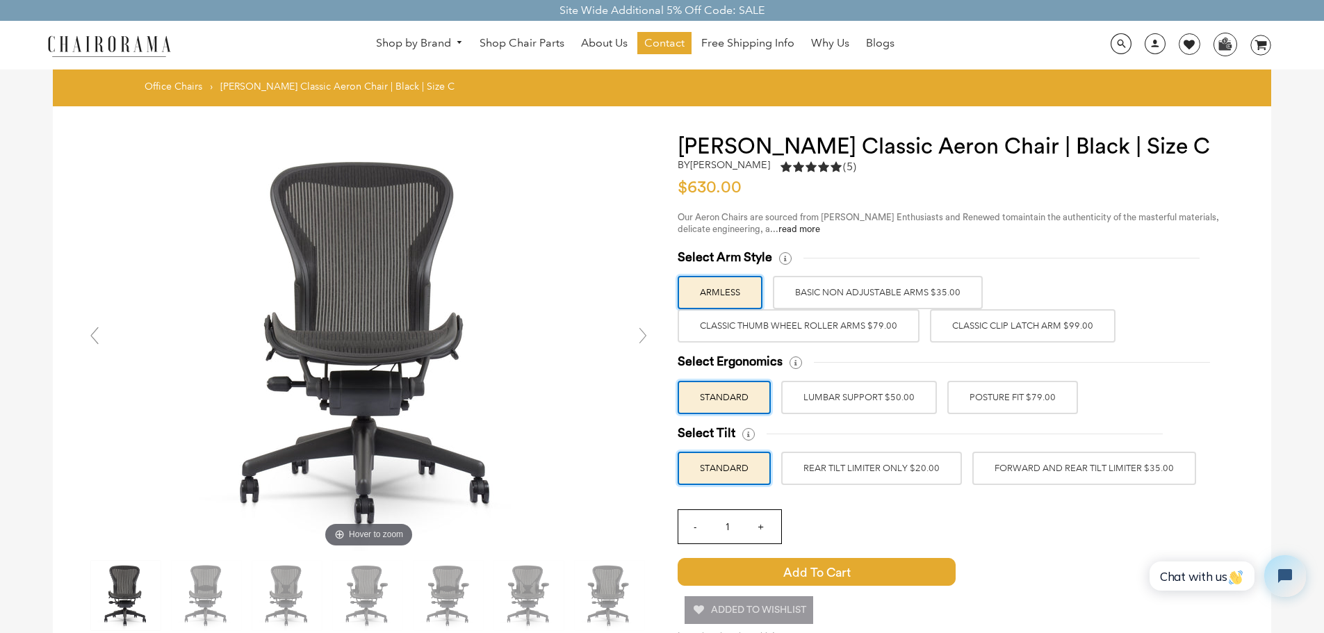
click at [808, 316] on label "Classic Thumb Wheel Roller Arms $79.00" at bounding box center [799, 325] width 242 height 33
click at [0, 0] on input "Classic Thumb Wheel Roller Arms $79.00" at bounding box center [0, 0] width 0 height 0
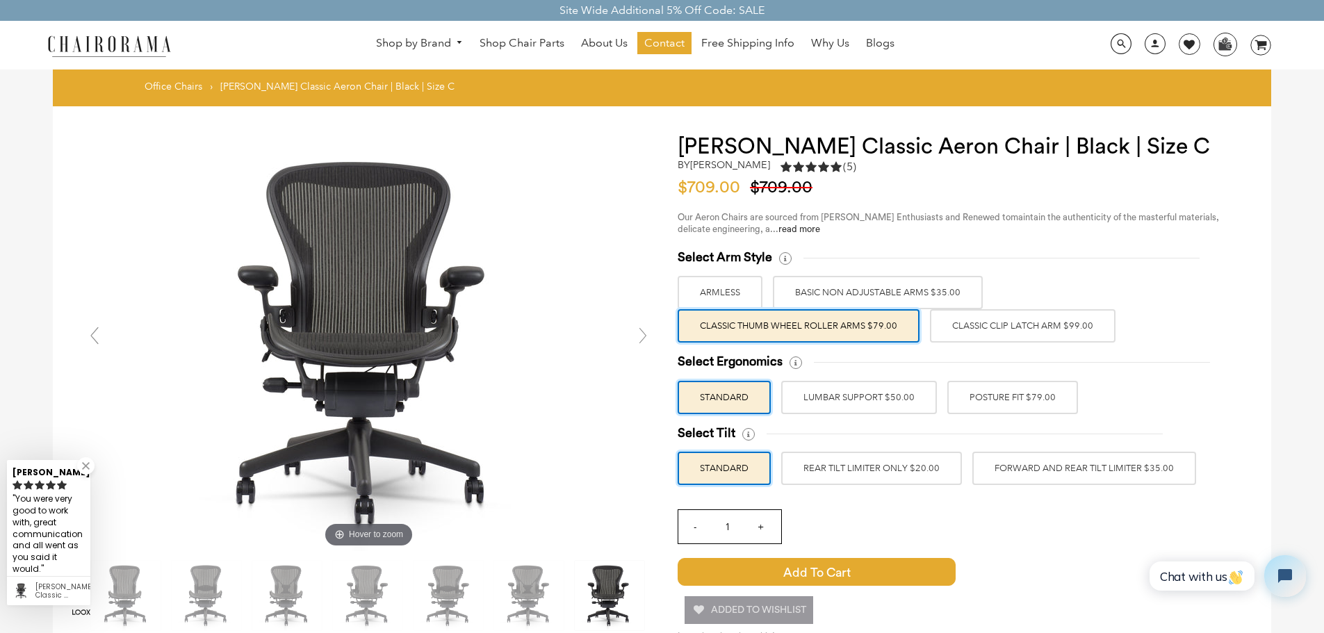
click at [950, 412] on label "POSTURE FIT $79.00" at bounding box center [1013, 397] width 131 height 33
click at [0, 0] on input "POSTURE FIT $79.00" at bounding box center [0, 0] width 0 height 0
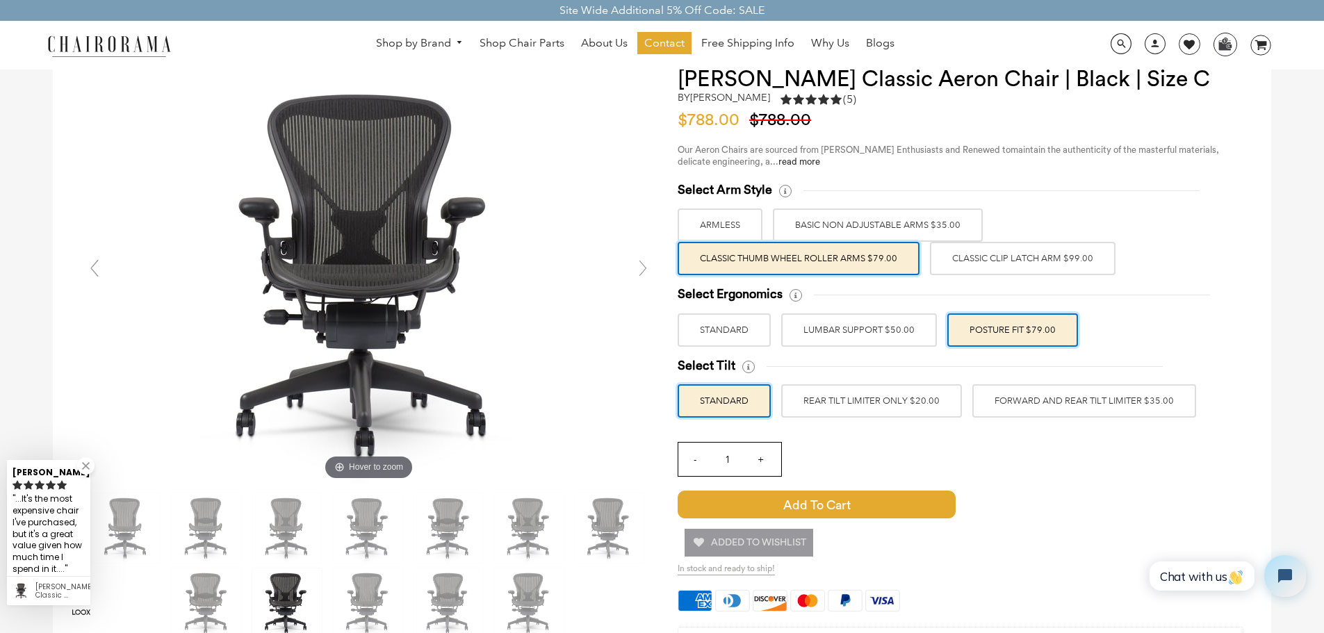
scroll to position [70, 0]
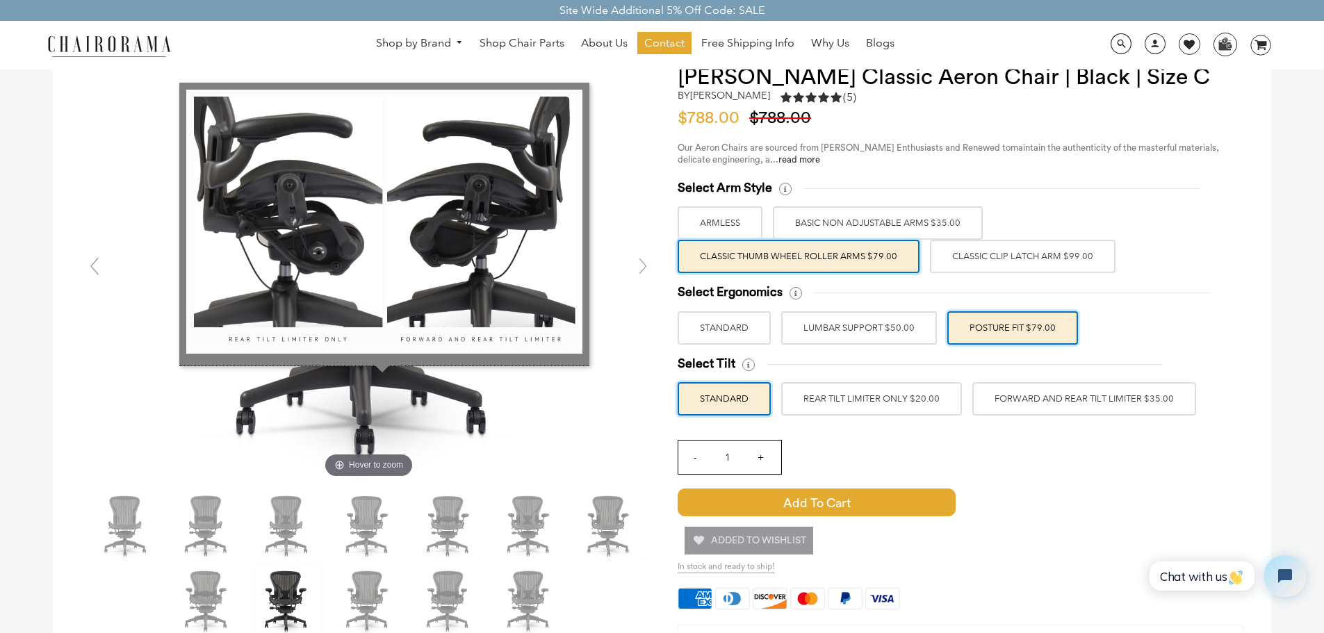
click at [749, 366] on icon at bounding box center [749, 365] width 13 height 13
click at [749, 367] on icon at bounding box center [749, 365] width 13 height 13
click at [392, 254] on img at bounding box center [384, 222] width 396 height 264
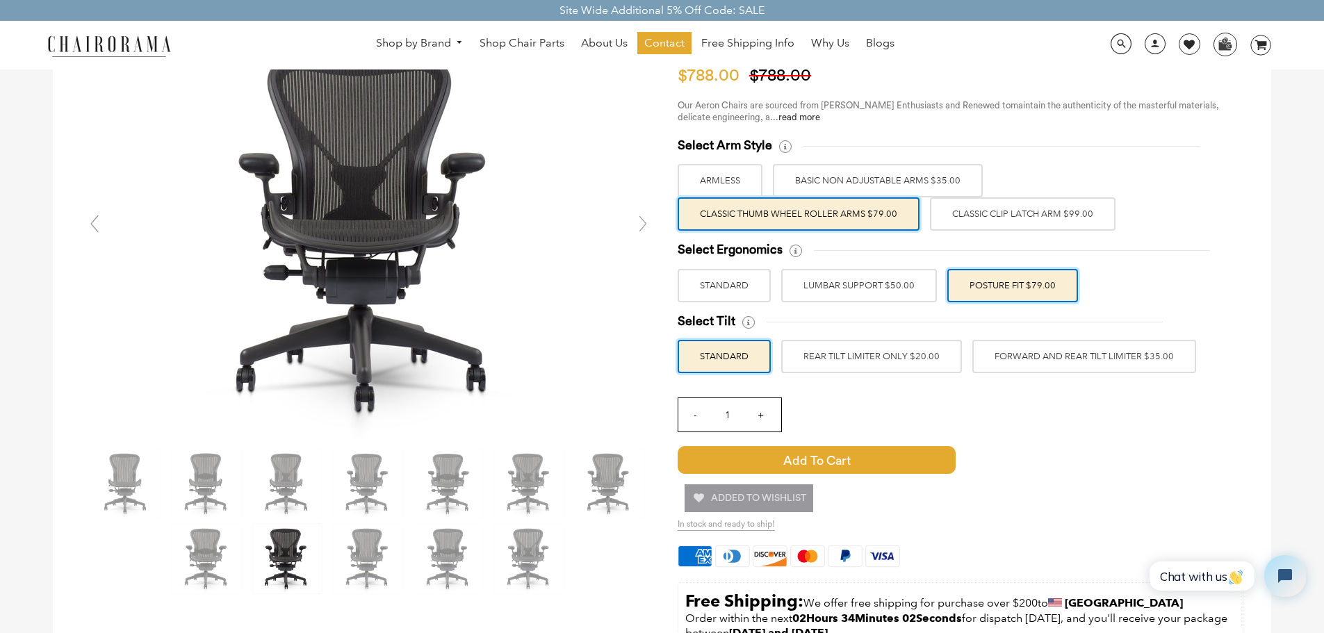
scroll to position [45, 0]
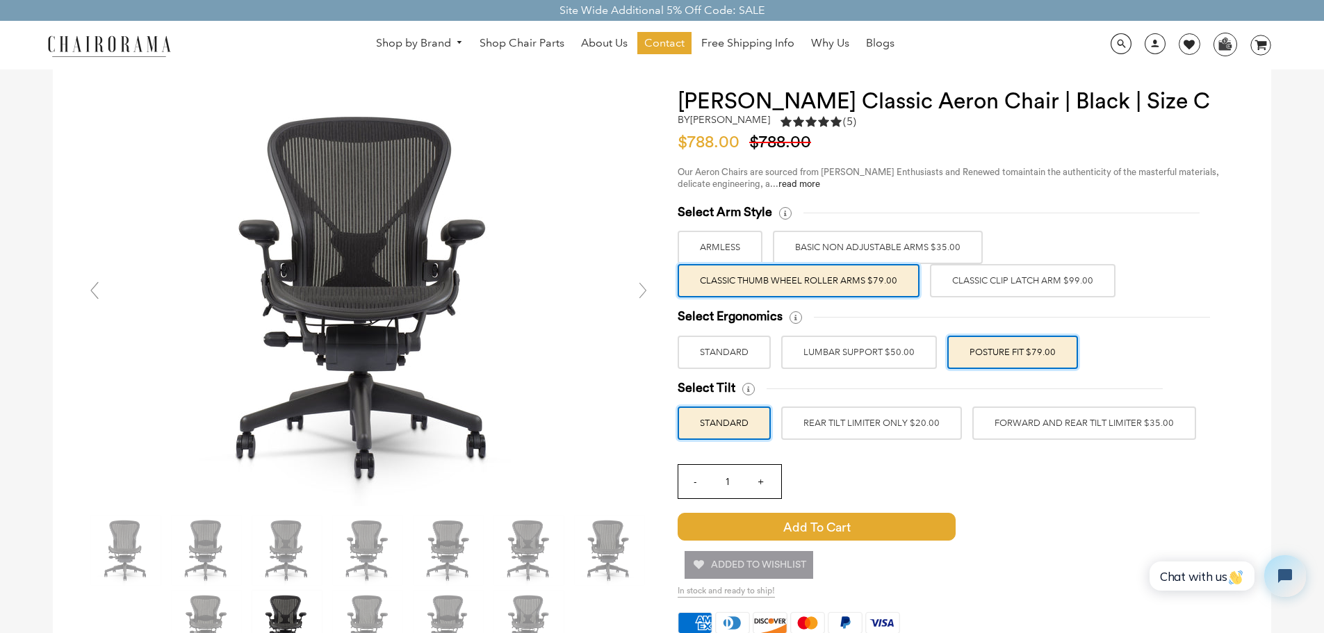
click at [1071, 420] on label "FORWARD AND REAR TILT LIMITER $35.00" at bounding box center [1085, 423] width 224 height 33
click at [0, 0] on input "FORWARD AND REAR TILT LIMITER $35.00" at bounding box center [0, 0] width 0 height 0
